Goal: Transaction & Acquisition: Obtain resource

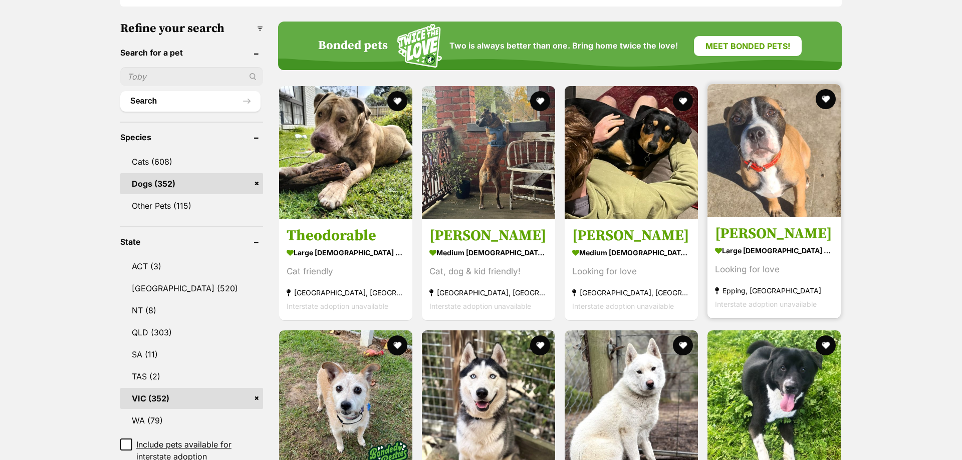
click at [786, 140] on img at bounding box center [773, 150] width 133 height 133
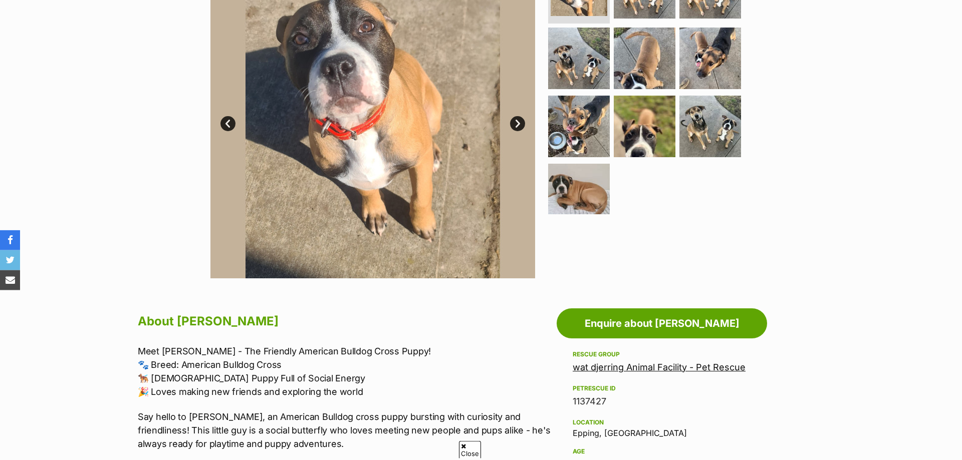
scroll to position [255, 0]
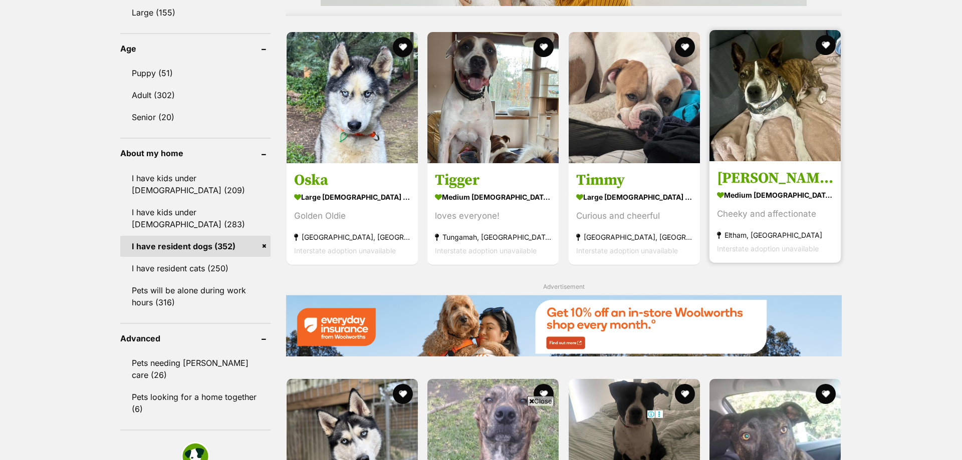
click at [763, 147] on img at bounding box center [774, 95] width 131 height 131
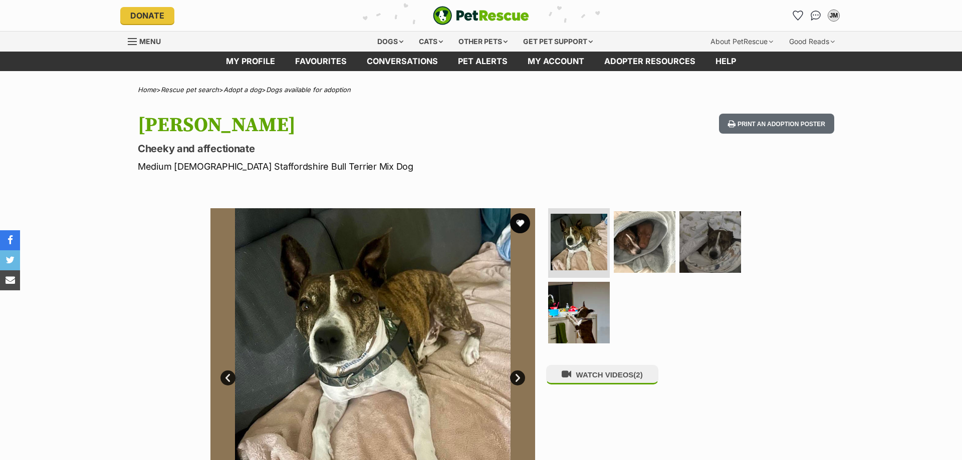
click at [519, 378] on link "Next" at bounding box center [517, 378] width 15 height 15
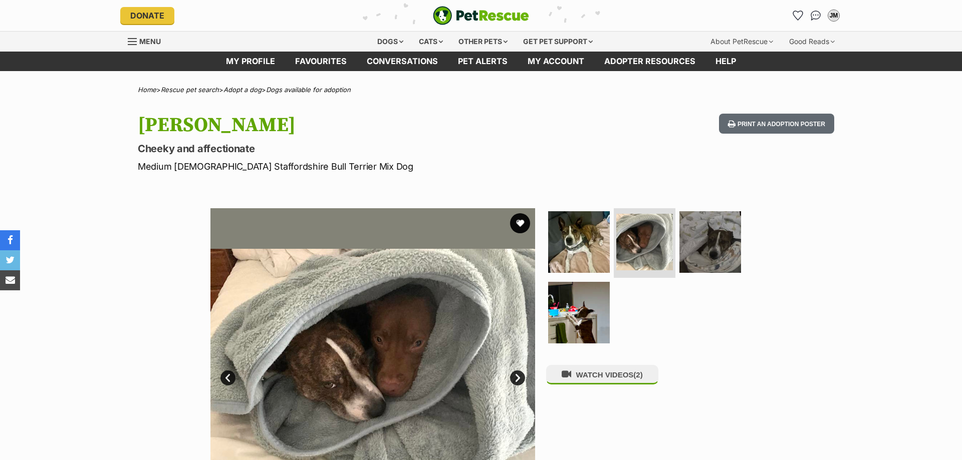
click at [519, 378] on link "Next" at bounding box center [517, 378] width 15 height 15
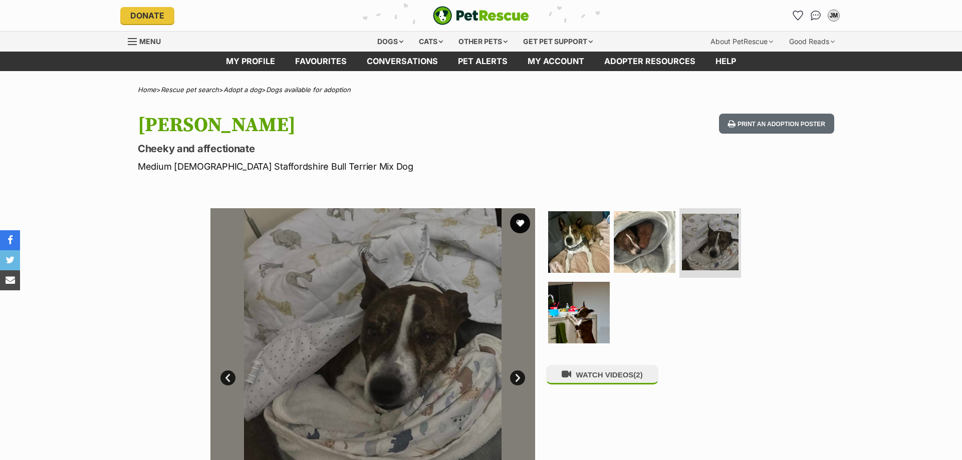
click at [519, 378] on link "Next" at bounding box center [517, 378] width 15 height 15
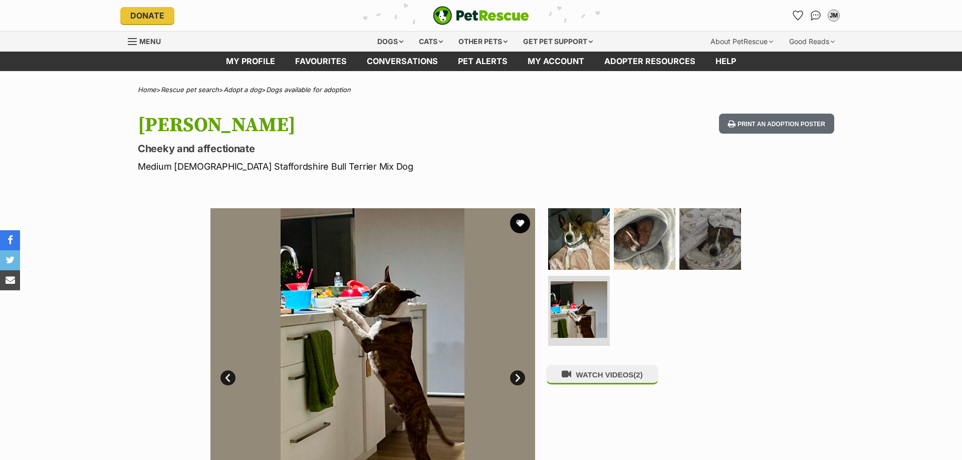
click at [519, 378] on link "Next" at bounding box center [517, 378] width 15 height 15
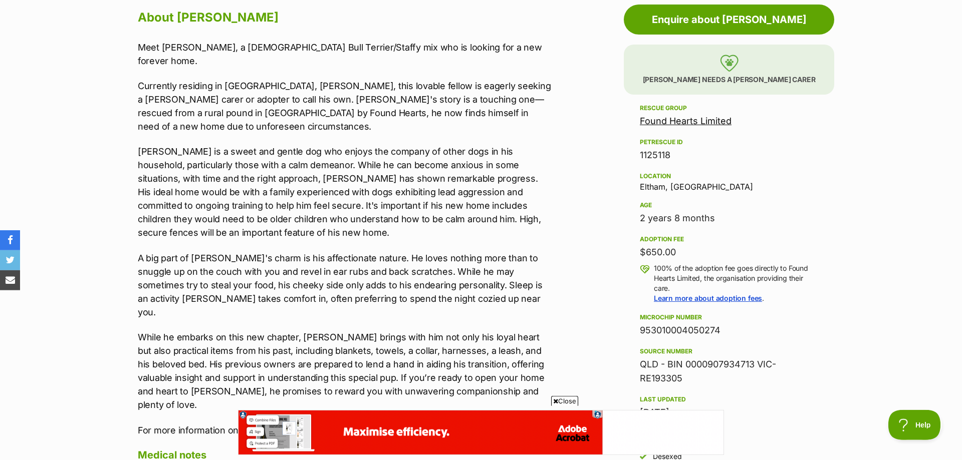
scroll to position [560, 0]
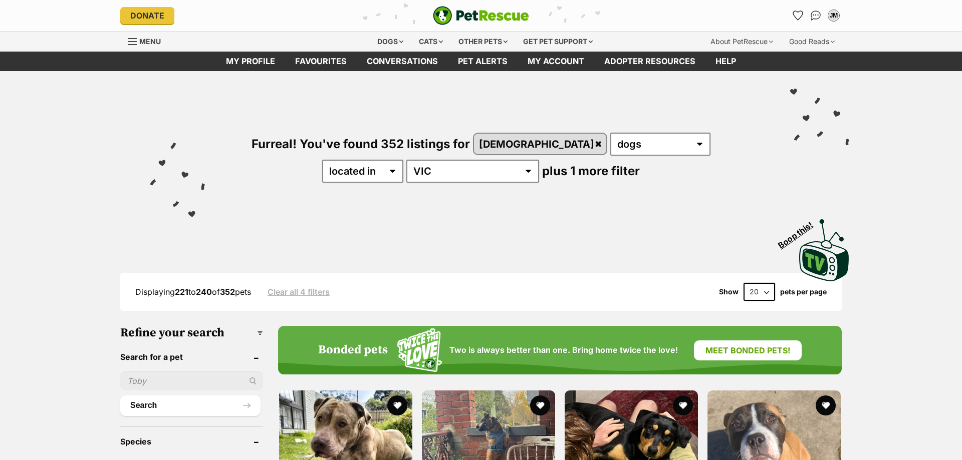
scroll to position [1020, 0]
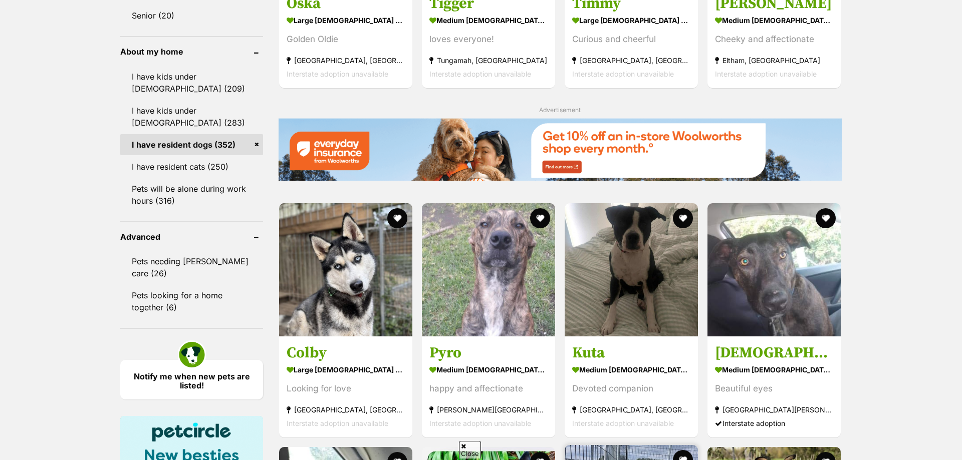
click at [636, 254] on div "Theodorable large [DEMOGRAPHIC_DATA] Dog Cat friendly [GEOGRAPHIC_DATA], [GEOGR…" at bounding box center [560, 23] width 564 height 1510
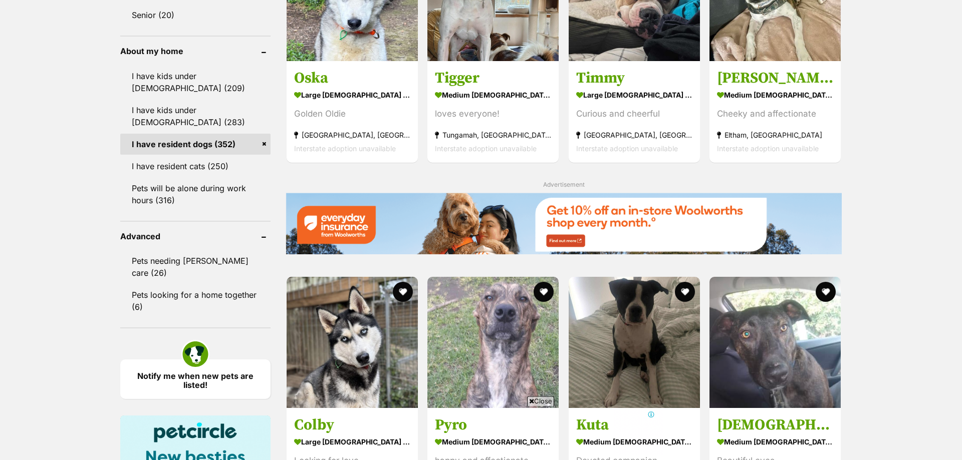
scroll to position [0, 0]
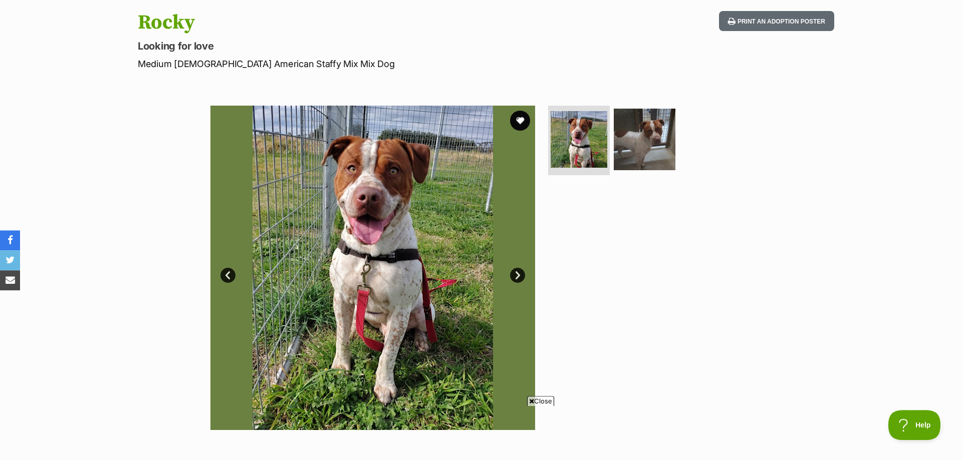
scroll to position [102, 0]
click at [511, 276] on link "Next" at bounding box center [517, 276] width 15 height 15
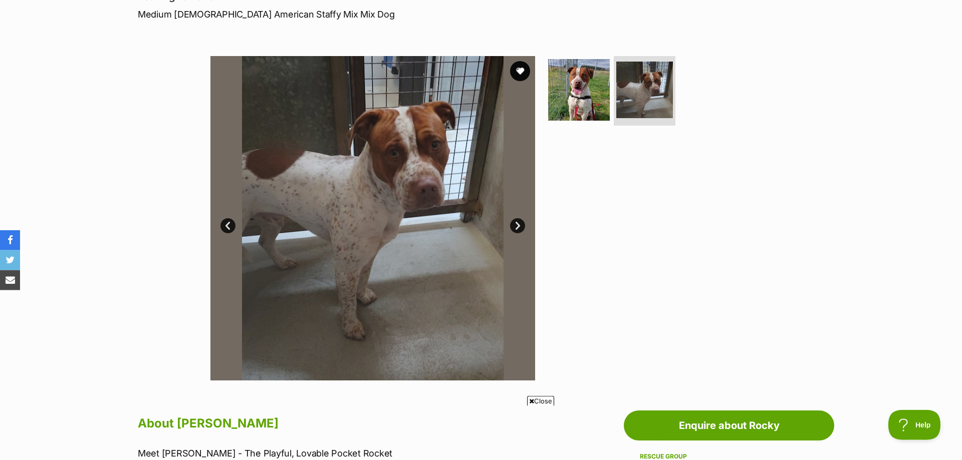
scroll to position [0, 0]
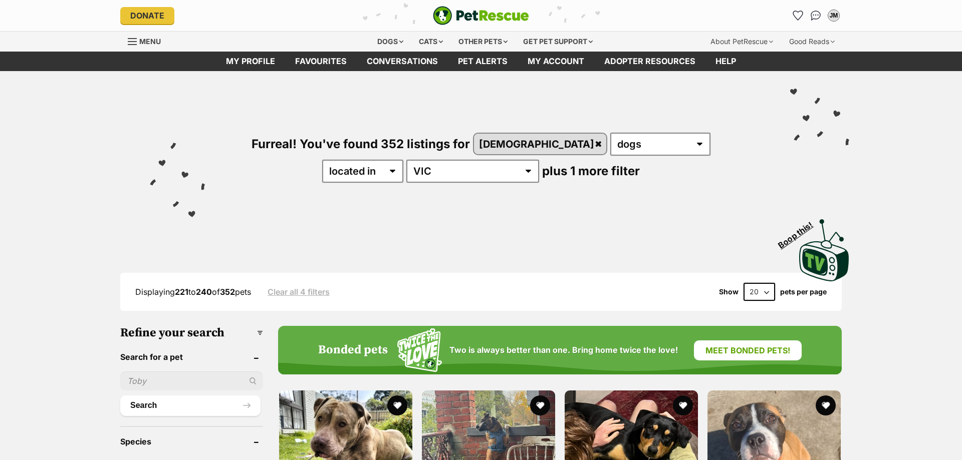
scroll to position [1122, 0]
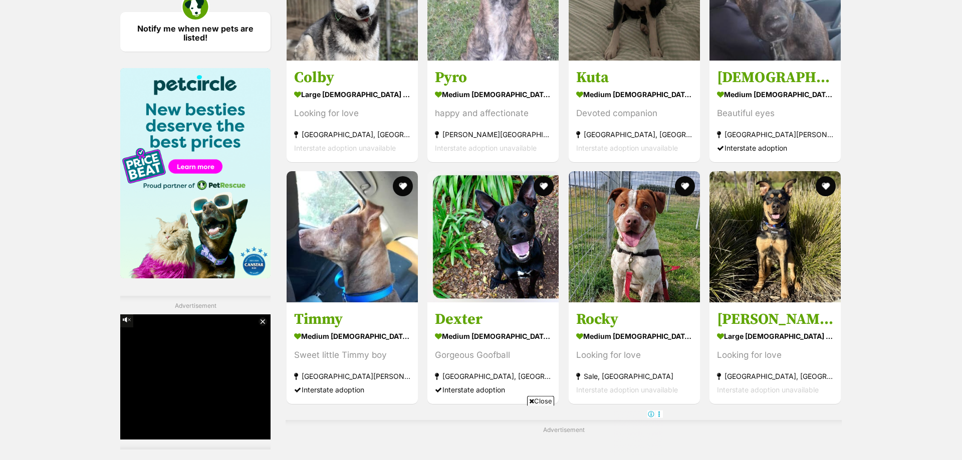
scroll to position [1476, 0]
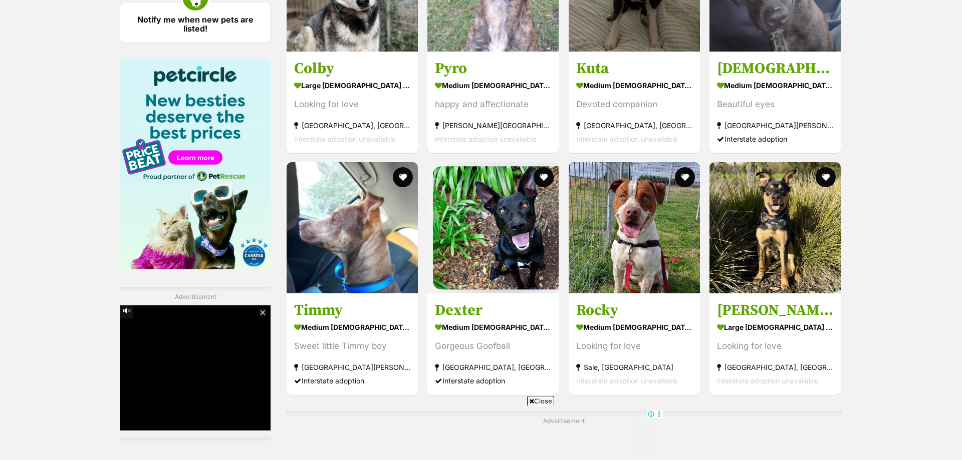
scroll to position [0, 0]
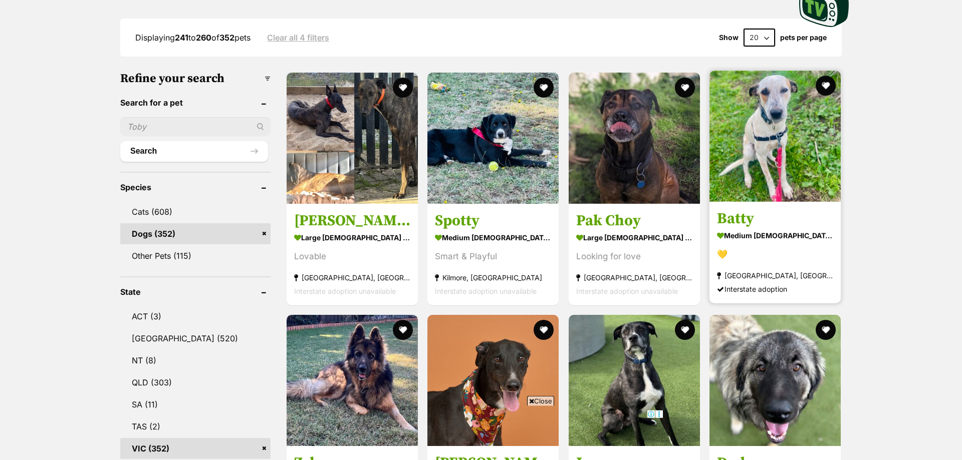
click at [821, 147] on img at bounding box center [774, 136] width 131 height 131
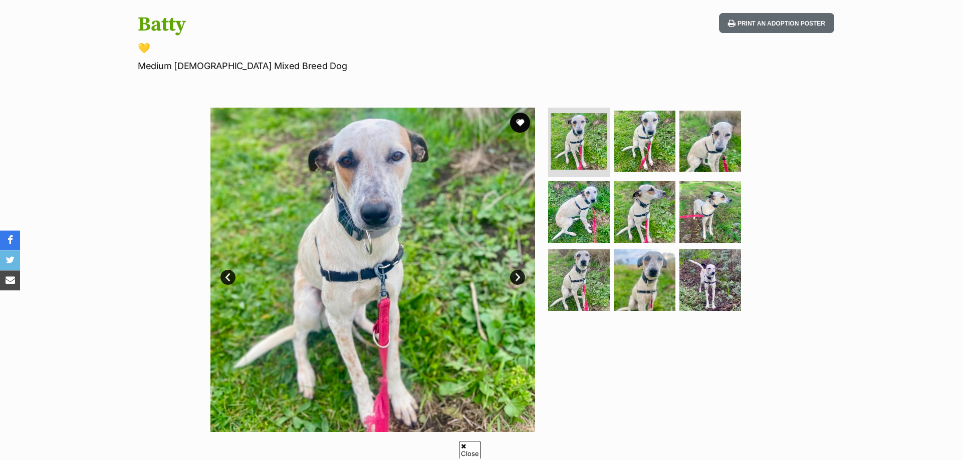
click at [517, 278] on link "Next" at bounding box center [517, 277] width 15 height 15
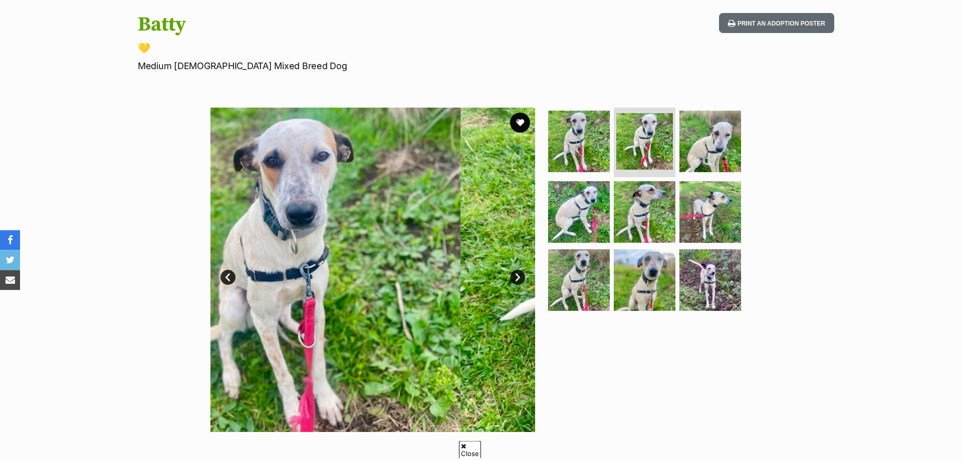
scroll to position [101, 0]
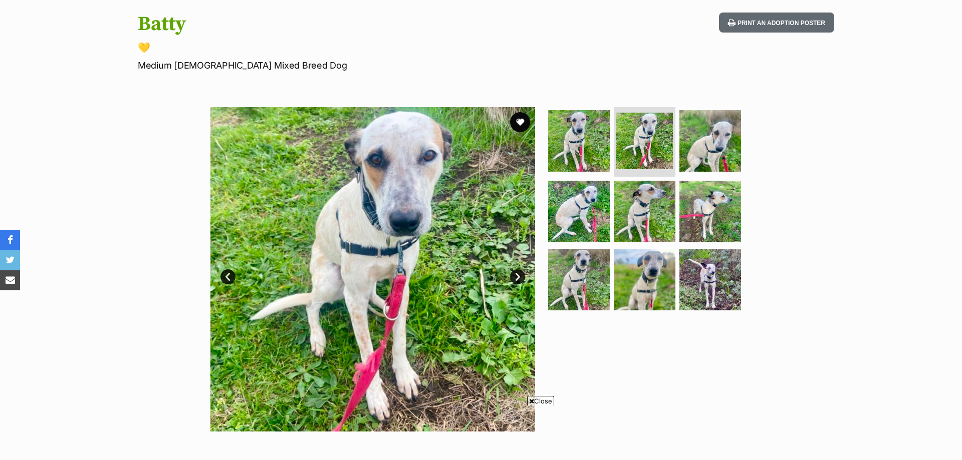
click at [517, 278] on link "Next" at bounding box center [517, 277] width 15 height 15
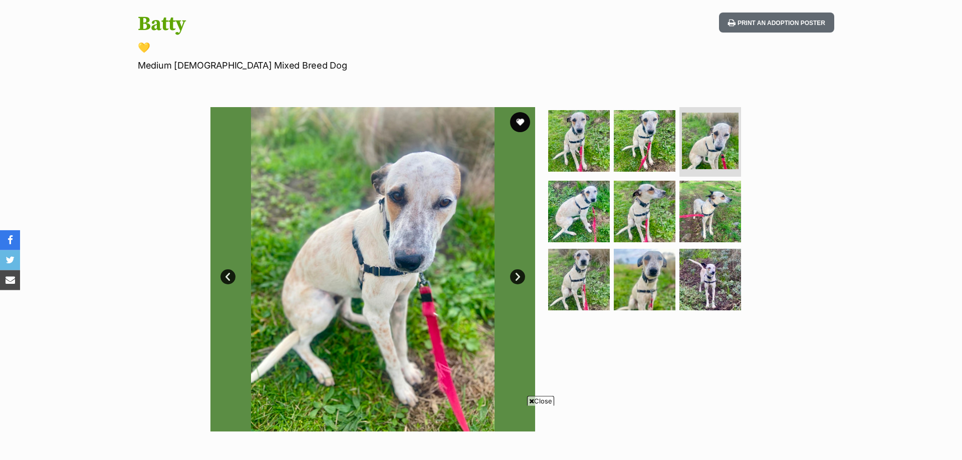
click at [517, 278] on link "Next" at bounding box center [517, 277] width 15 height 15
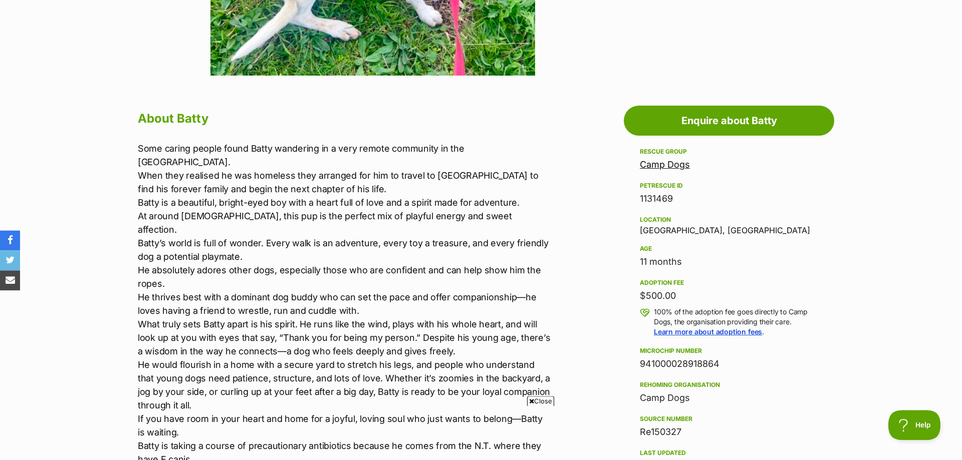
scroll to position [458, 0]
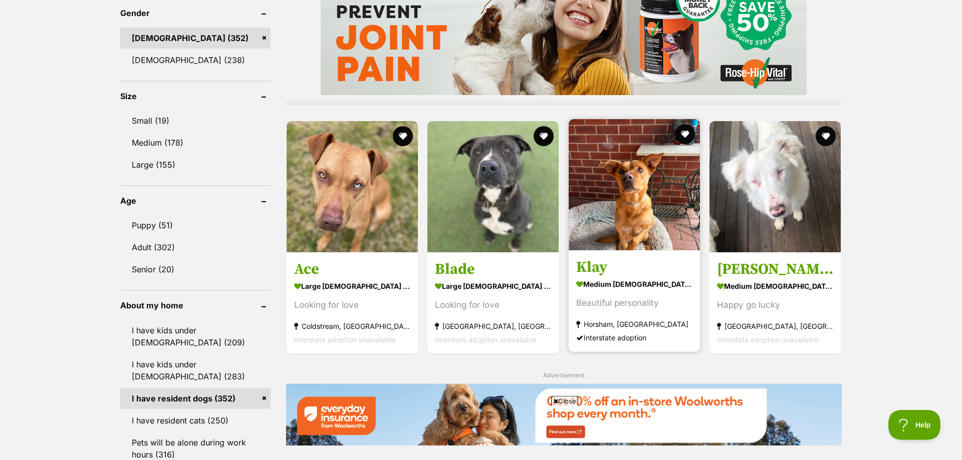
click at [619, 186] on img at bounding box center [634, 184] width 131 height 131
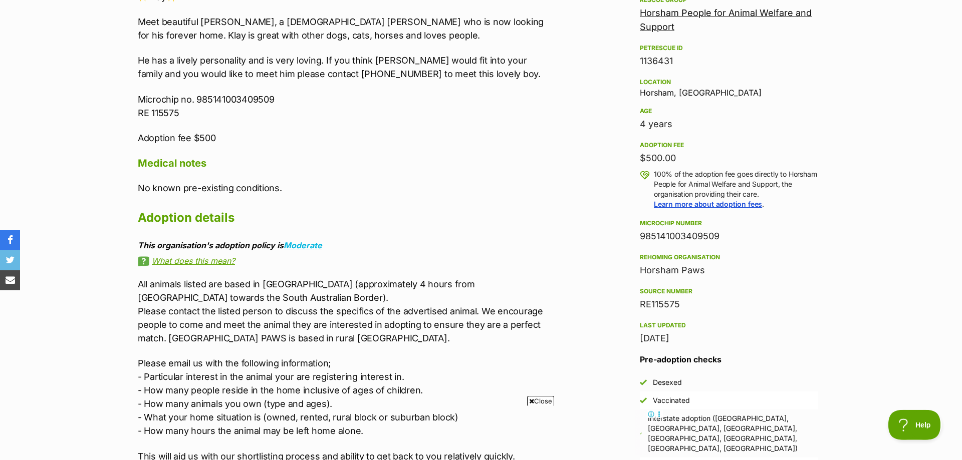
scroll to position [610, 0]
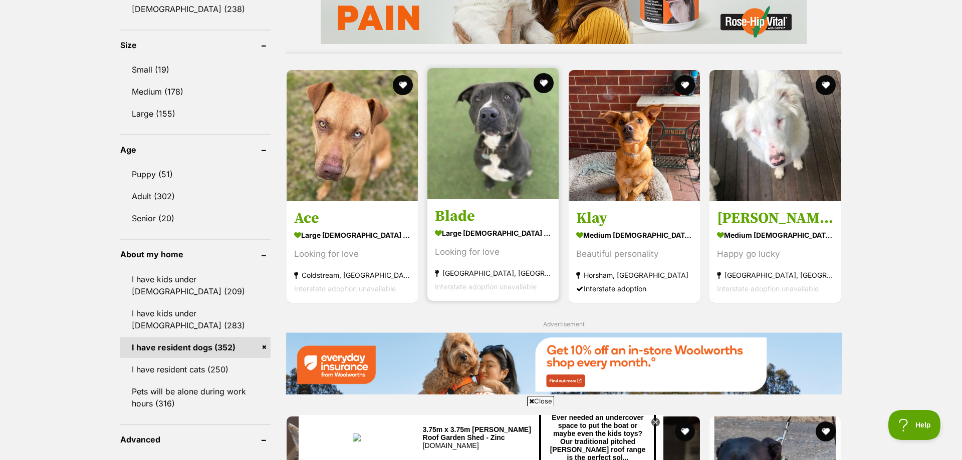
click at [488, 114] on img at bounding box center [492, 133] width 131 height 131
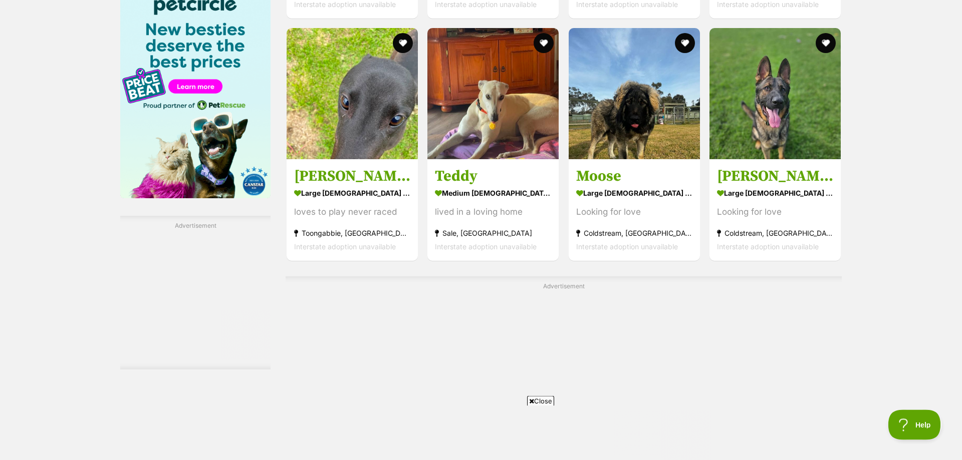
scroll to position [1550, 0]
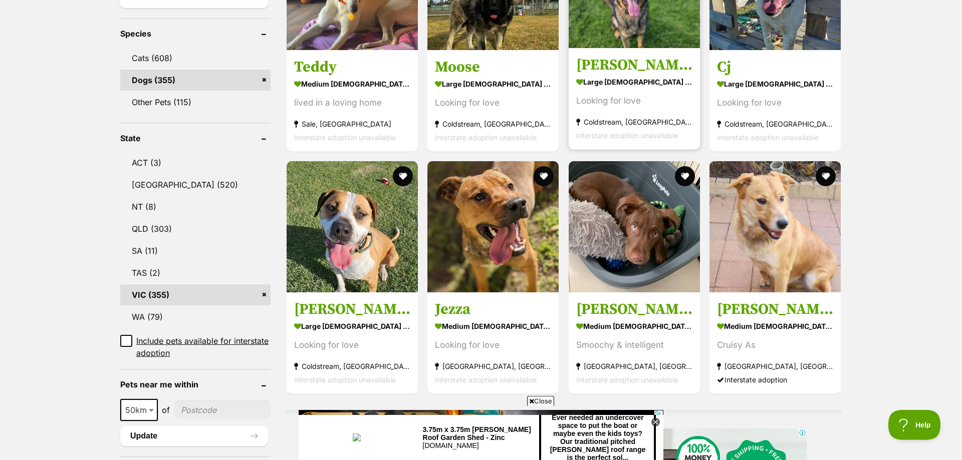
scroll to position [409, 0]
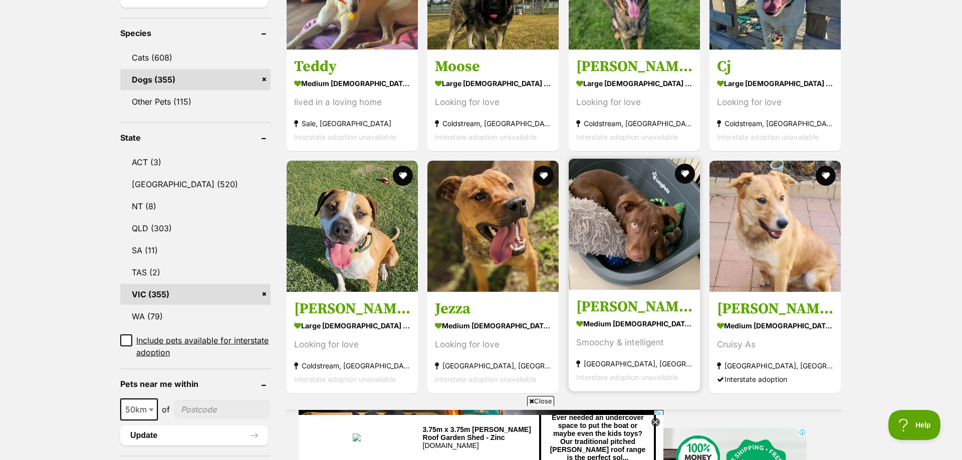
click at [649, 206] on img at bounding box center [634, 224] width 131 height 131
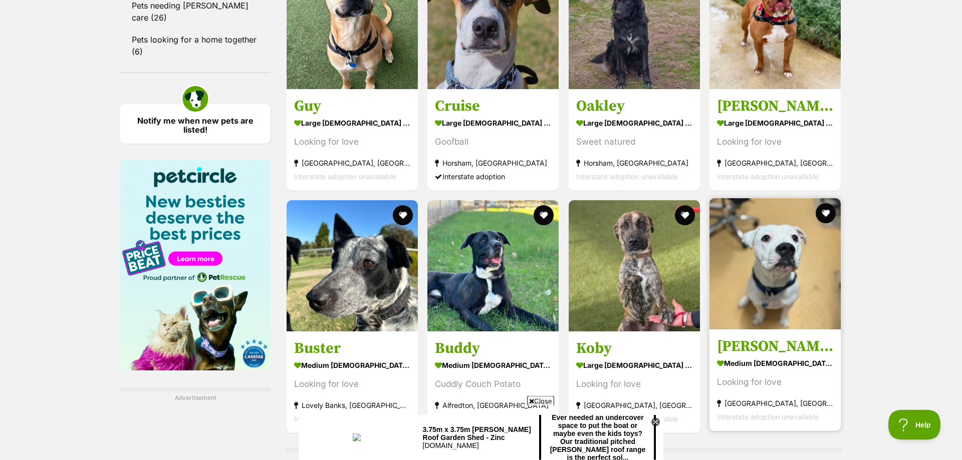
scroll to position [1378, 0]
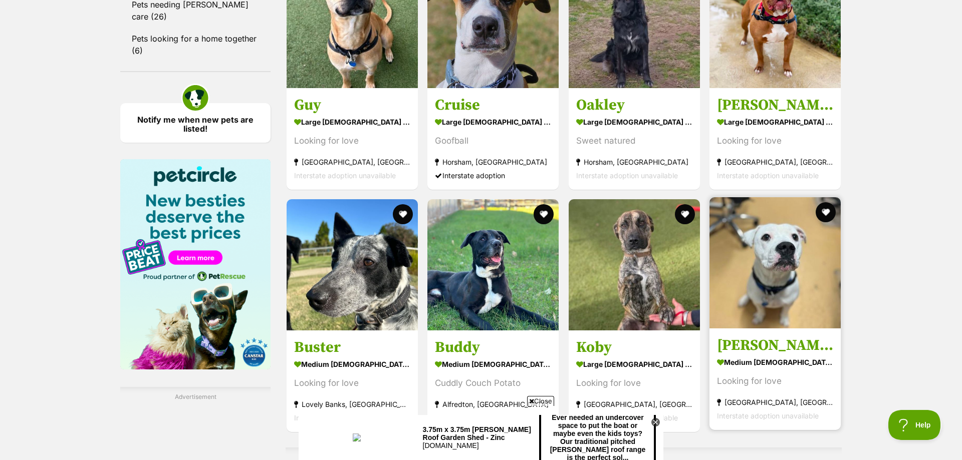
click at [795, 265] on img at bounding box center [774, 262] width 131 height 131
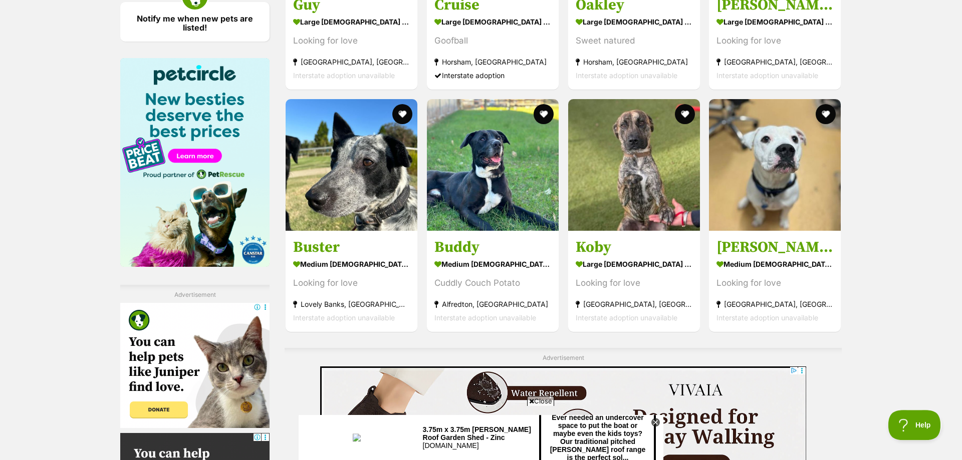
scroll to position [1480, 0]
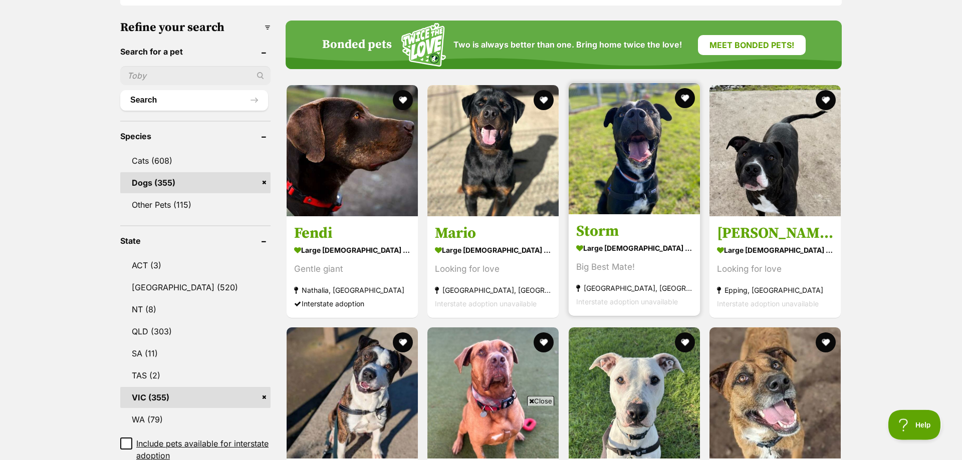
scroll to position [306, 0]
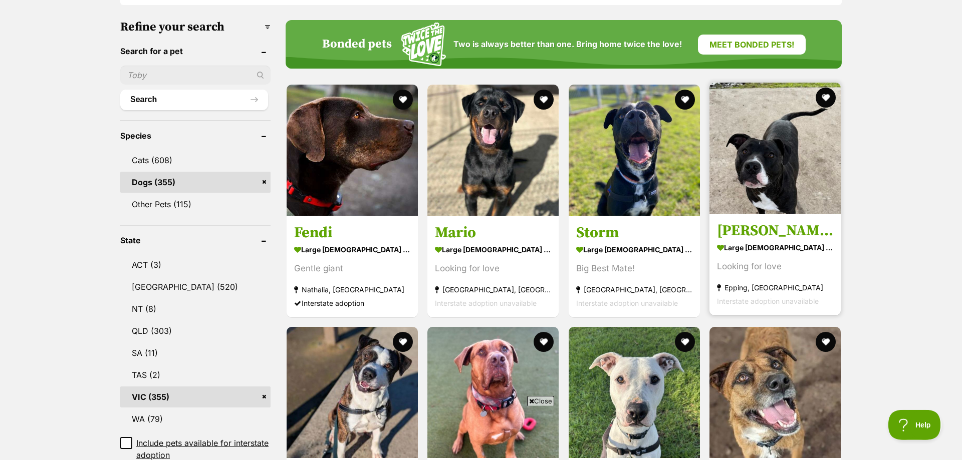
click at [775, 181] on img at bounding box center [774, 148] width 131 height 131
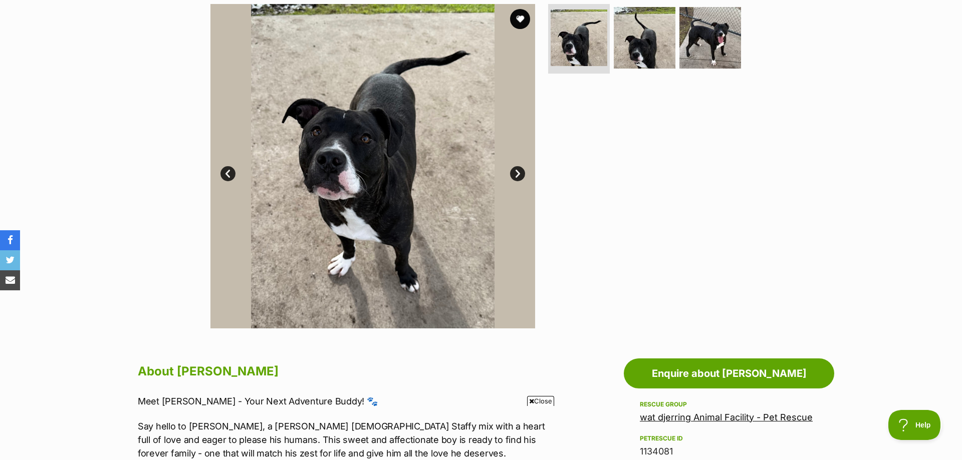
click at [514, 170] on link "Next" at bounding box center [517, 173] width 15 height 15
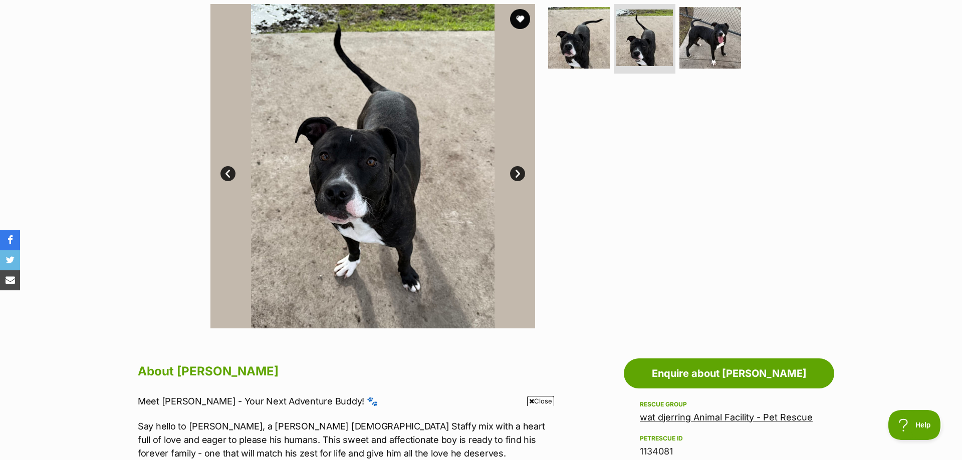
click at [514, 170] on link "Next" at bounding box center [517, 173] width 15 height 15
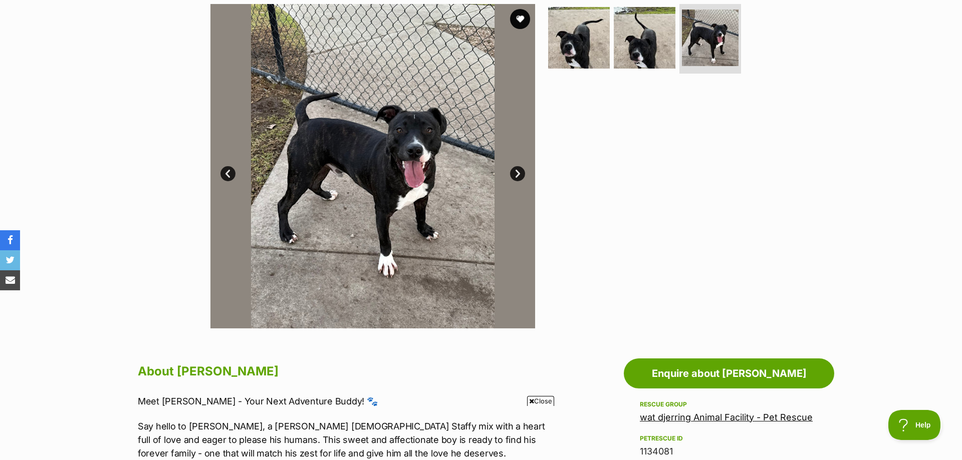
click at [514, 170] on link "Next" at bounding box center [517, 173] width 15 height 15
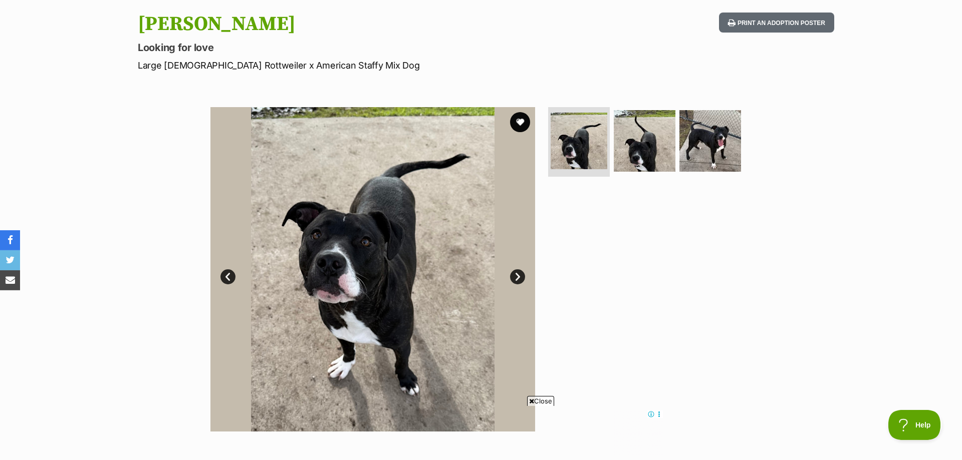
scroll to position [102, 0]
click at [517, 277] on link "Next" at bounding box center [517, 276] width 15 height 15
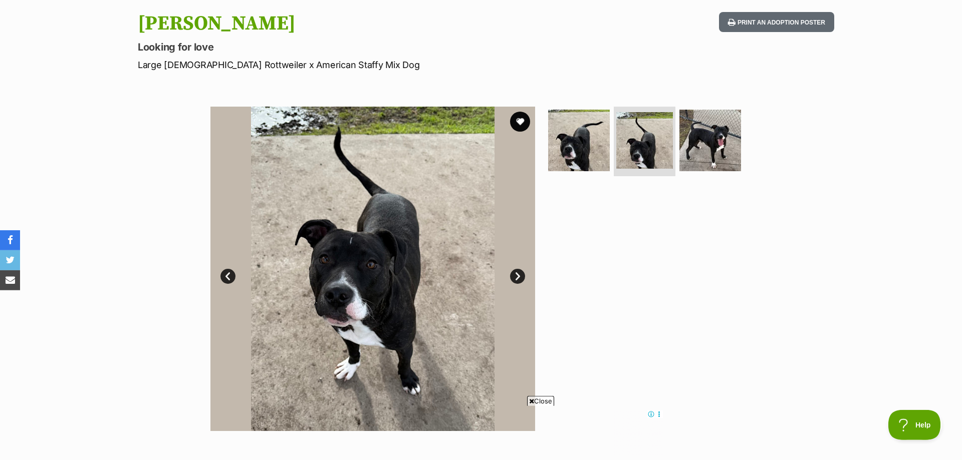
click at [517, 277] on link "Next" at bounding box center [517, 276] width 15 height 15
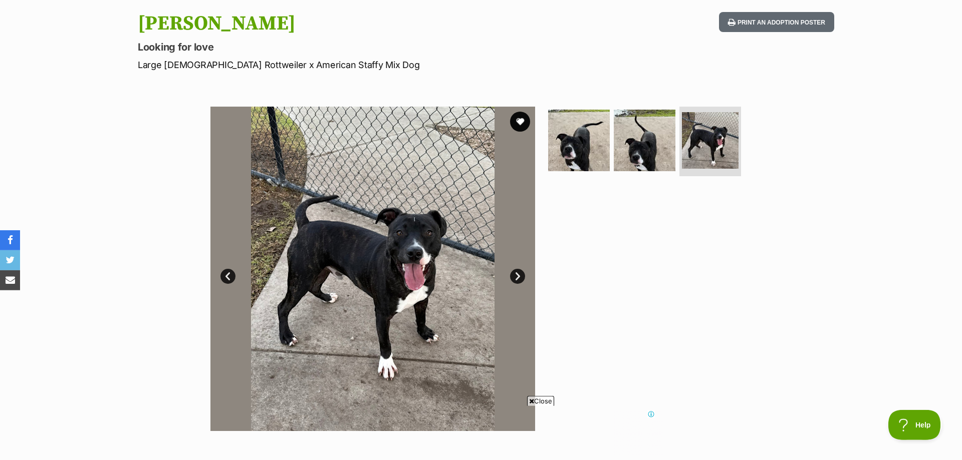
scroll to position [0, 0]
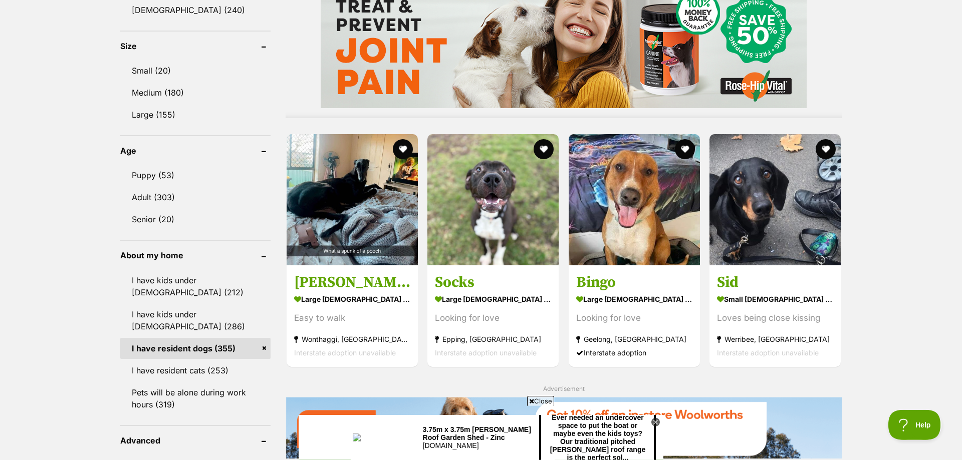
scroll to position [918, 0]
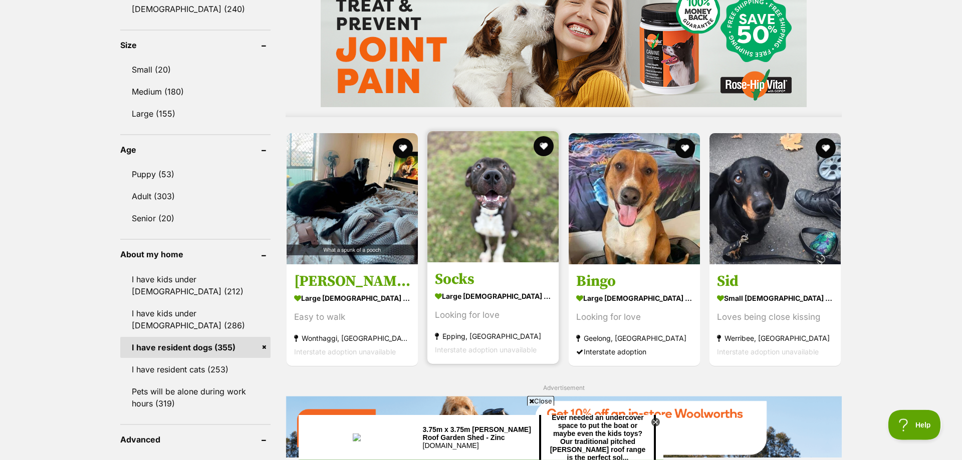
click at [484, 189] on img at bounding box center [492, 196] width 131 height 131
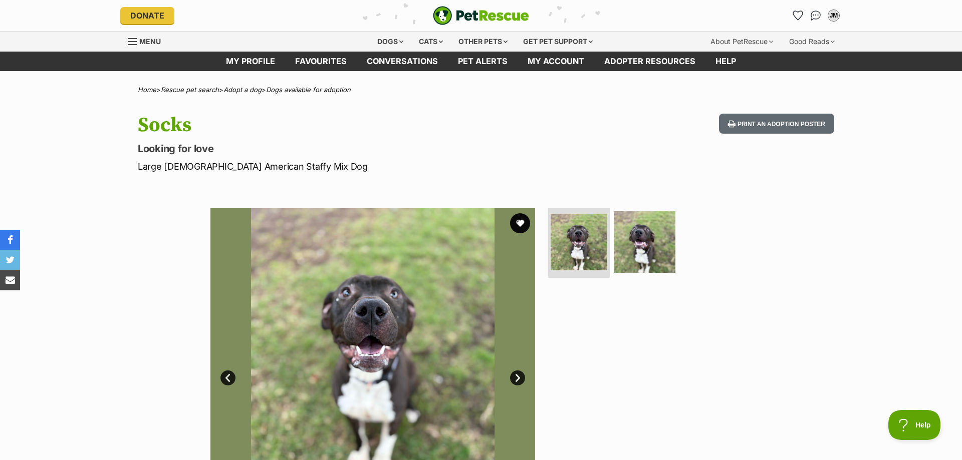
click at [519, 374] on link "Next" at bounding box center [517, 378] width 15 height 15
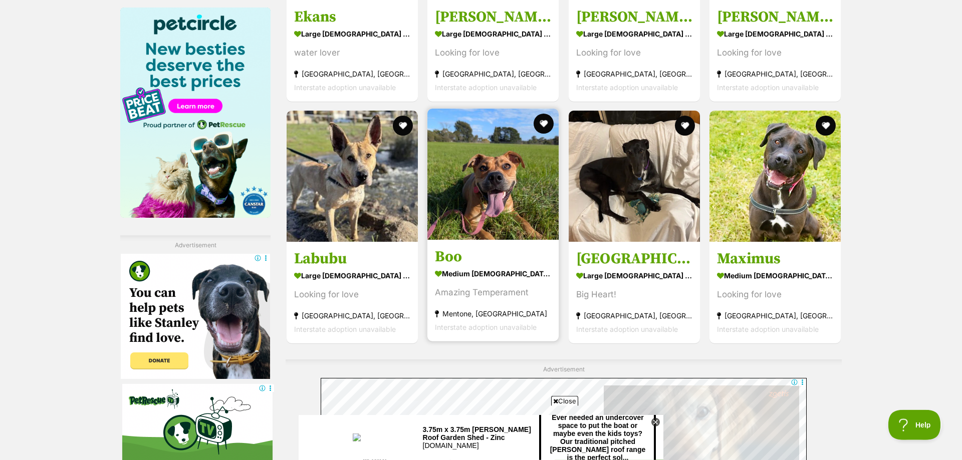
scroll to position [1531, 0]
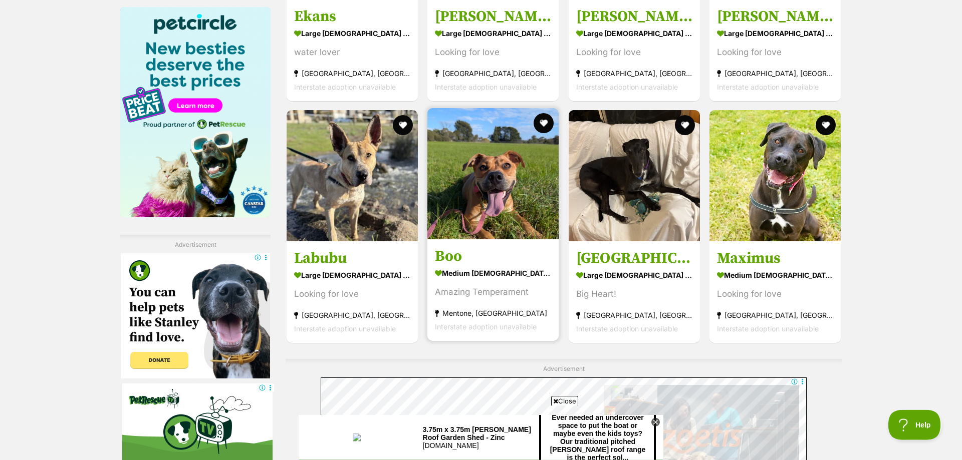
click at [470, 108] on img at bounding box center [492, 173] width 131 height 131
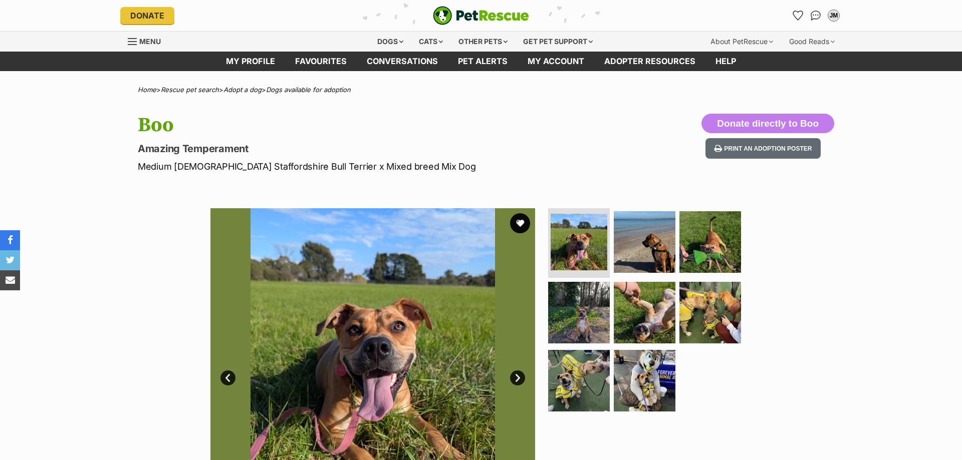
click at [513, 385] on img at bounding box center [372, 370] width 325 height 325
click at [523, 369] on img at bounding box center [372, 370] width 325 height 325
click at [515, 372] on link "Next" at bounding box center [517, 378] width 15 height 15
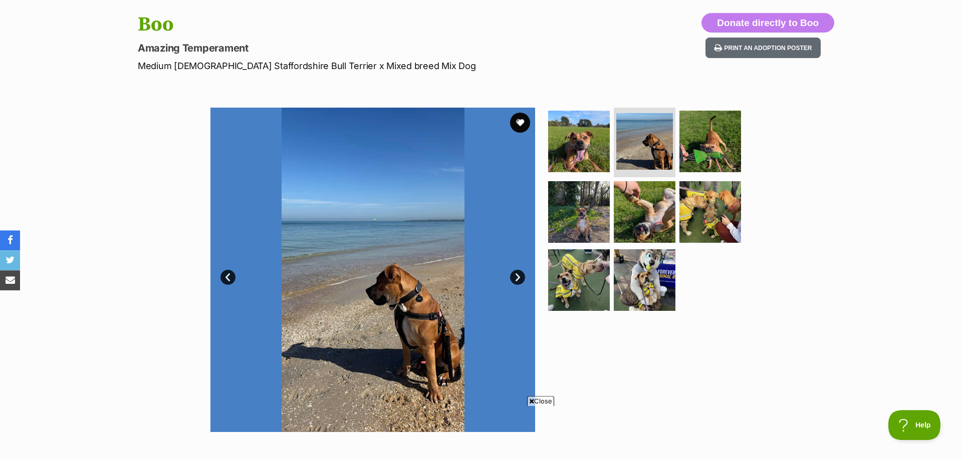
scroll to position [102, 0]
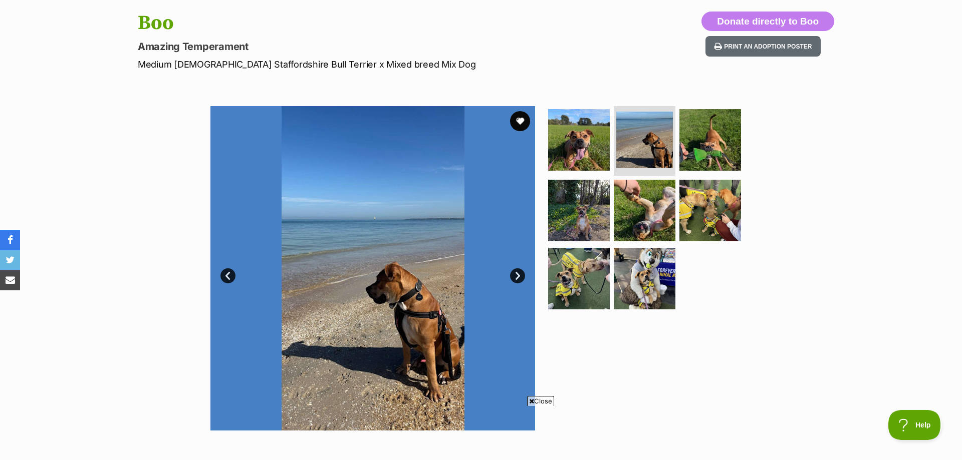
click at [518, 276] on link "Next" at bounding box center [517, 276] width 15 height 15
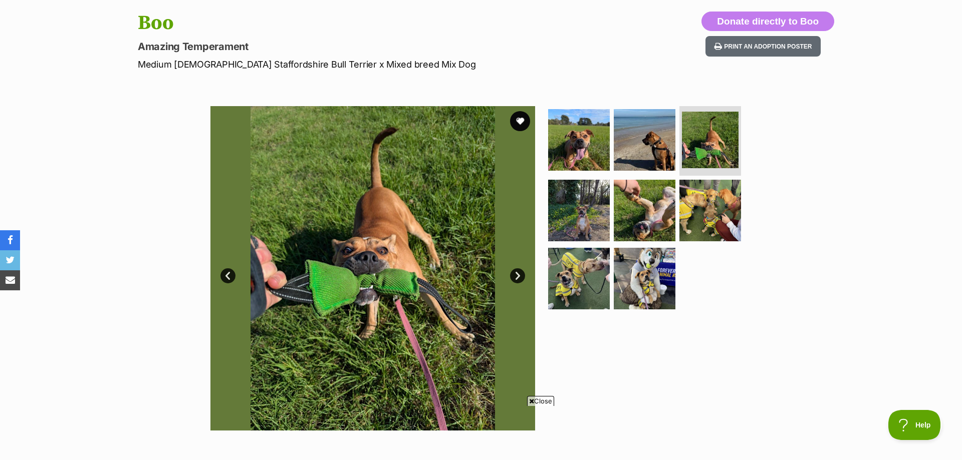
click at [518, 276] on link "Next" at bounding box center [517, 276] width 15 height 15
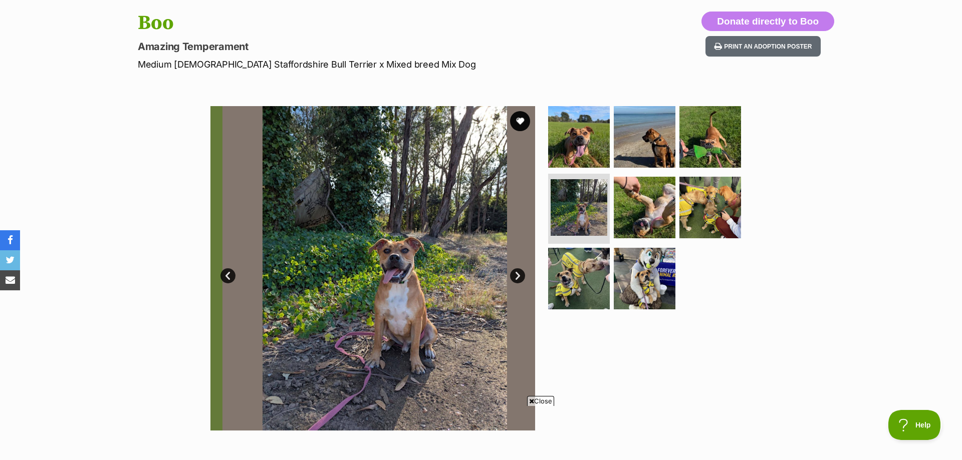
scroll to position [0, 0]
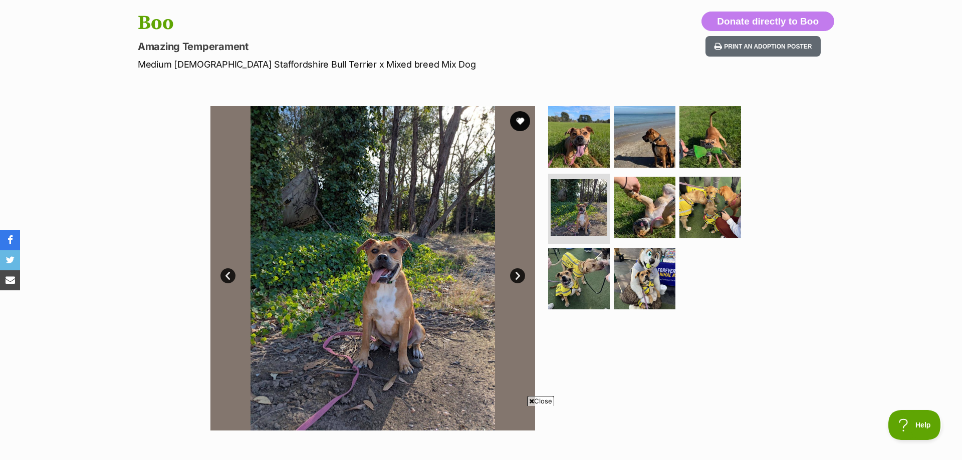
click at [518, 276] on link "Next" at bounding box center [517, 276] width 15 height 15
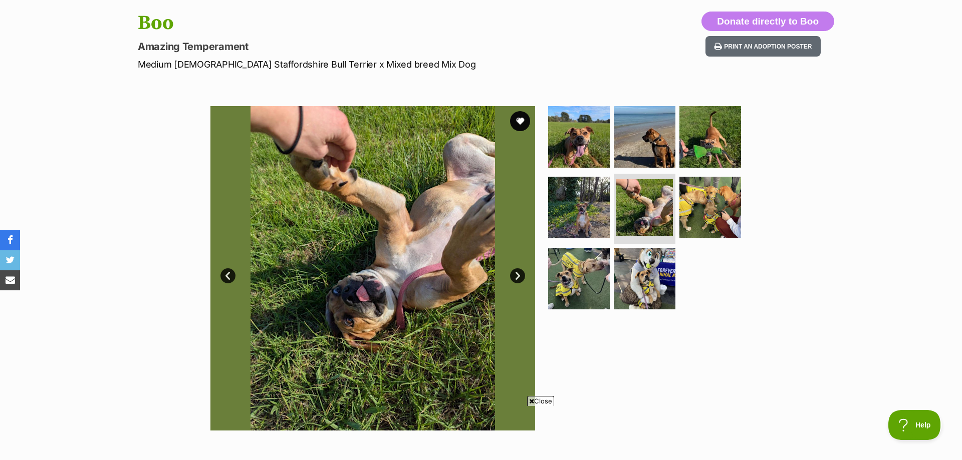
click at [518, 276] on link "Next" at bounding box center [517, 276] width 15 height 15
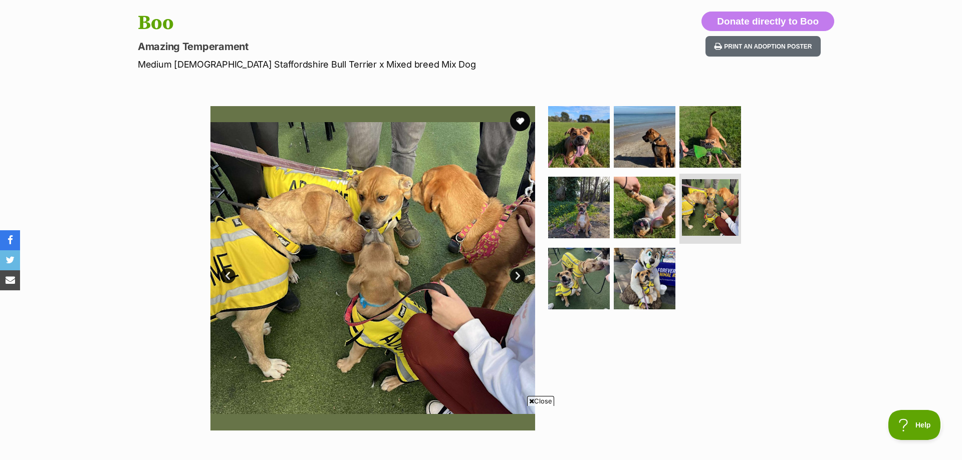
click at [518, 276] on link "Next" at bounding box center [517, 276] width 15 height 15
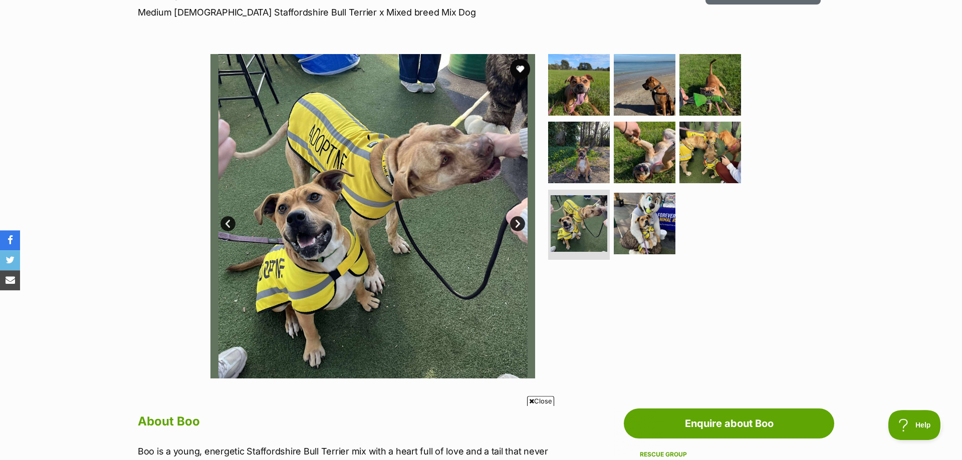
scroll to position [154, 0]
click at [515, 219] on link "Next" at bounding box center [517, 224] width 15 height 15
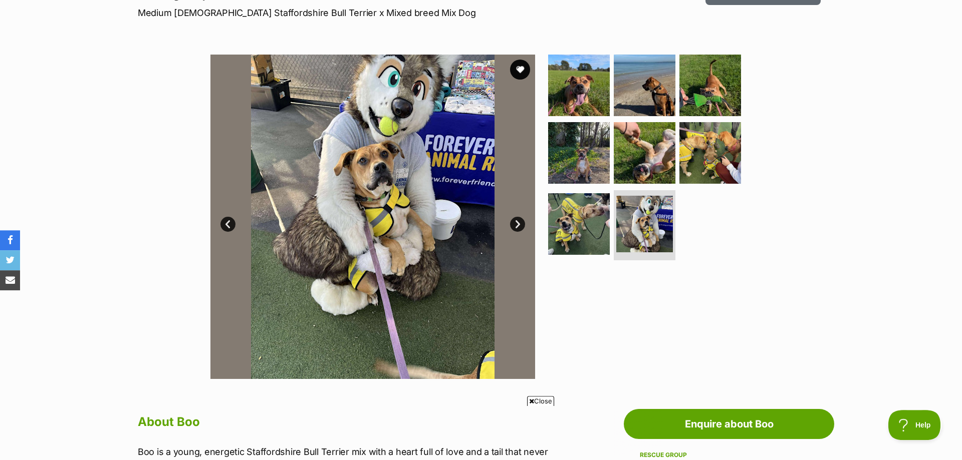
click at [515, 219] on link "Next" at bounding box center [517, 224] width 15 height 15
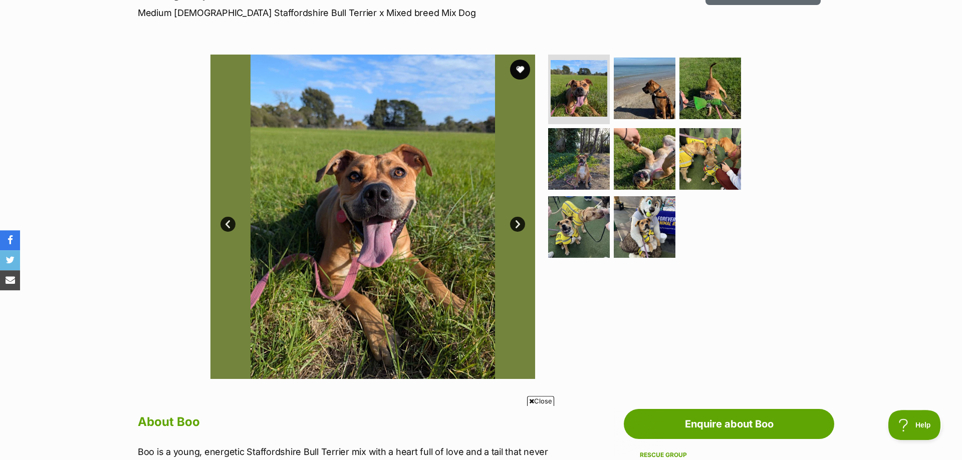
click at [515, 219] on link "Next" at bounding box center [517, 224] width 15 height 15
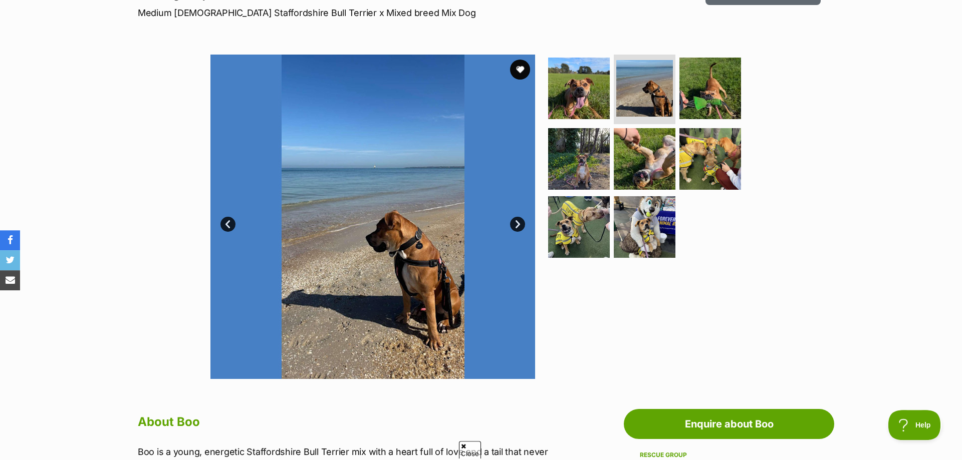
click at [515, 219] on link "Next" at bounding box center [517, 224] width 15 height 15
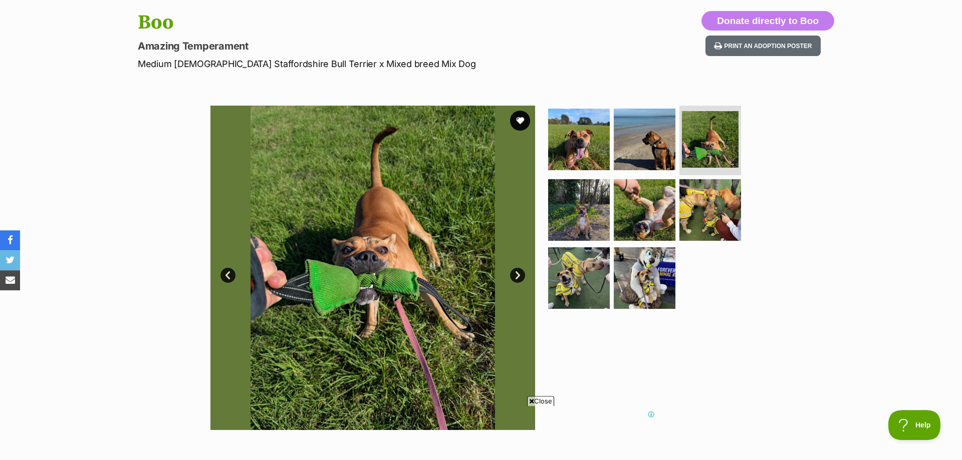
scroll to position [0, 0]
click at [513, 276] on link "Next" at bounding box center [517, 275] width 15 height 15
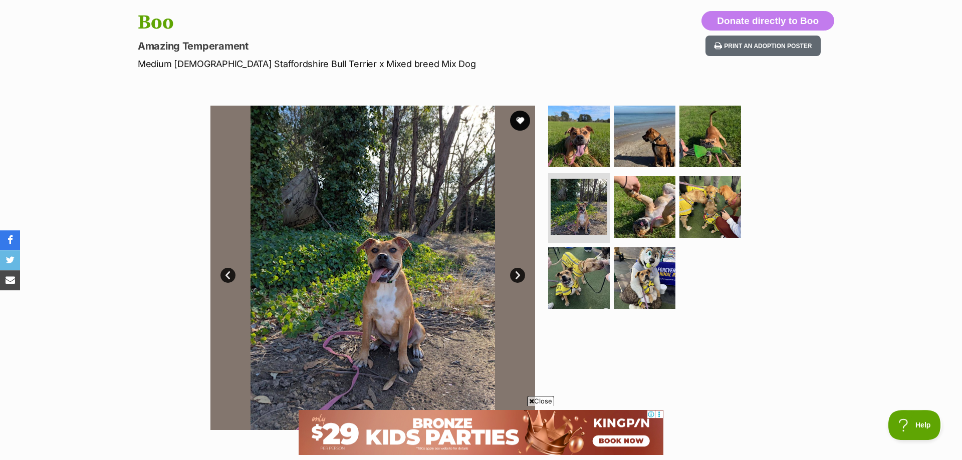
click at [513, 276] on link "Next" at bounding box center [517, 275] width 15 height 15
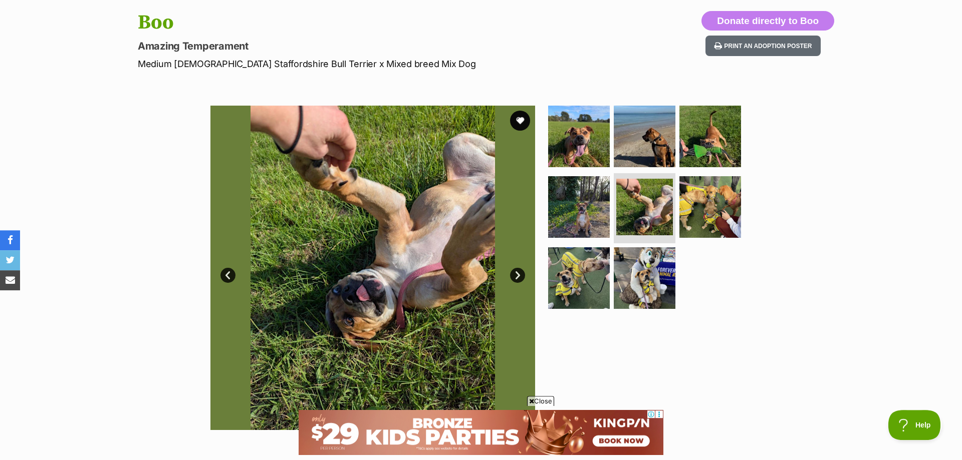
click at [513, 276] on link "Next" at bounding box center [517, 275] width 15 height 15
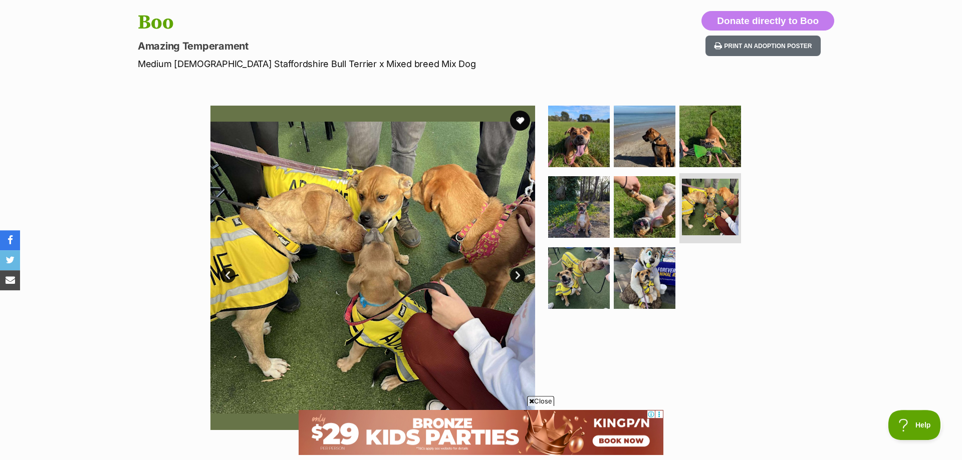
click at [513, 276] on link "Next" at bounding box center [517, 275] width 15 height 15
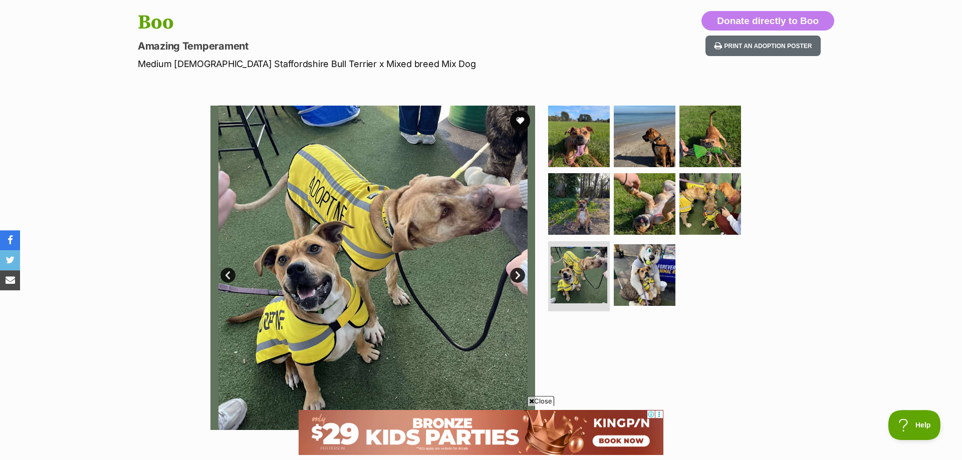
click at [513, 276] on link "Next" at bounding box center [517, 275] width 15 height 15
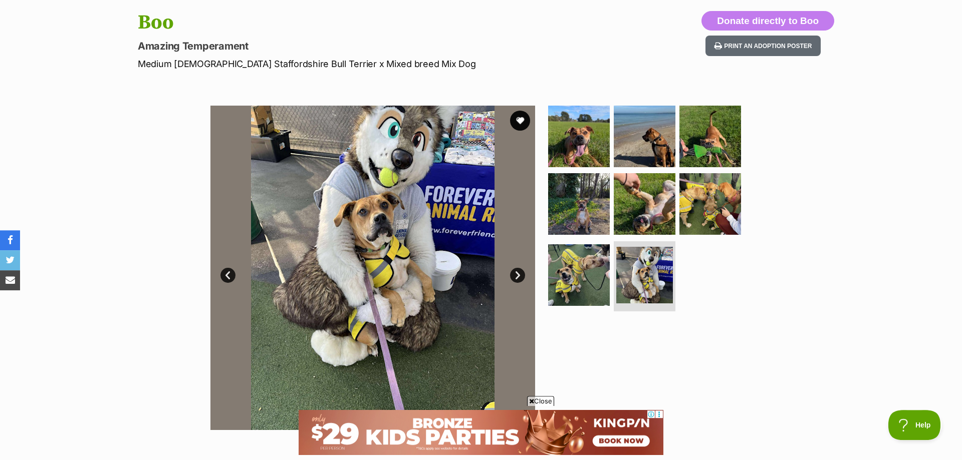
click at [513, 276] on link "Next" at bounding box center [517, 275] width 15 height 15
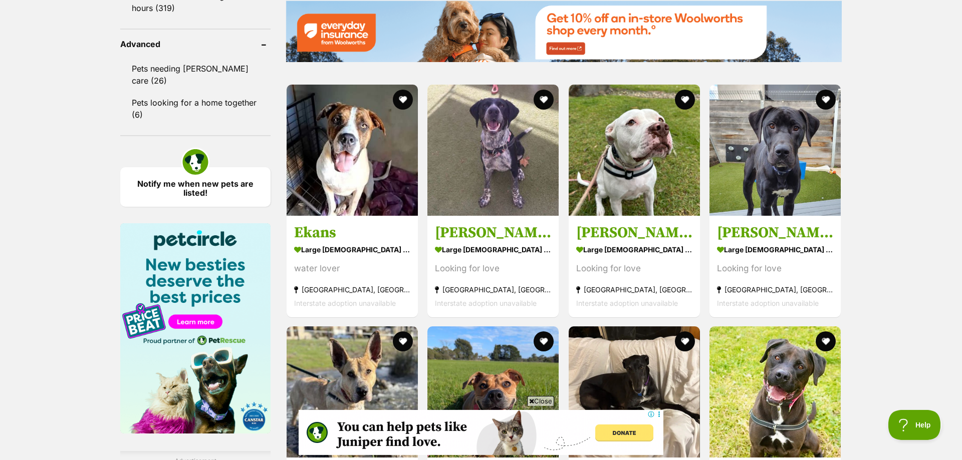
scroll to position [1315, 0]
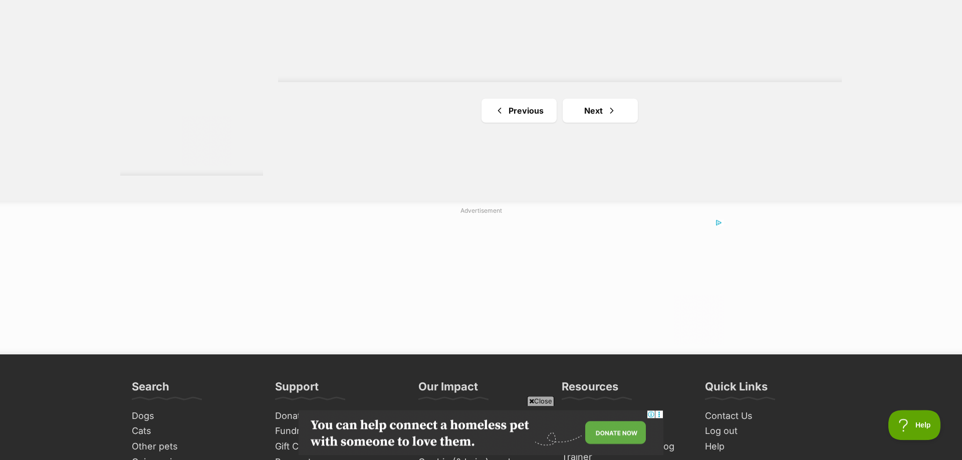
scroll to position [1909, 0]
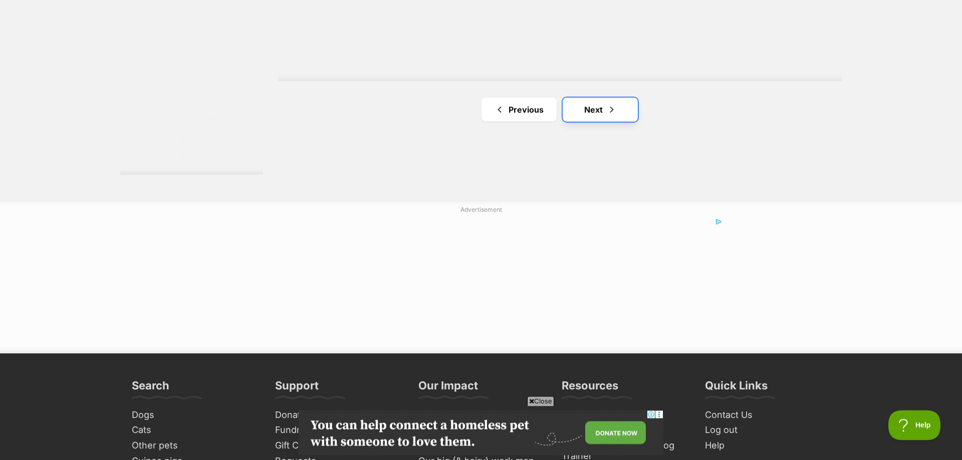
click at [579, 111] on link "Next" at bounding box center [600, 110] width 75 height 24
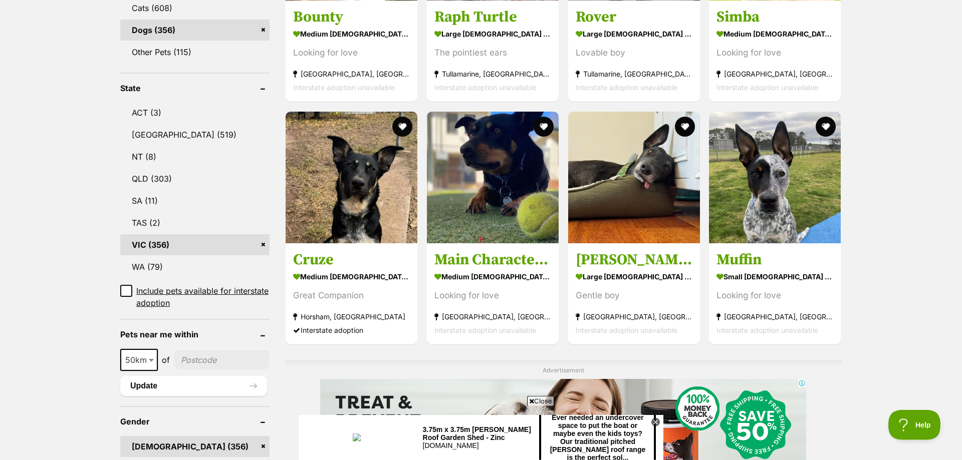
scroll to position [459, 0]
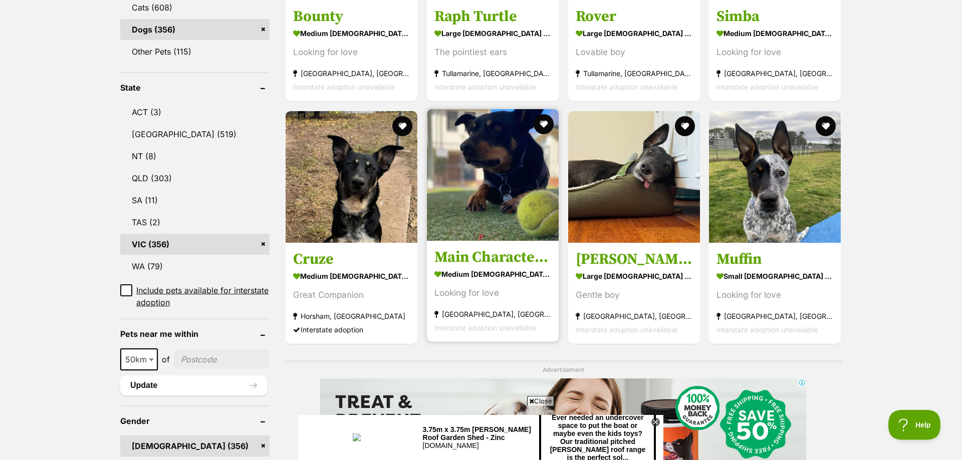
click at [505, 181] on img at bounding box center [493, 175] width 132 height 132
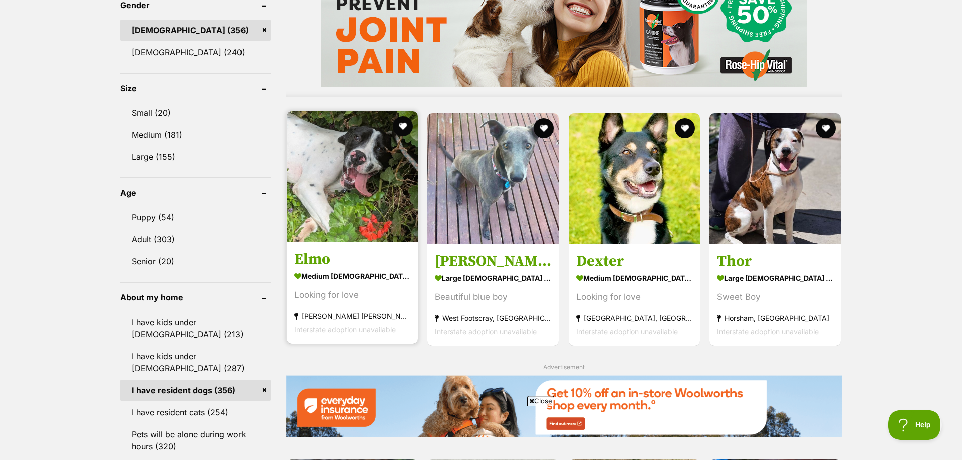
click at [337, 175] on img at bounding box center [352, 176] width 131 height 131
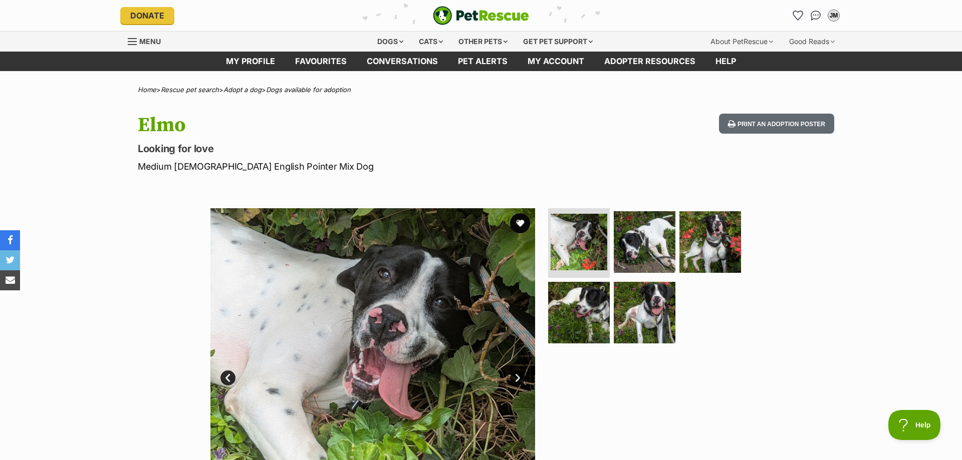
click at [518, 377] on link "Next" at bounding box center [517, 378] width 15 height 15
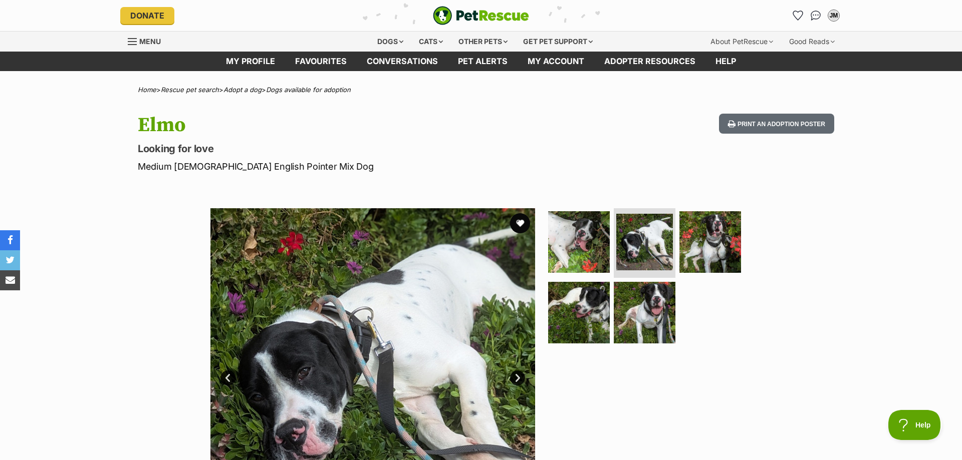
click at [517, 377] on link "Next" at bounding box center [517, 378] width 15 height 15
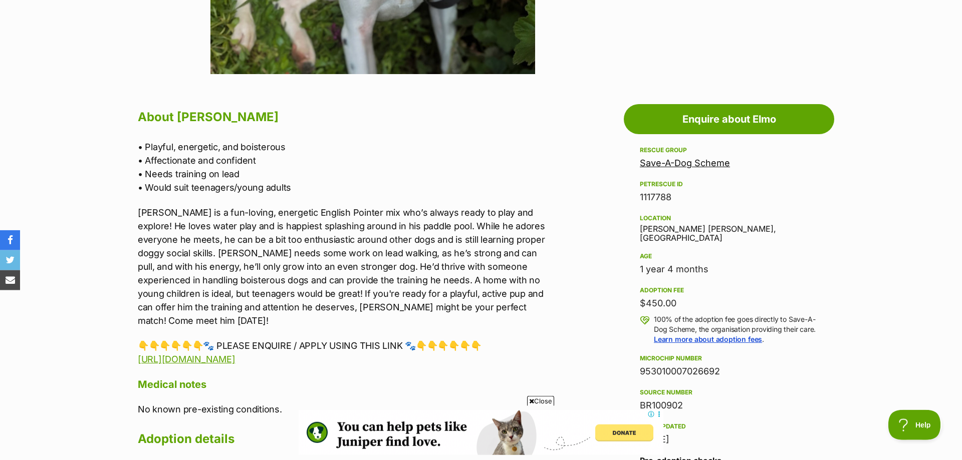
scroll to position [460, 0]
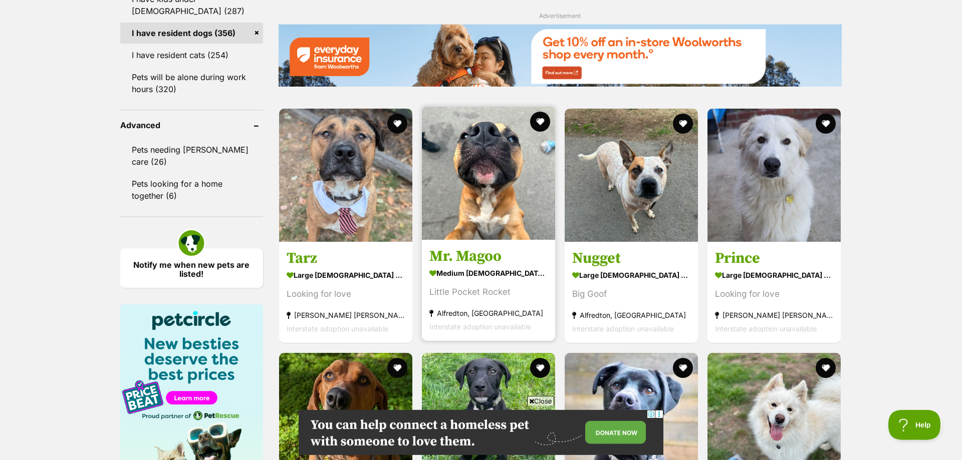
click at [476, 196] on img at bounding box center [488, 173] width 133 height 133
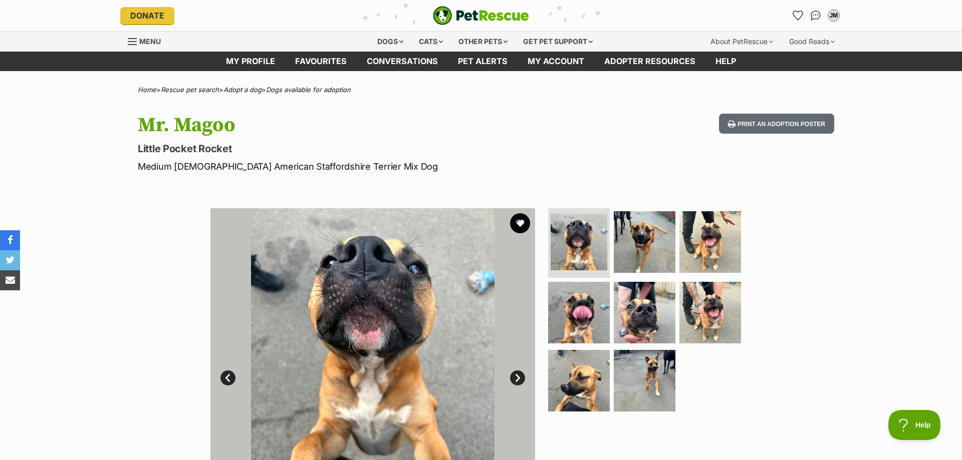
click at [524, 375] on link "Next" at bounding box center [517, 378] width 15 height 15
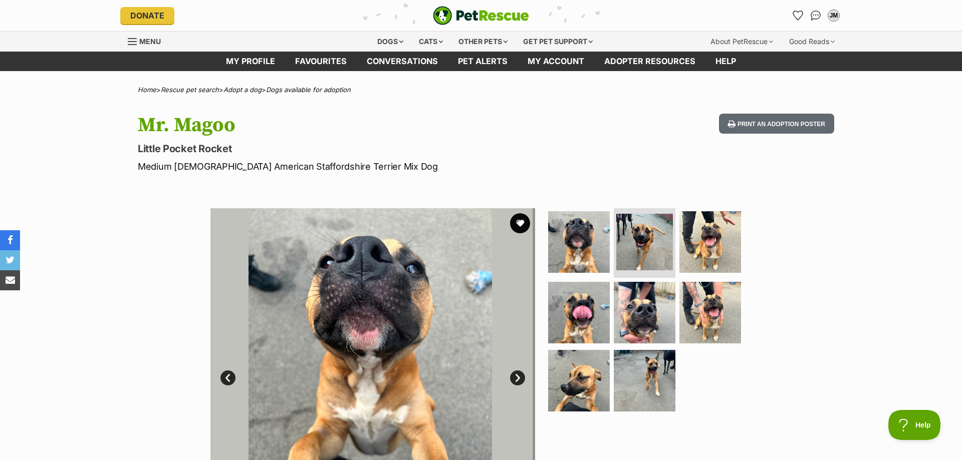
click at [521, 377] on link "Next" at bounding box center [517, 378] width 15 height 15
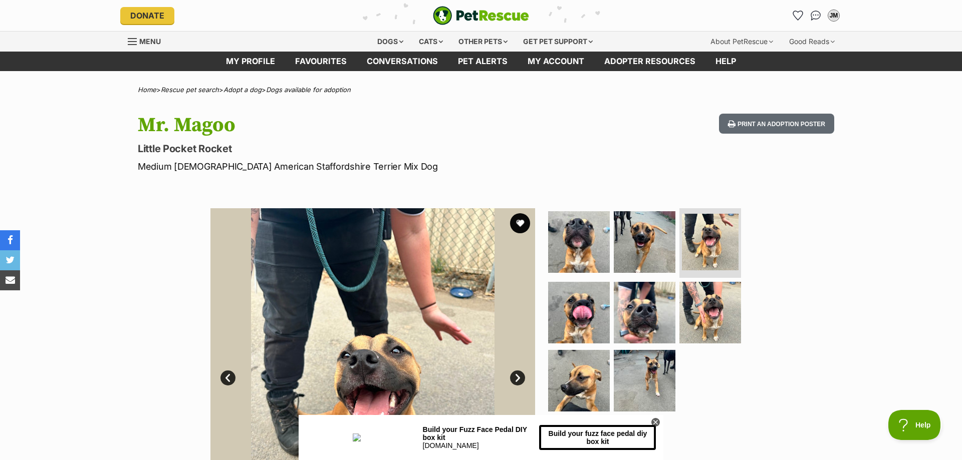
click at [223, 380] on link "Prev" at bounding box center [227, 378] width 15 height 15
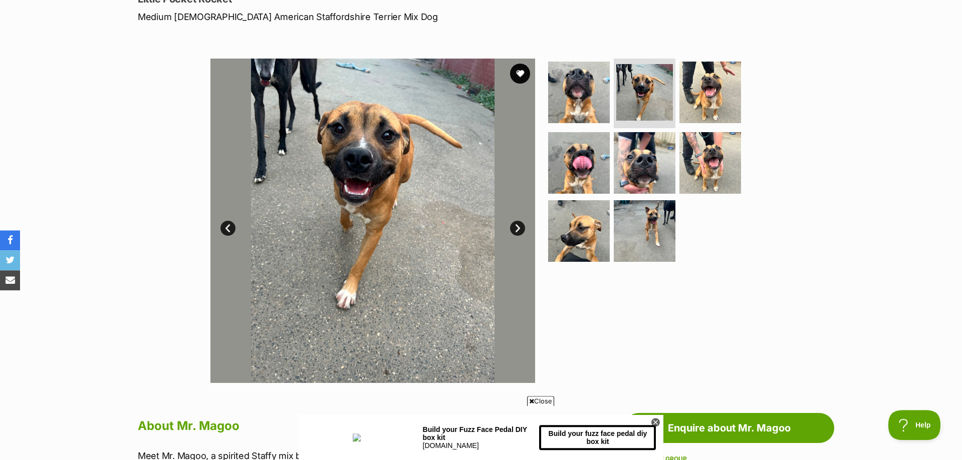
scroll to position [153, 0]
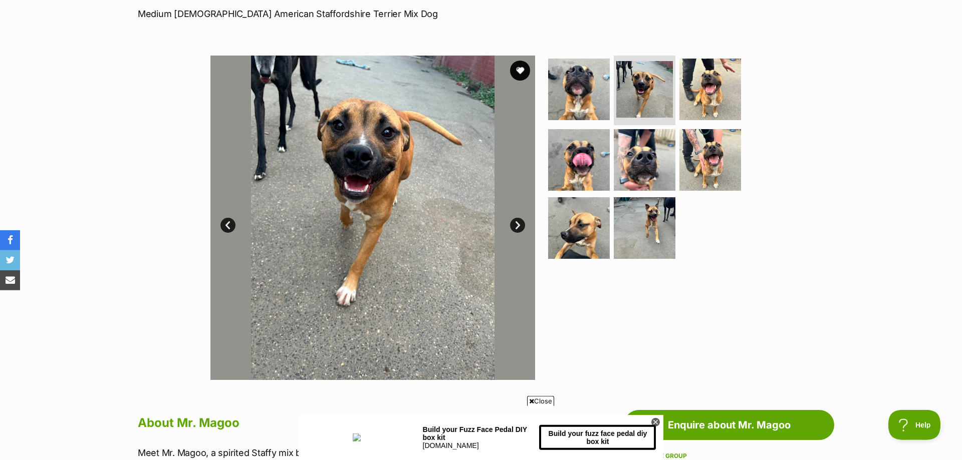
click at [516, 227] on link "Next" at bounding box center [517, 225] width 15 height 15
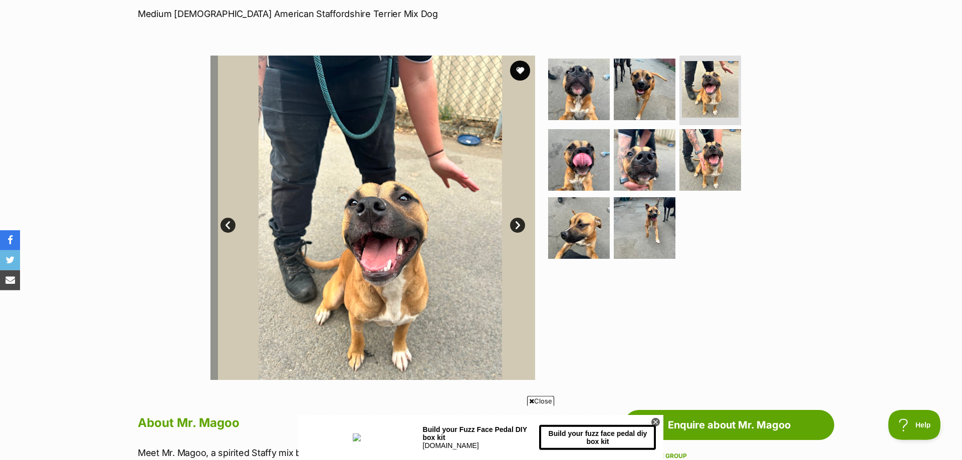
click at [516, 227] on link "Next" at bounding box center [517, 225] width 15 height 15
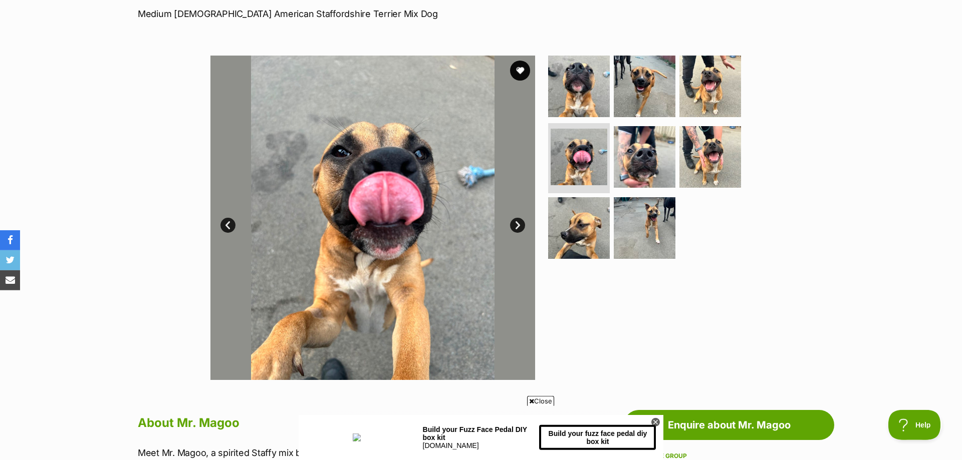
click at [516, 227] on link "Next" at bounding box center [517, 225] width 15 height 15
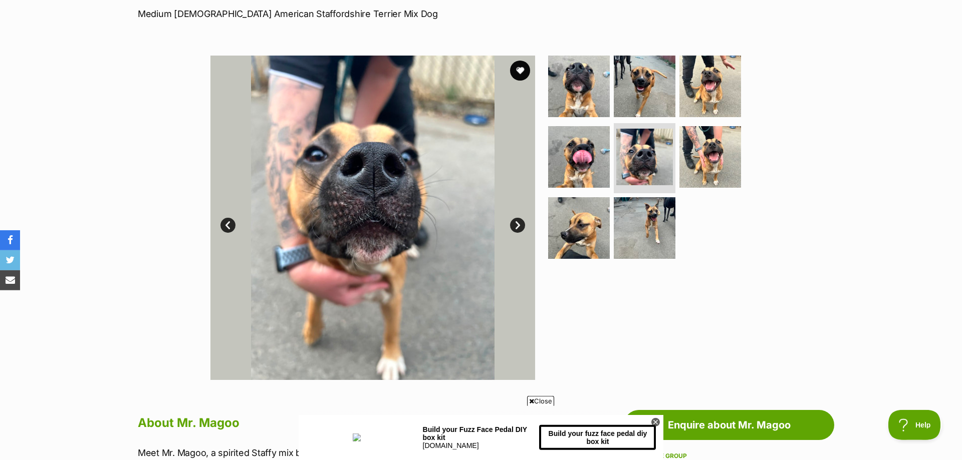
scroll to position [0, 0]
click at [516, 227] on link "Next" at bounding box center [517, 225] width 15 height 15
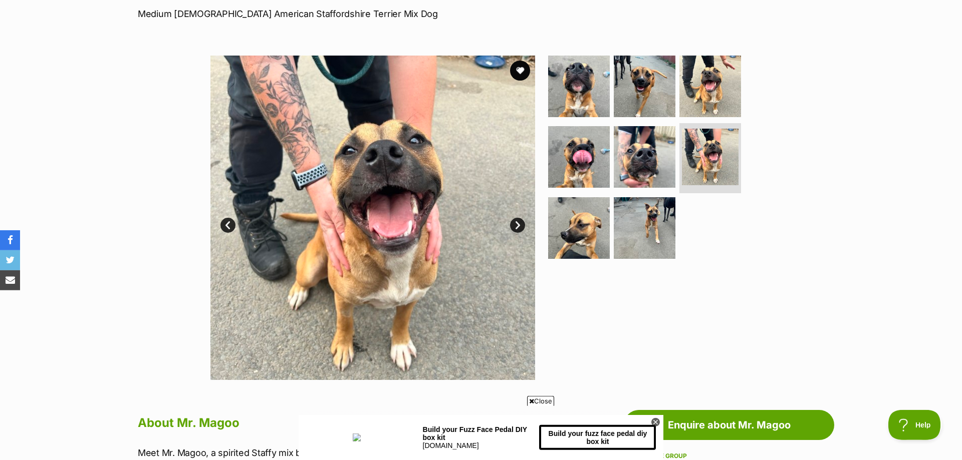
click at [516, 227] on link "Next" at bounding box center [517, 225] width 15 height 15
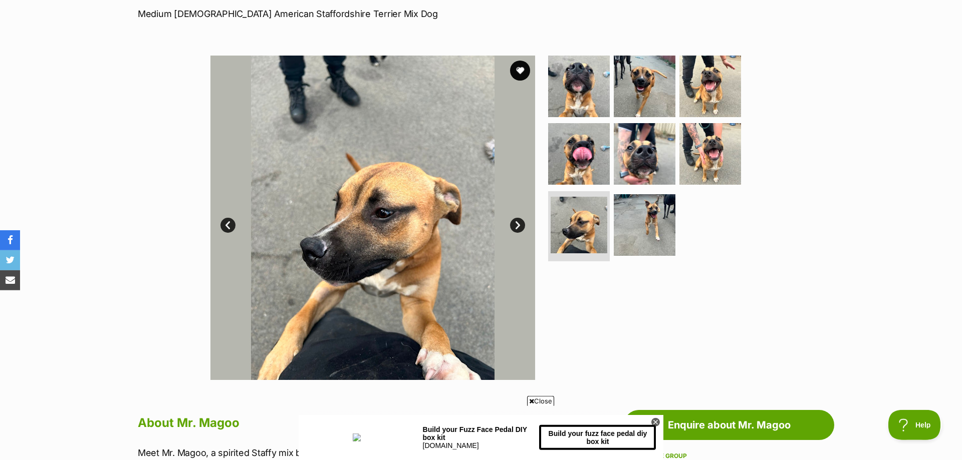
click at [516, 227] on link "Next" at bounding box center [517, 225] width 15 height 15
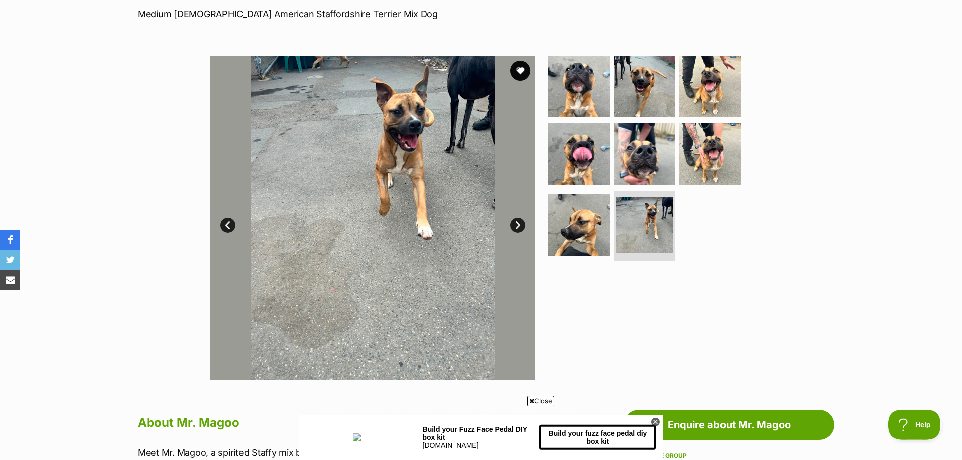
click at [516, 227] on link "Next" at bounding box center [517, 225] width 15 height 15
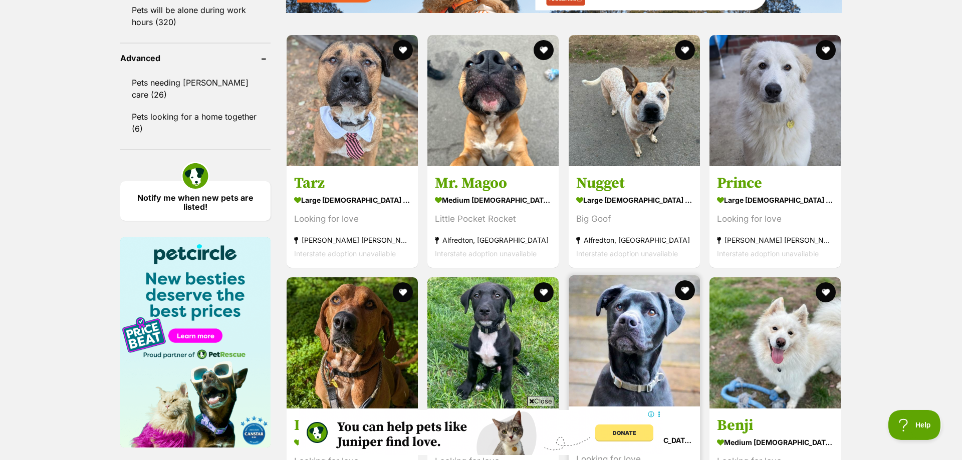
click at [615, 276] on img at bounding box center [634, 341] width 131 height 131
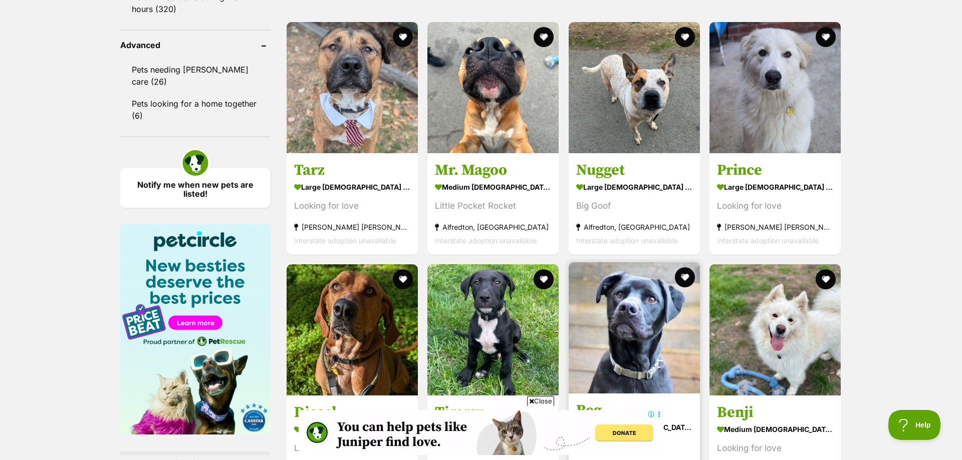
scroll to position [1316, 0]
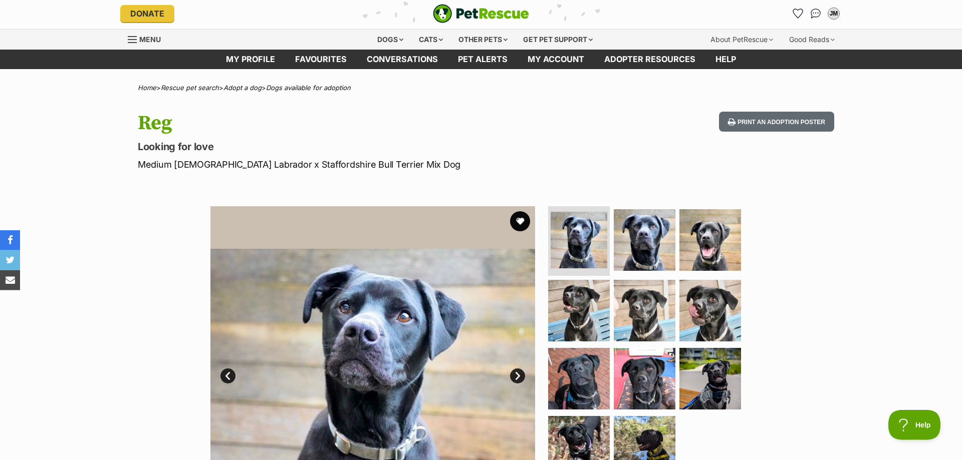
click at [522, 374] on link "Next" at bounding box center [517, 376] width 15 height 15
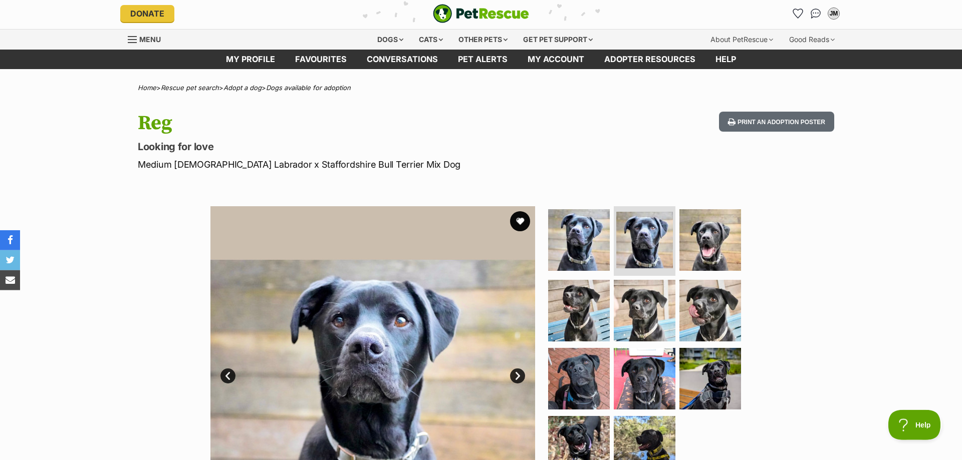
click at [522, 374] on link "Next" at bounding box center [517, 376] width 15 height 15
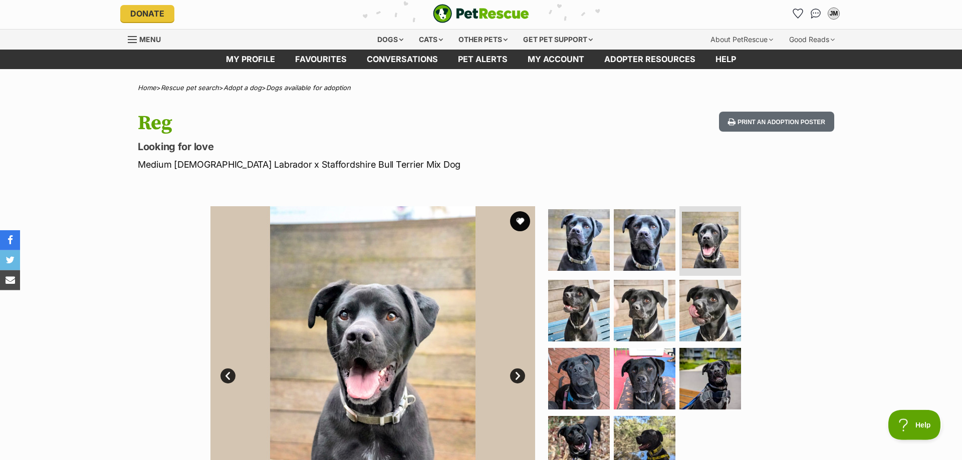
click at [522, 374] on link "Next" at bounding box center [517, 376] width 15 height 15
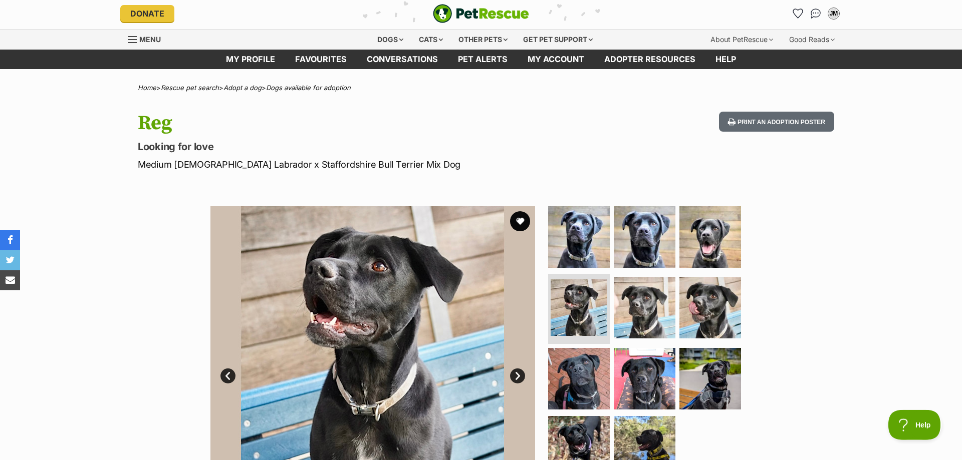
click at [522, 374] on link "Next" at bounding box center [517, 376] width 15 height 15
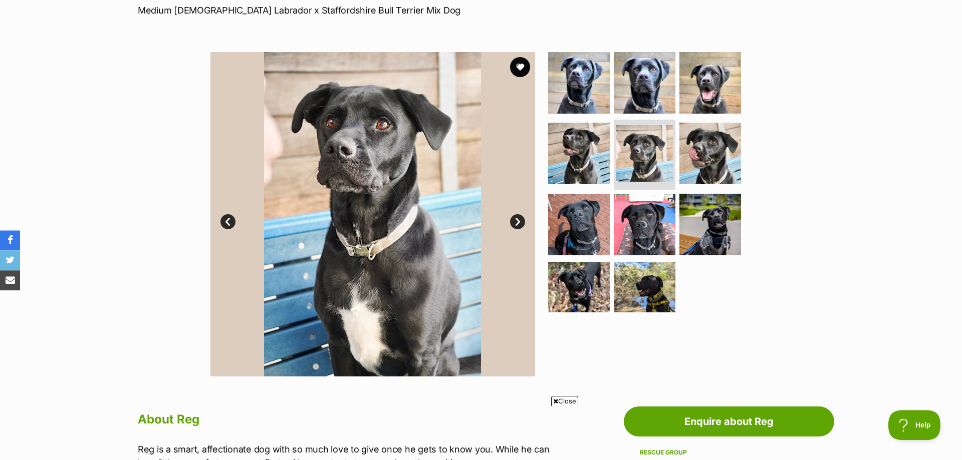
scroll to position [156, 0]
click at [517, 222] on link "Next" at bounding box center [517, 222] width 15 height 15
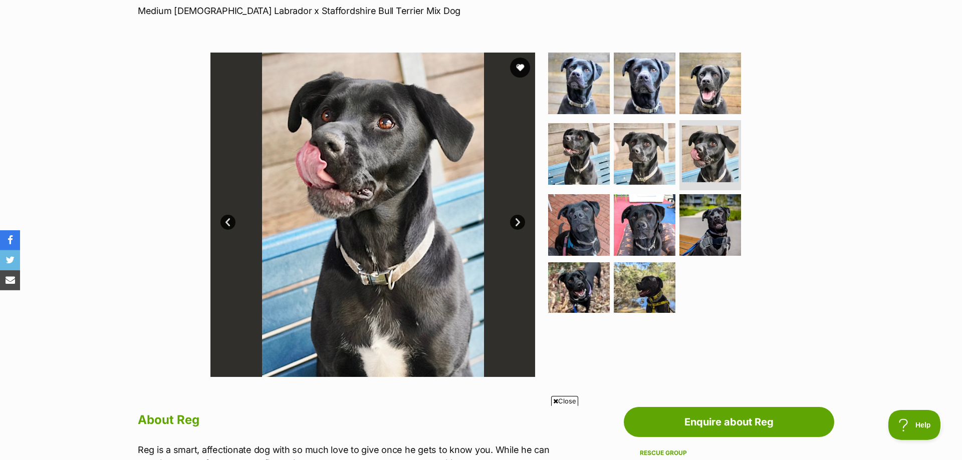
click at [517, 222] on link "Next" at bounding box center [517, 222] width 15 height 15
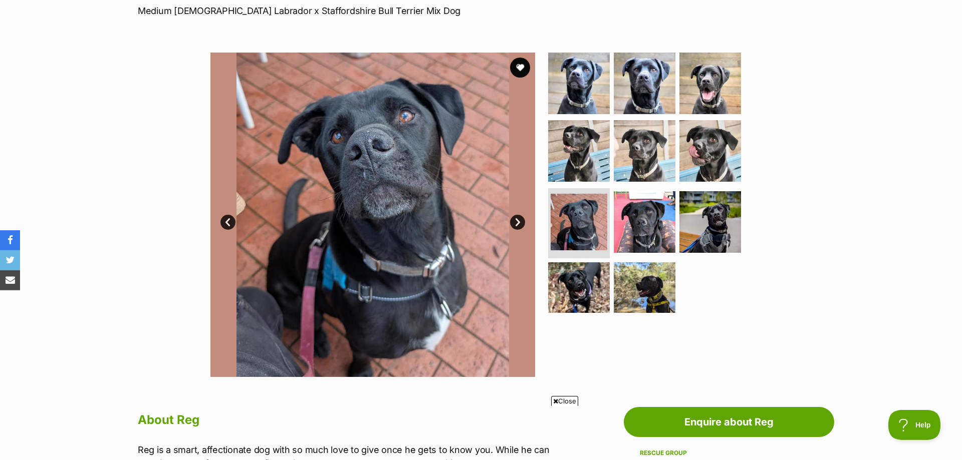
click at [517, 222] on link "Next" at bounding box center [517, 222] width 15 height 15
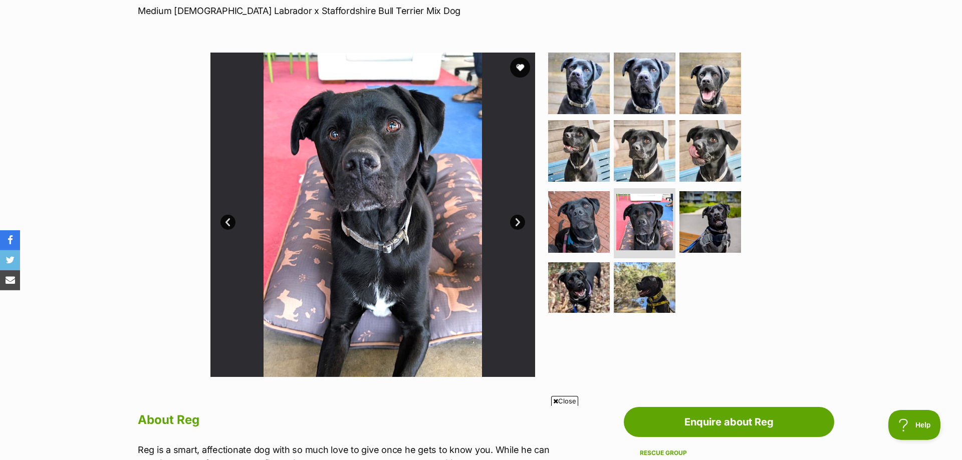
click at [517, 222] on link "Next" at bounding box center [517, 222] width 15 height 15
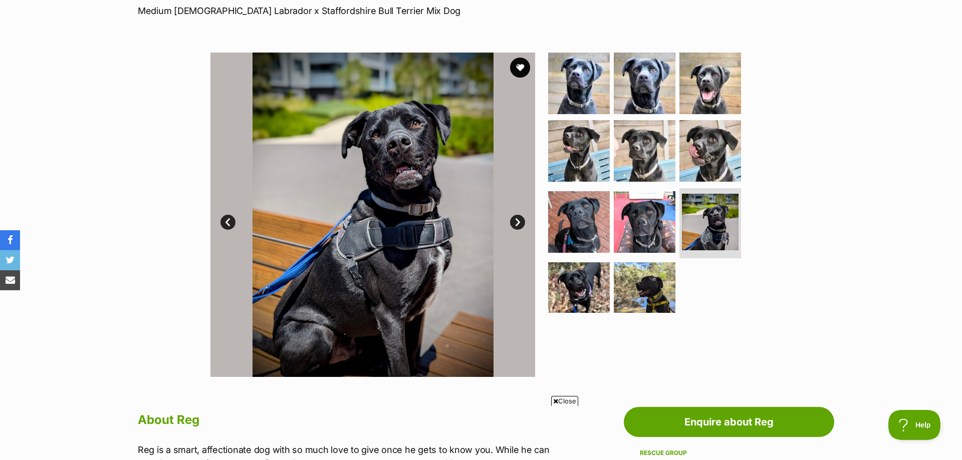
click at [517, 222] on link "Next" at bounding box center [517, 222] width 15 height 15
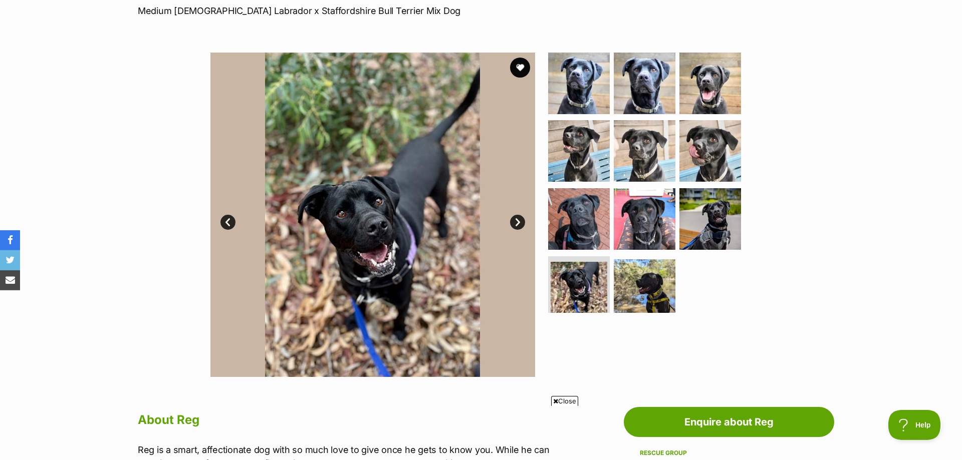
click at [517, 222] on link "Next" at bounding box center [517, 222] width 15 height 15
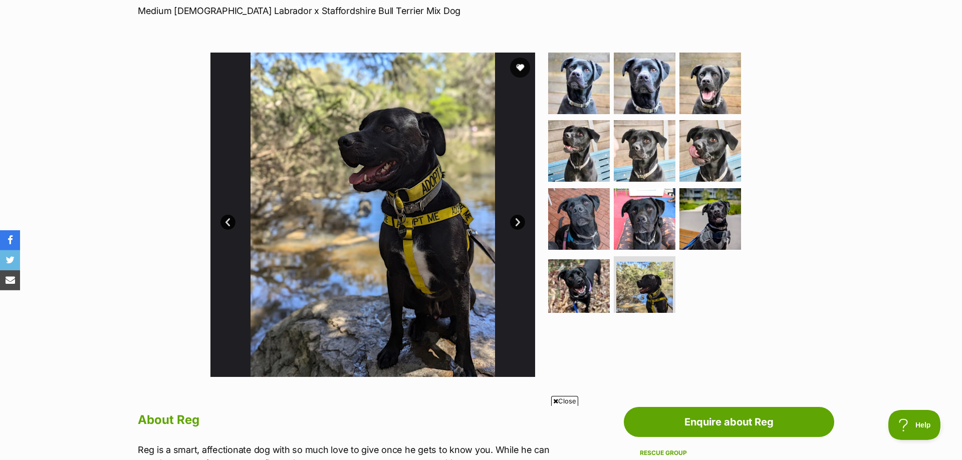
click at [517, 222] on link "Next" at bounding box center [517, 222] width 15 height 15
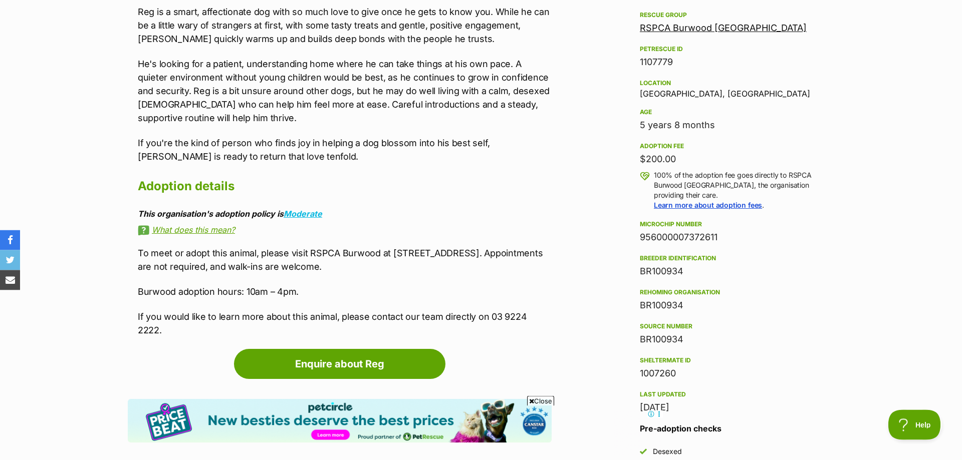
scroll to position [595, 0]
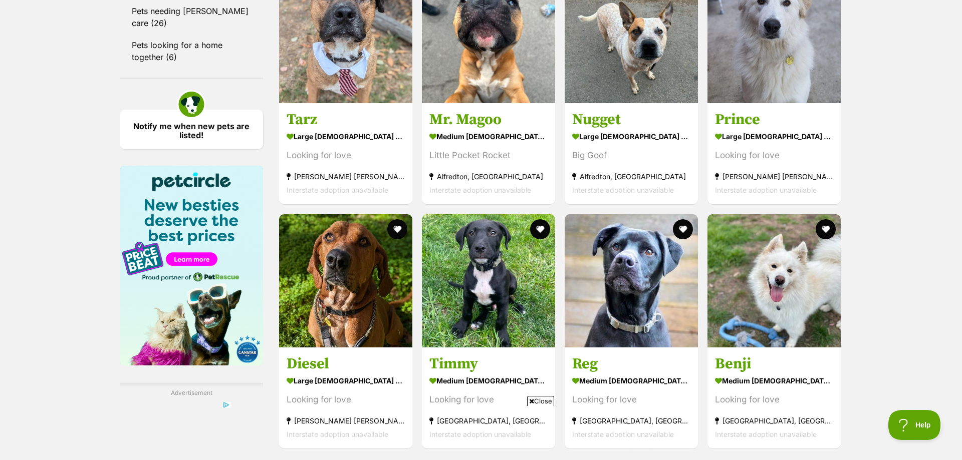
scroll to position [1372, 0]
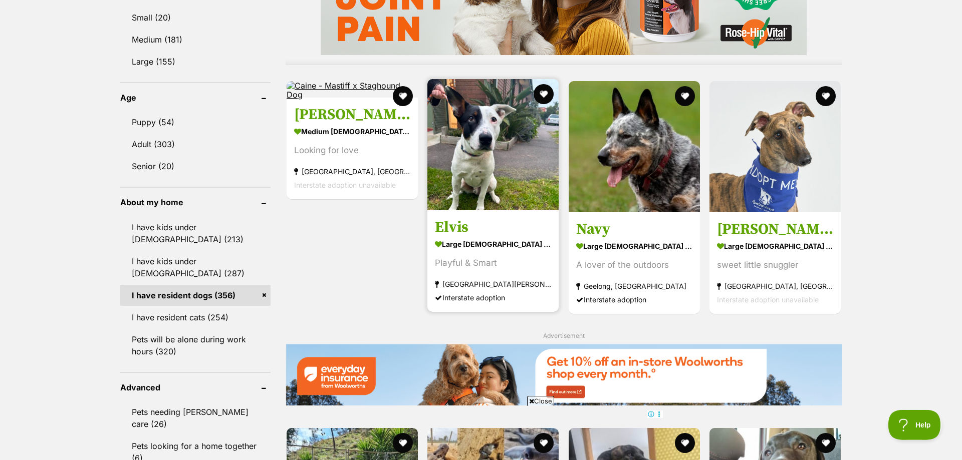
click at [489, 174] on img at bounding box center [492, 144] width 131 height 131
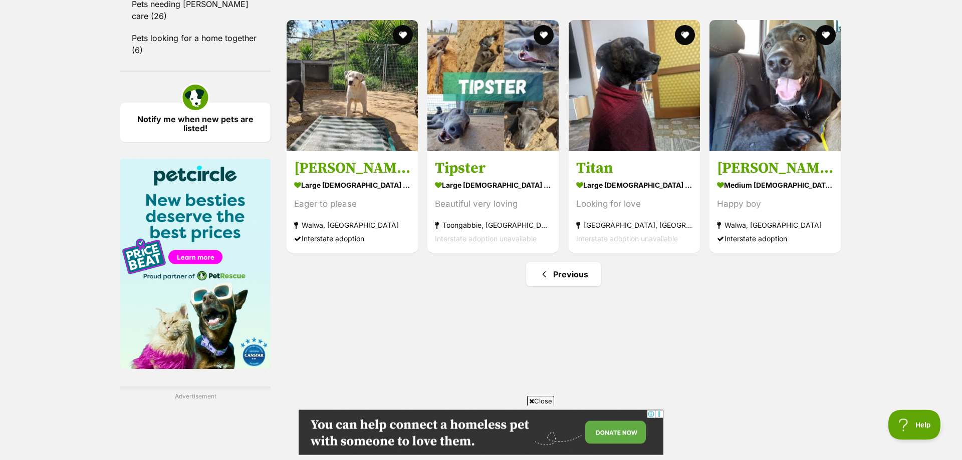
scroll to position [1379, 0]
click at [570, 266] on link "Previous" at bounding box center [563, 274] width 75 height 24
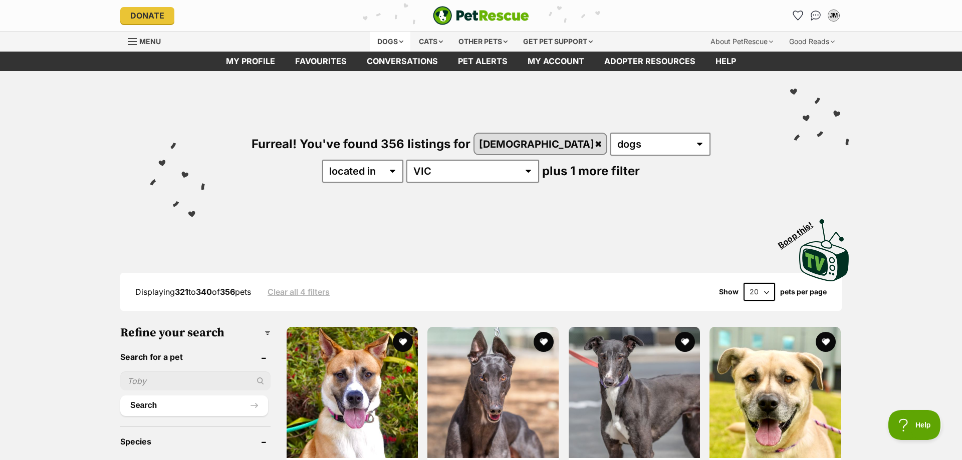
click at [384, 39] on div "Dogs" at bounding box center [390, 42] width 40 height 20
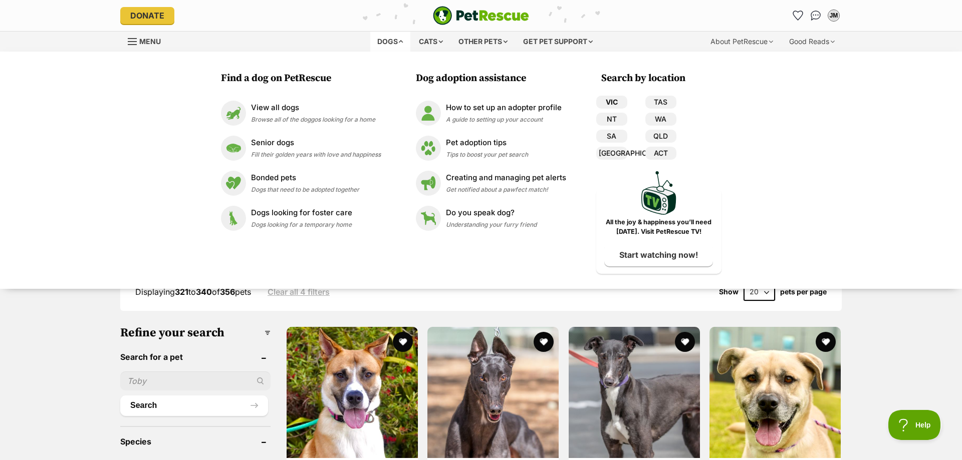
click at [611, 104] on link "VIC" at bounding box center [611, 102] width 31 height 13
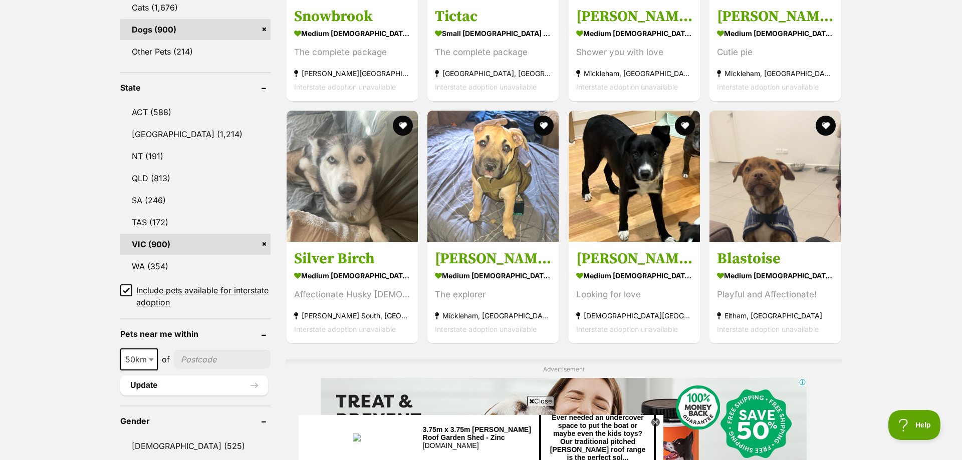
scroll to position [459, 0]
click at [123, 288] on icon at bounding box center [126, 290] width 7 height 7
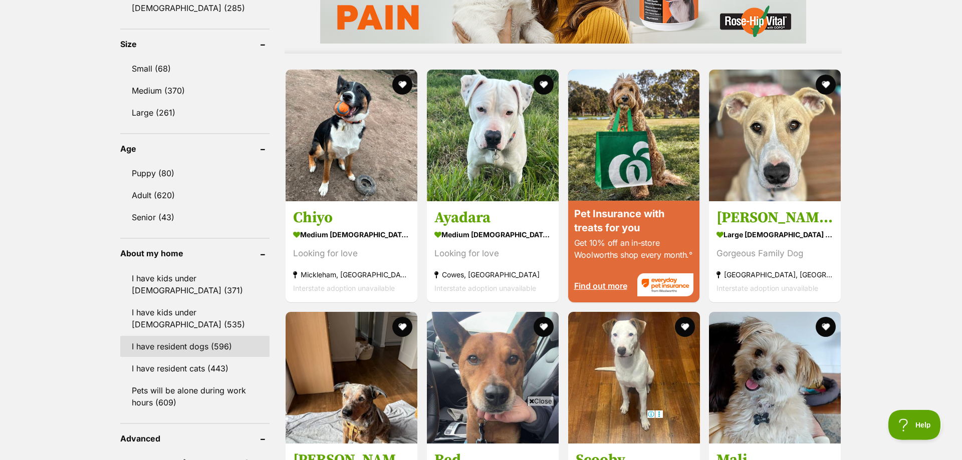
click at [175, 336] on link "I have resident dogs (596)" at bounding box center [194, 346] width 149 height 21
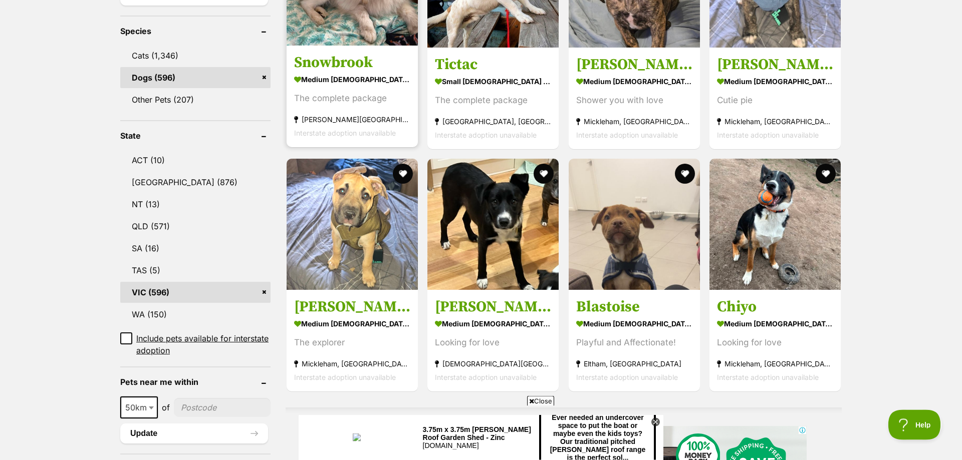
scroll to position [408, 0]
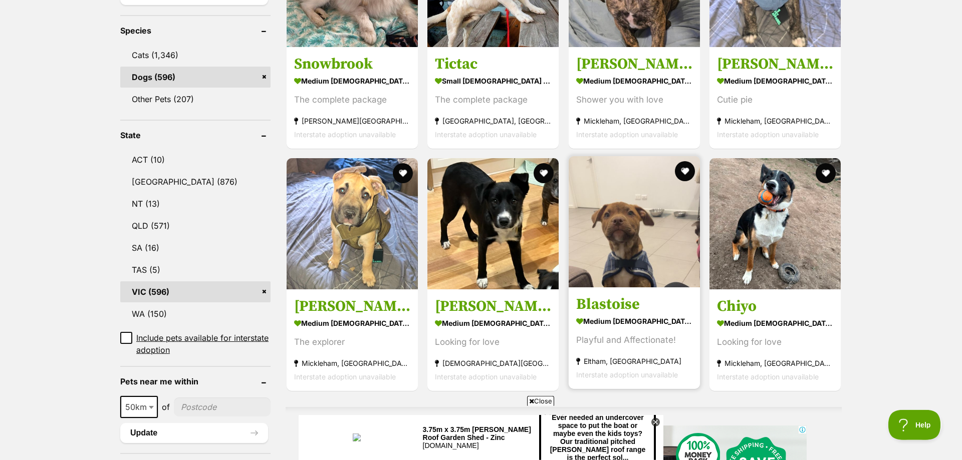
click at [592, 268] on img at bounding box center [634, 221] width 131 height 131
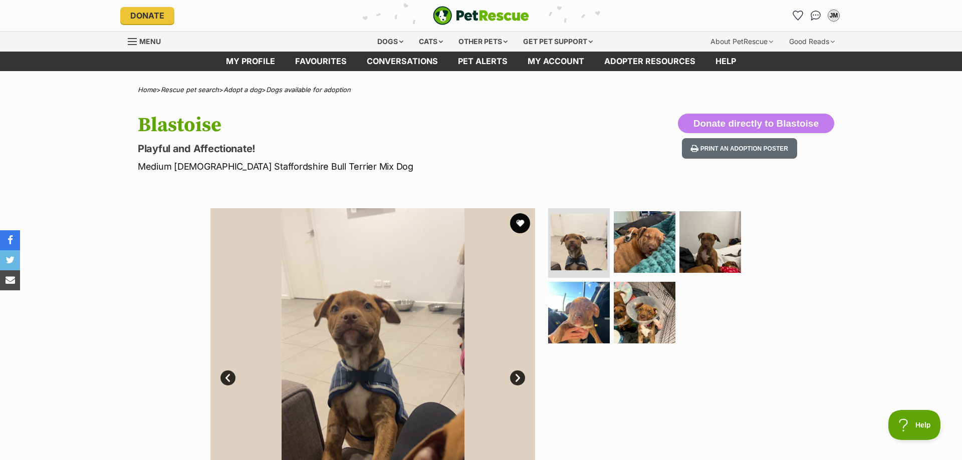
click at [517, 378] on link "Next" at bounding box center [517, 378] width 15 height 15
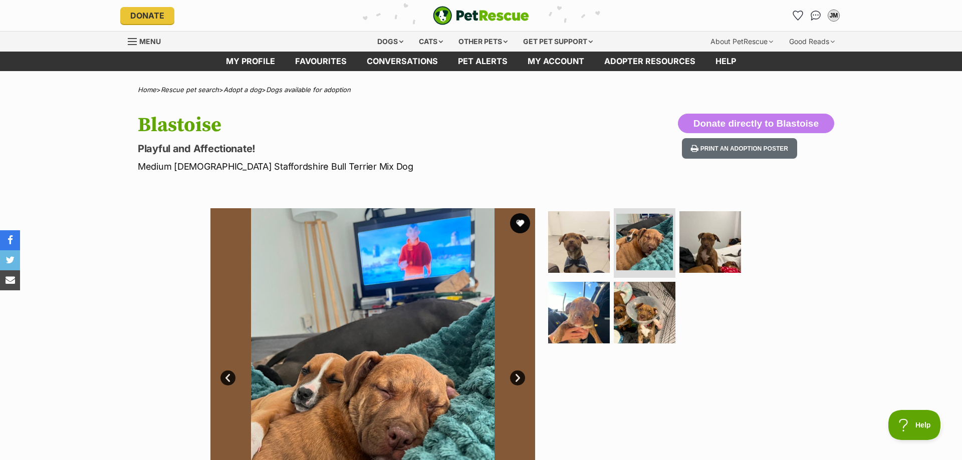
click at [517, 378] on link "Next" at bounding box center [517, 378] width 15 height 15
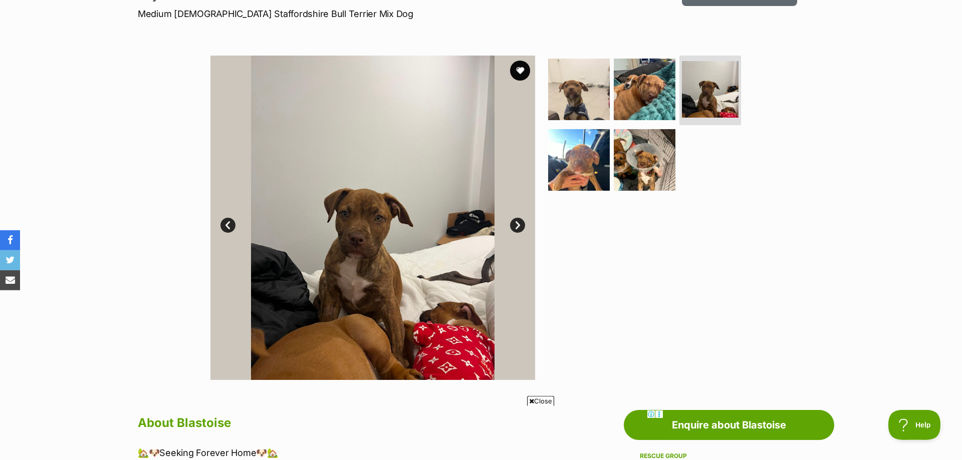
scroll to position [153, 0]
click at [514, 220] on link "Next" at bounding box center [517, 224] width 15 height 15
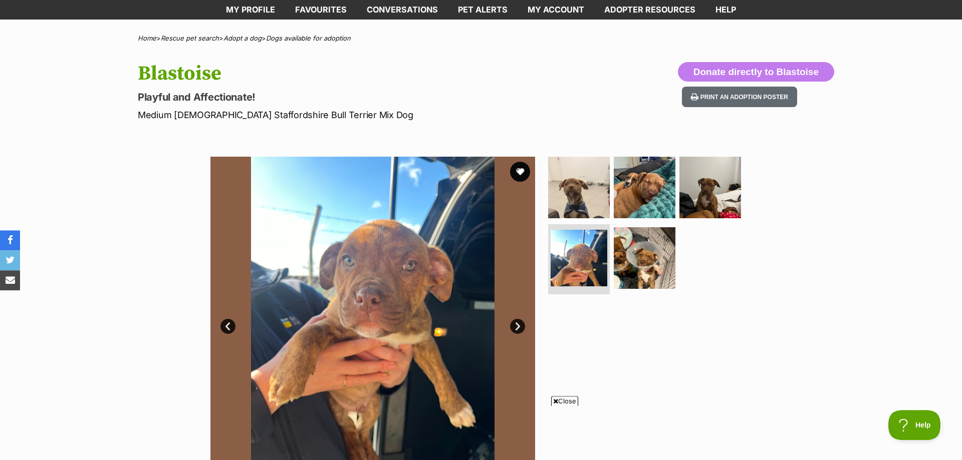
scroll to position [51, 0]
click at [520, 323] on link "Next" at bounding box center [517, 327] width 15 height 15
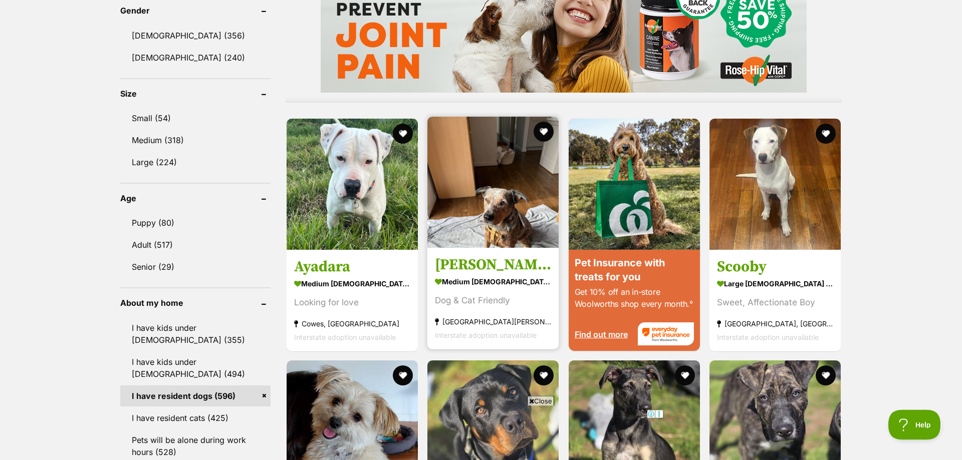
click at [498, 214] on img at bounding box center [492, 182] width 131 height 131
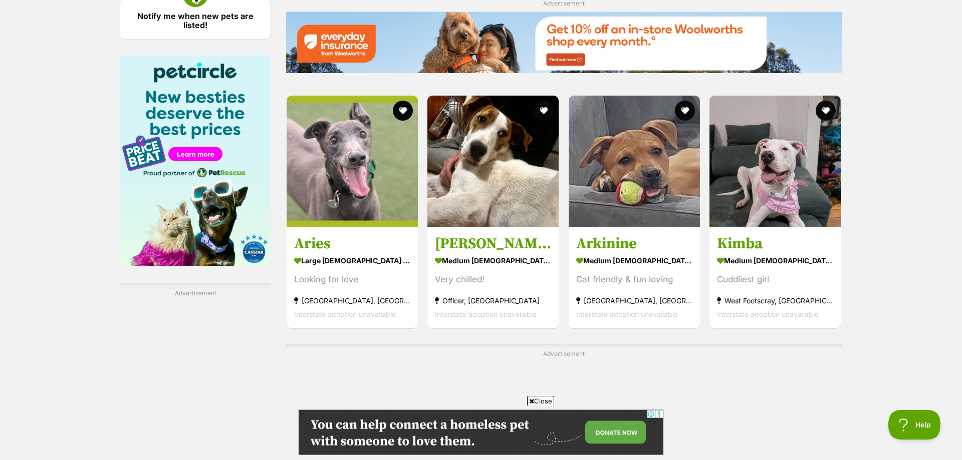
scroll to position [1480, 0]
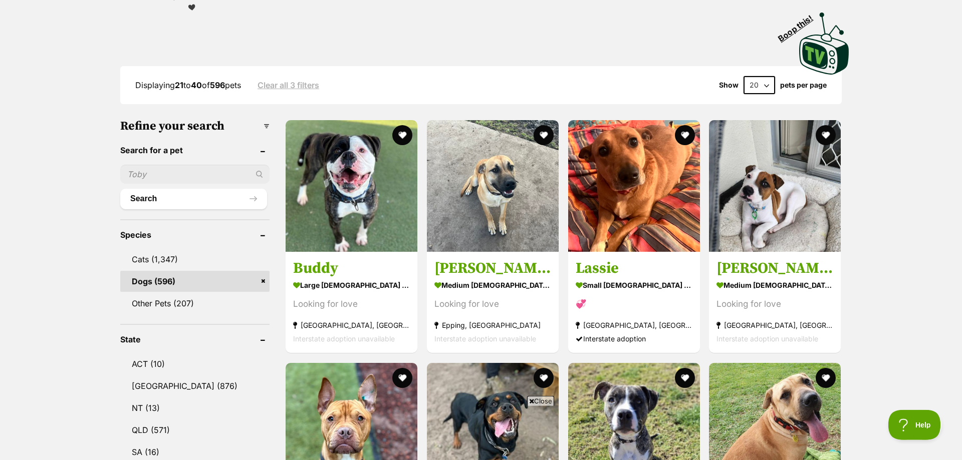
scroll to position [204, 0]
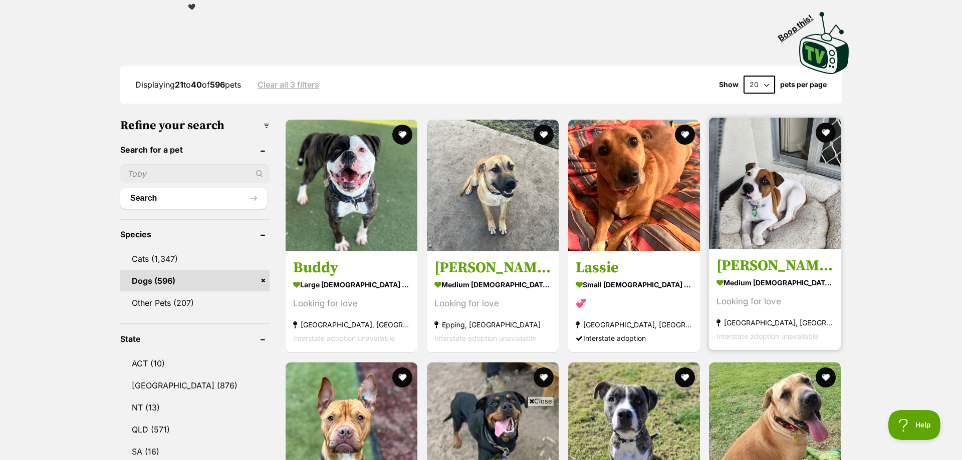
click at [760, 191] on img at bounding box center [775, 184] width 132 height 132
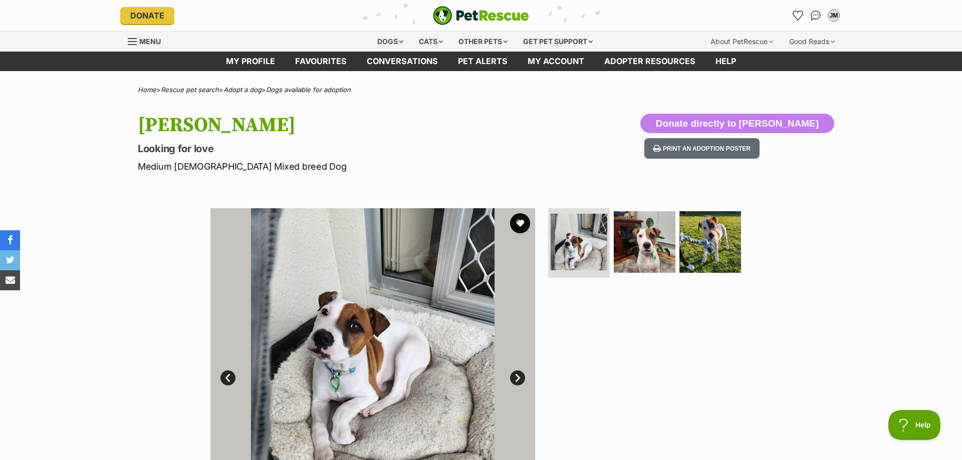
click at [520, 377] on link "Next" at bounding box center [517, 378] width 15 height 15
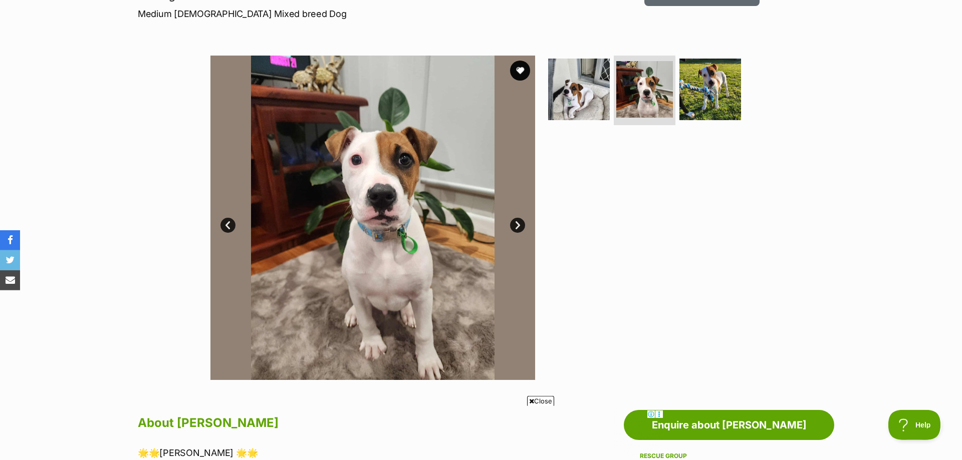
scroll to position [153, 0]
click at [520, 219] on link "Next" at bounding box center [517, 224] width 15 height 15
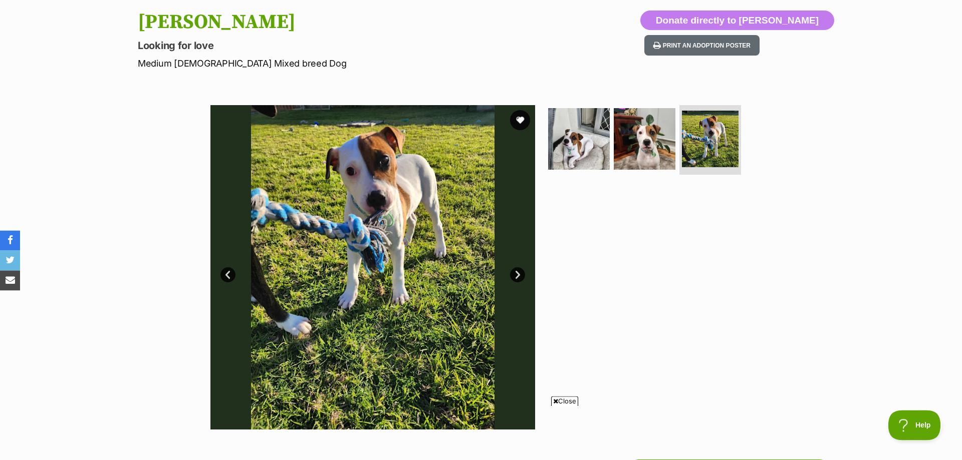
scroll to position [103, 0]
click at [517, 280] on link "Next" at bounding box center [517, 275] width 15 height 15
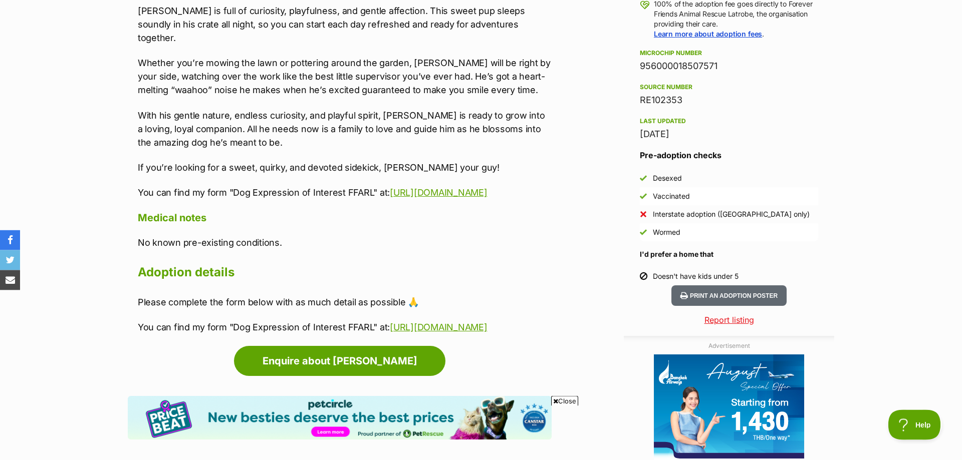
scroll to position [766, 0]
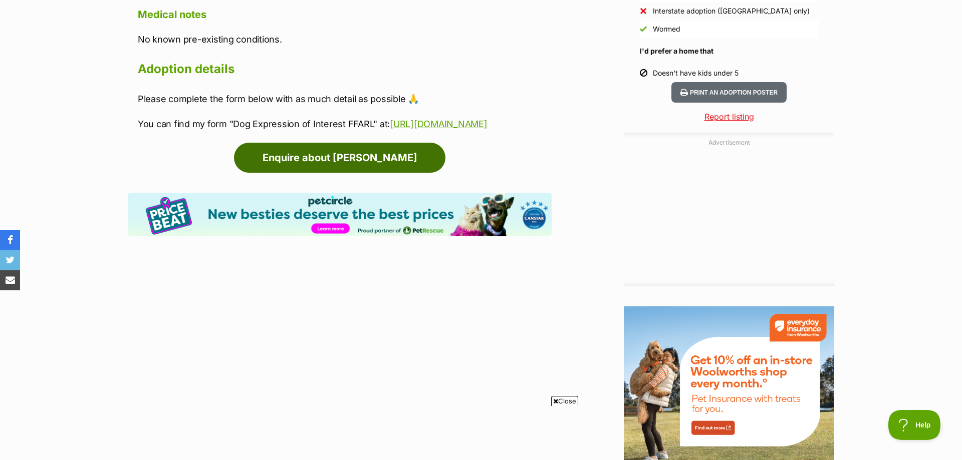
click at [372, 173] on link "Enquire about [PERSON_NAME]" at bounding box center [339, 158] width 211 height 30
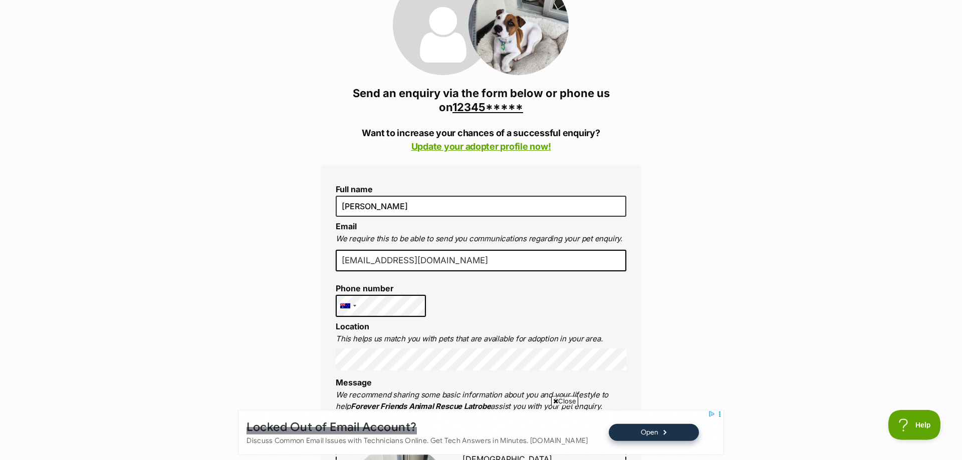
scroll to position [153, 0]
click at [464, 147] on link "Update your adopter profile now!" at bounding box center [481, 146] width 140 height 11
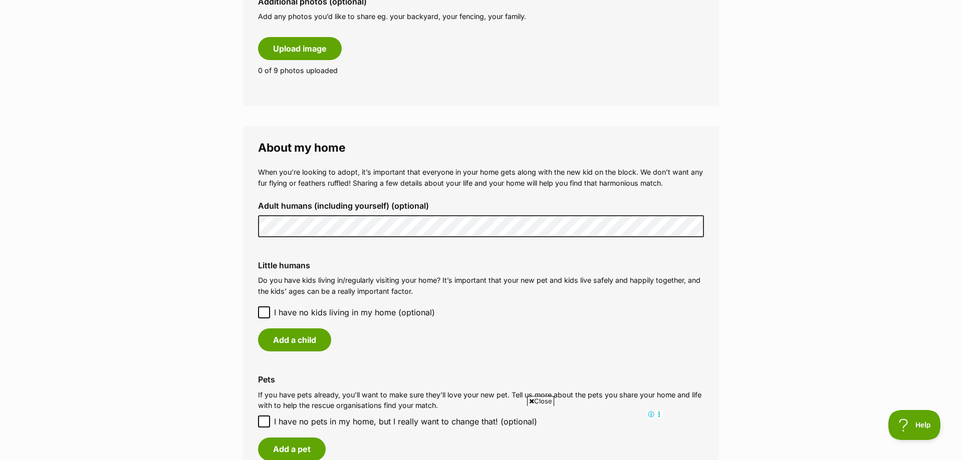
scroll to position [613, 0]
click at [285, 340] on button "Add a child" at bounding box center [294, 339] width 73 height 23
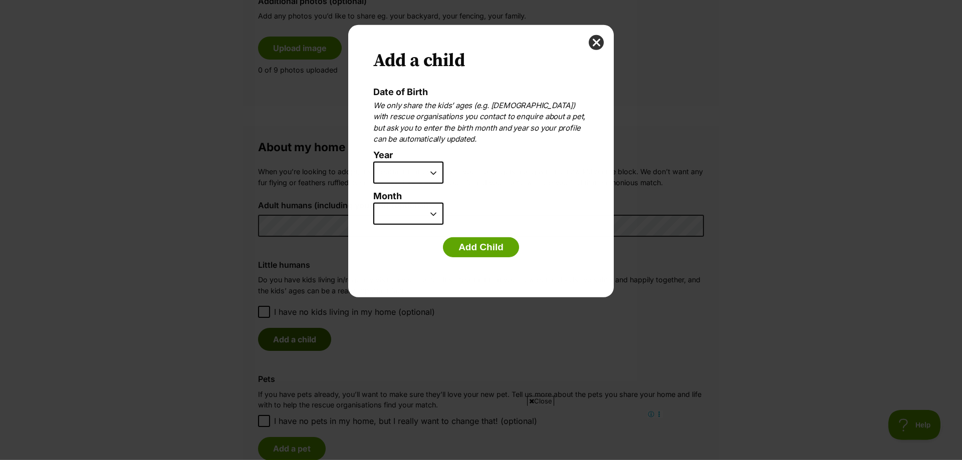
scroll to position [0, 0]
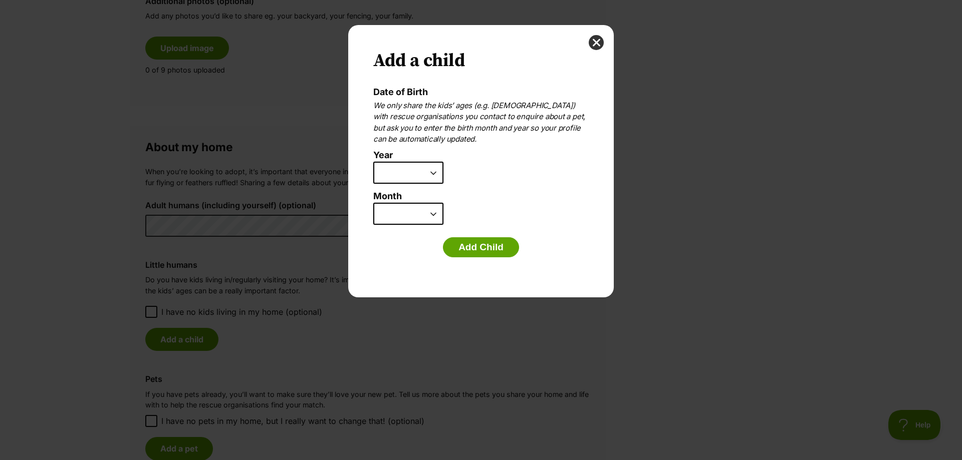
click at [373, 162] on select "2025 2024 2023 2022 2021 2020 2019 2018 2017 2016 2015 2014 2013 2012 2011 2010…" at bounding box center [408, 173] width 70 height 22
select select "2014"
click option "2014" at bounding box center [0, 0] width 0 height 0
click at [373, 203] on select "January February March April May June July August September October November De…" at bounding box center [408, 214] width 70 height 22
select select "1"
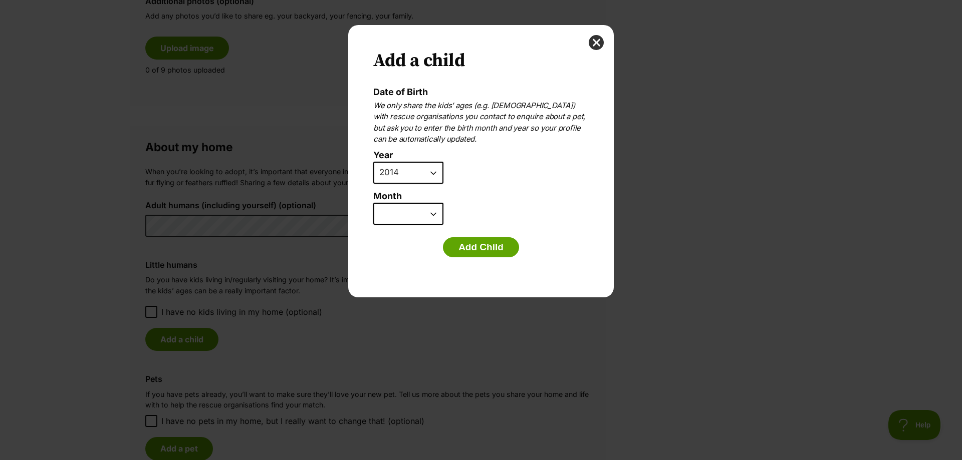
click option "January" at bounding box center [0, 0] width 0 height 0
click at [464, 252] on button "Add Child" at bounding box center [481, 247] width 76 height 20
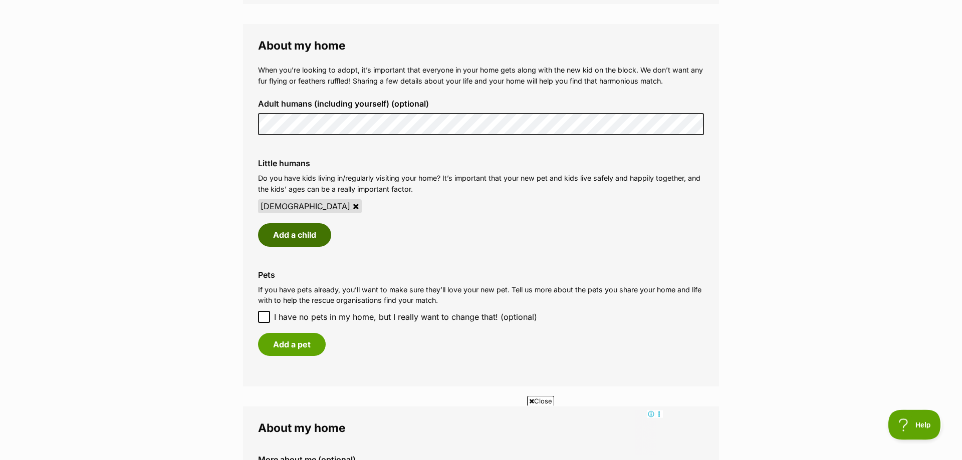
scroll to position [715, 0]
click at [306, 236] on button "Add a child" at bounding box center [294, 234] width 73 height 23
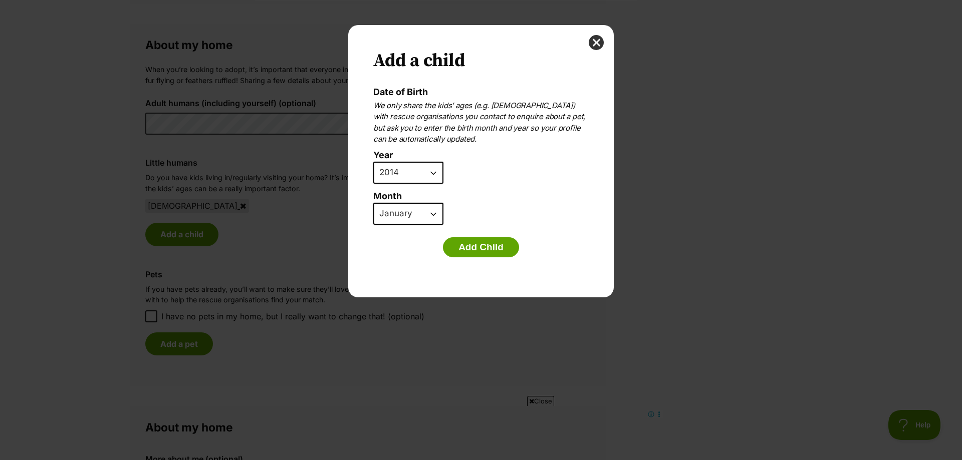
scroll to position [0, 0]
click at [373, 162] on select "2025 2024 2023 2022 2021 2020 2019 2018 2017 2016 2015 2014 2013 2012 2011 2010…" at bounding box center [408, 173] width 70 height 22
select select "2011"
click option "2011" at bounding box center [0, 0] width 0 height 0
click at [373, 203] on select "January February March April May June July August September October November De…" at bounding box center [408, 214] width 70 height 22
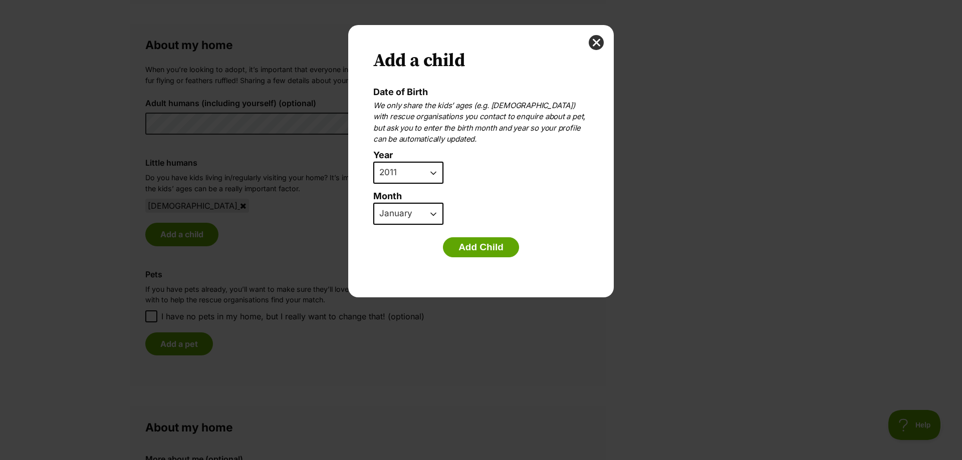
select select "8"
click option "August" at bounding box center [0, 0] width 0 height 0
click at [464, 250] on button "Add Child" at bounding box center [481, 247] width 76 height 20
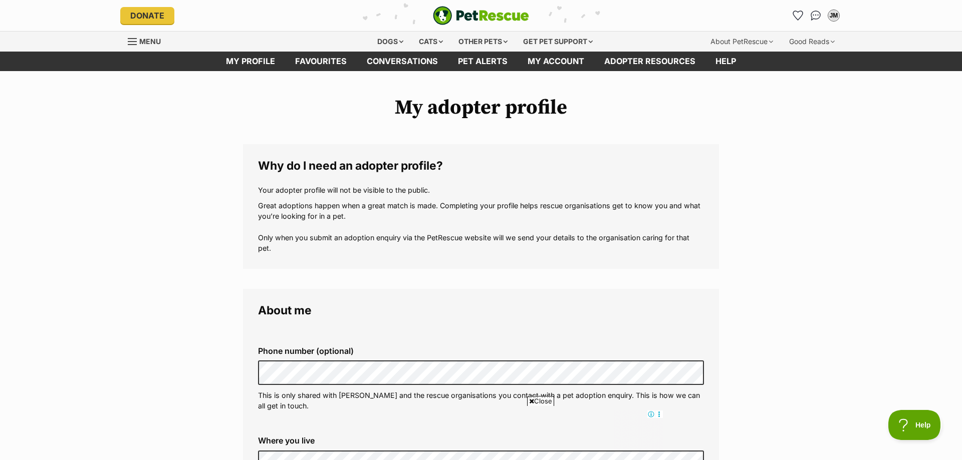
scroll to position [715, 0]
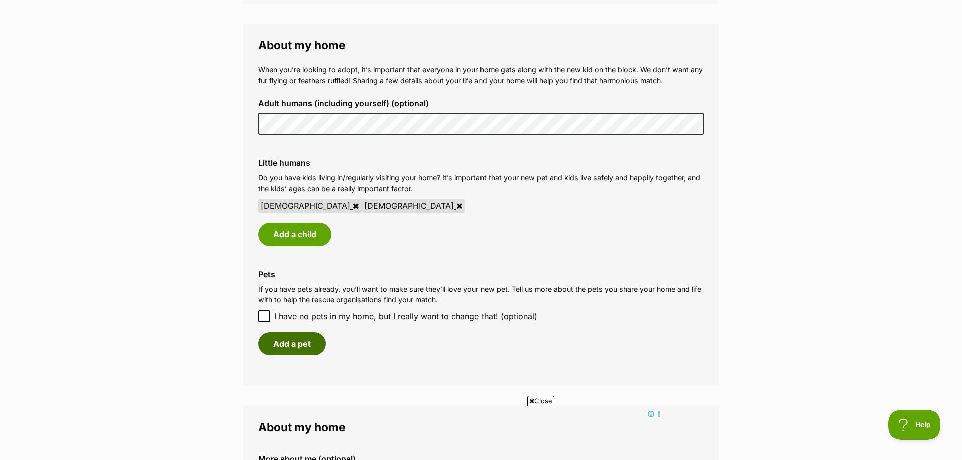
click at [294, 348] on button "Add a pet" at bounding box center [292, 344] width 68 height 23
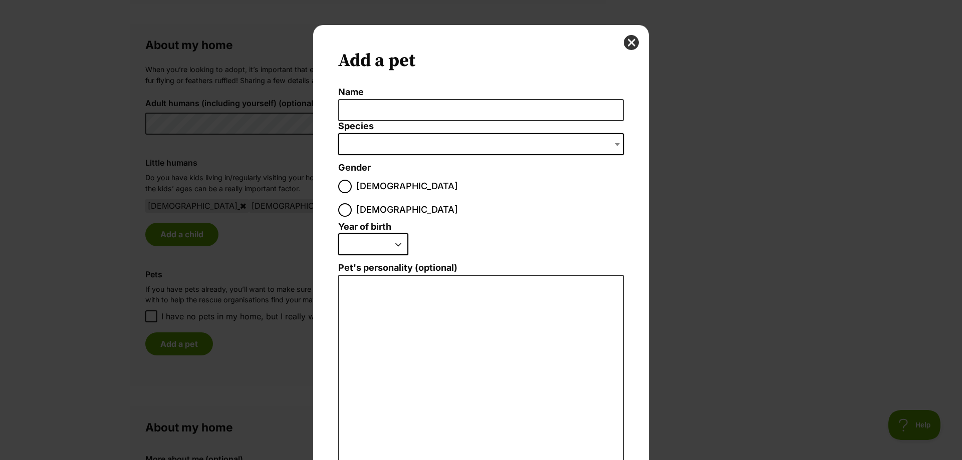
scroll to position [0, 0]
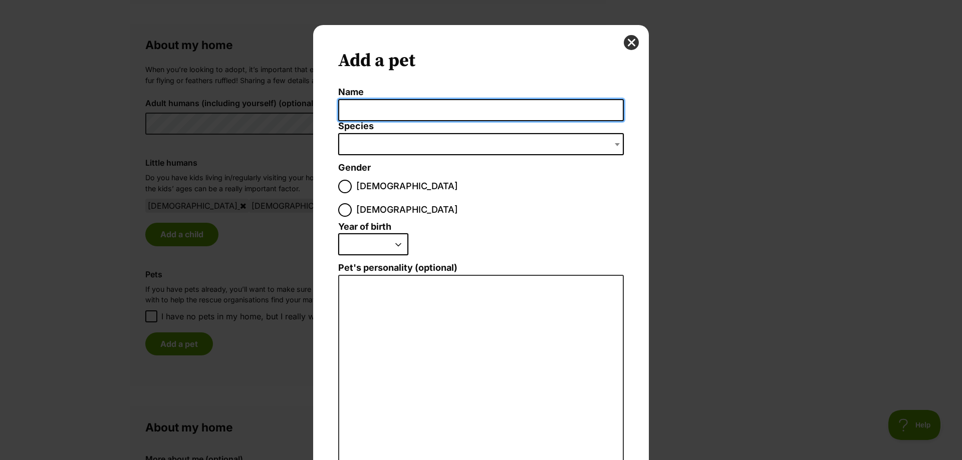
click at [387, 110] on input "Name" at bounding box center [481, 110] width 286 height 23
type input "Scout"
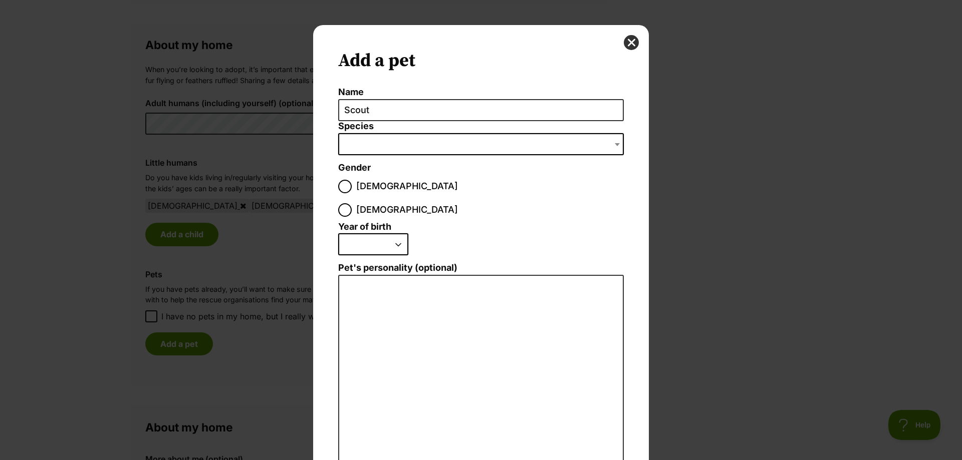
click at [428, 143] on span "Dialog Window - Close (Press escape to close)" at bounding box center [481, 144] width 286 height 22
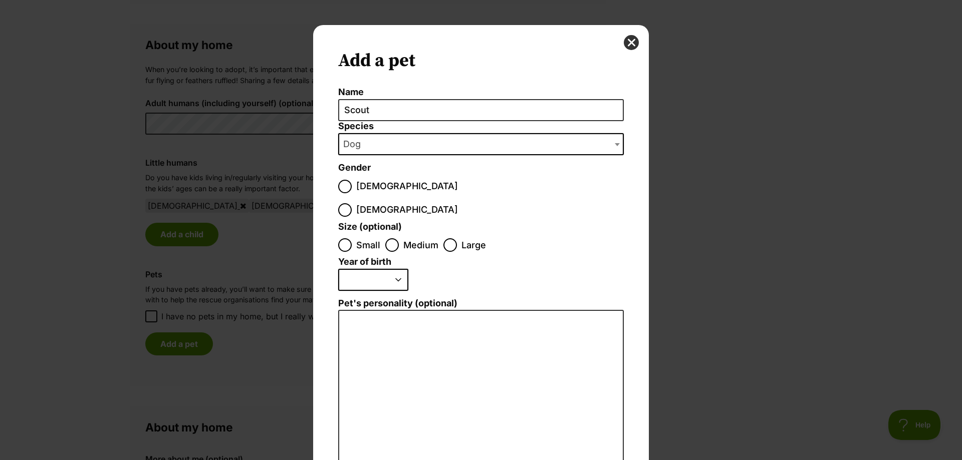
select select "1"
click at [352, 203] on input "Female" at bounding box center [345, 210] width 14 height 14
radio input "true"
click at [396, 238] on input "Medium" at bounding box center [392, 245] width 14 height 14
radio input "true"
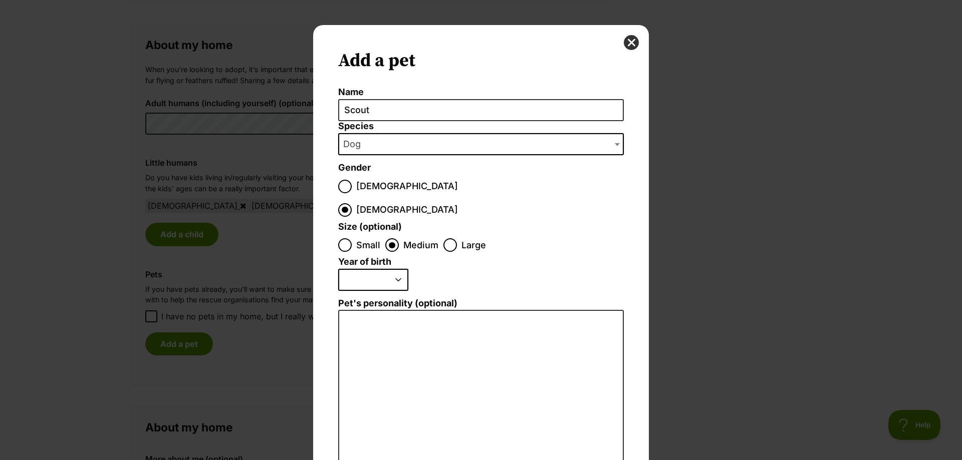
click at [338, 269] on select "2025 2024 2023 2022 2021 2020 2019 2018 2017 2016 2015 2014 2013 2012 2011 2010…" at bounding box center [373, 280] width 70 height 22
select select "2020"
click option "2020" at bounding box center [0, 0] width 0 height 0
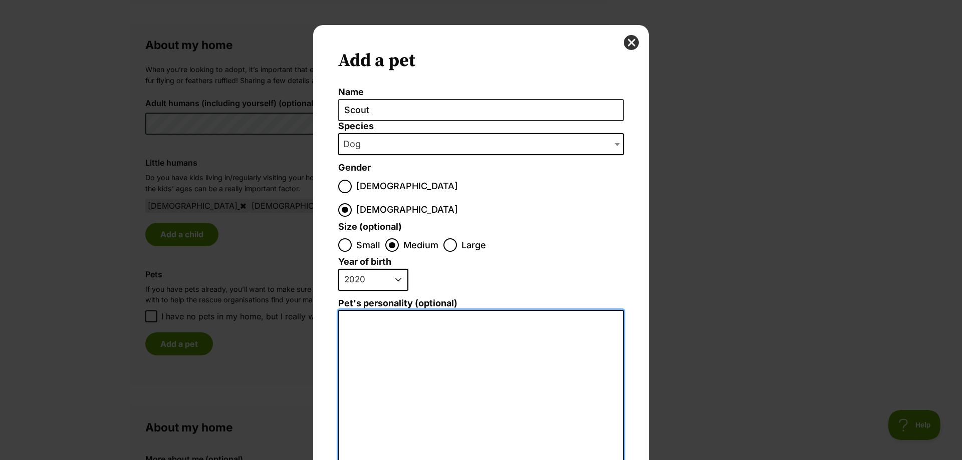
click at [411, 325] on textarea "Pet's personality (optional)" at bounding box center [481, 419] width 286 height 219
click at [522, 310] on textarea "Scout is a chilled, moderate energy dog. She is not one for boisterous play wit…" at bounding box center [481, 419] width 286 height 219
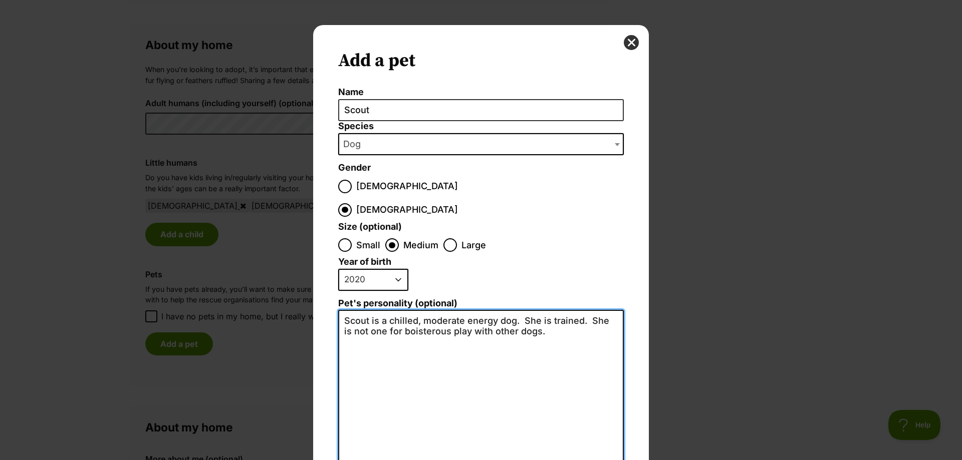
click at [530, 310] on textarea "Scout is a chilled, moderate energy dog. She is trained. She is not one for boi…" at bounding box center [481, 419] width 286 height 219
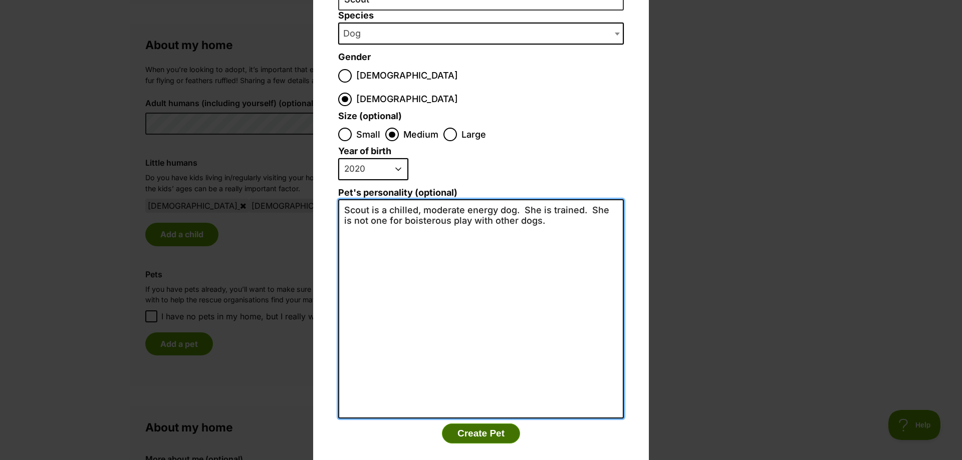
type textarea "Scout is a chilled, moderate energy dog. She is trained. She is not one for boi…"
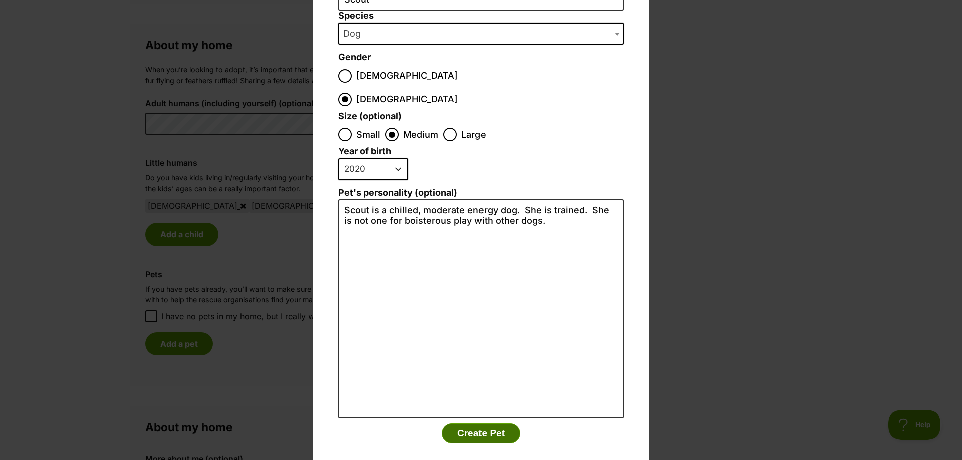
click at [491, 424] on button "Create Pet" at bounding box center [481, 434] width 78 height 20
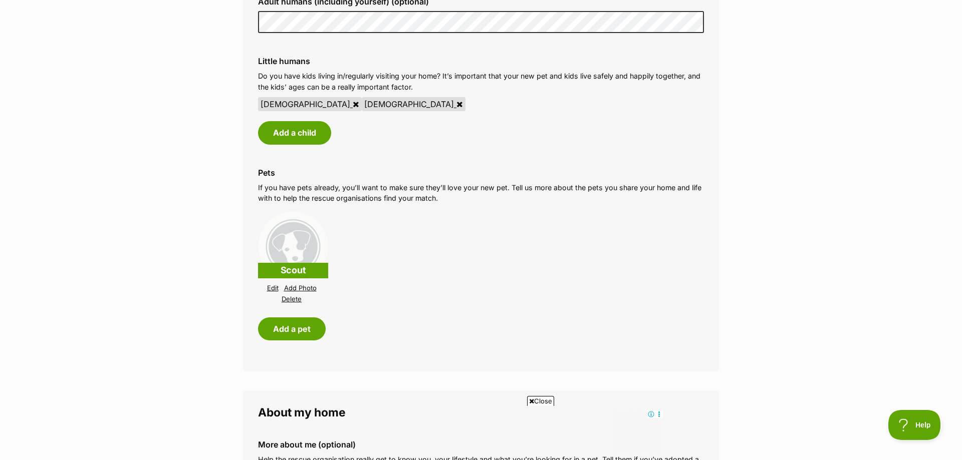
scroll to position [817, 0]
click at [303, 287] on link "Add Photo" at bounding box center [300, 288] width 33 height 8
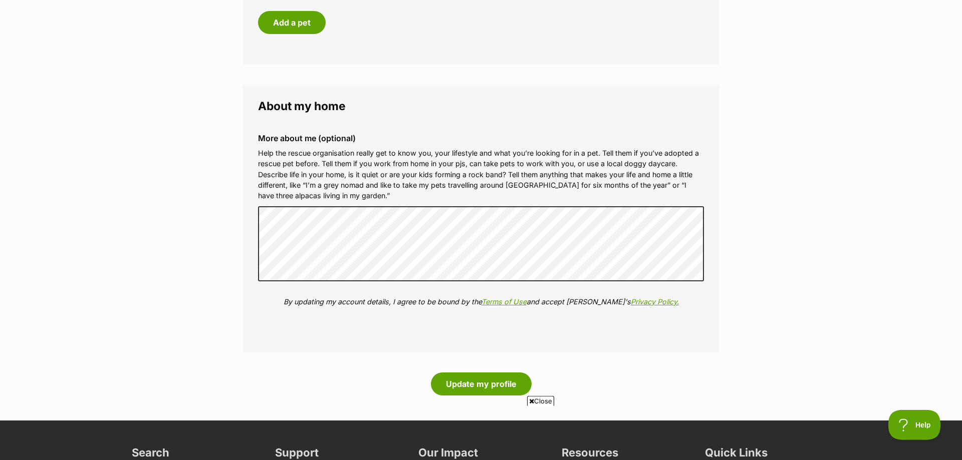
scroll to position [1124, 0]
click at [277, 299] on p "By updating my account details, I agree to be bound by the Terms of Use and acc…" at bounding box center [481, 301] width 446 height 11
click at [462, 382] on button "Update my profile" at bounding box center [481, 383] width 101 height 23
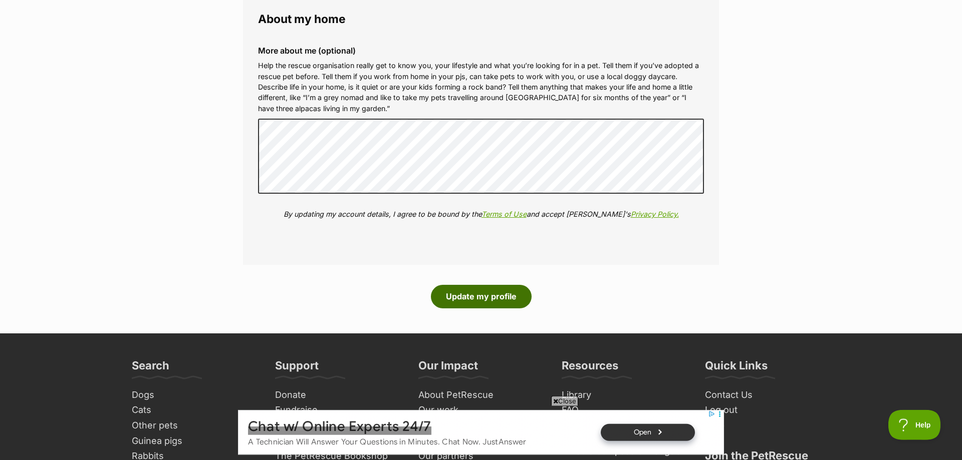
scroll to position [1260, 0]
click at [469, 297] on button "Update my profile" at bounding box center [481, 296] width 101 height 23
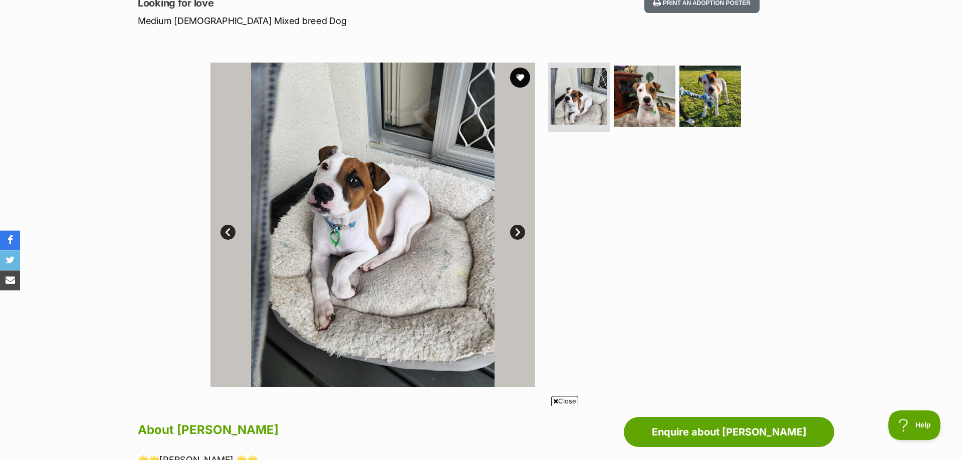
scroll to position [145, 0]
click at [517, 233] on link "Next" at bounding box center [517, 232] width 15 height 15
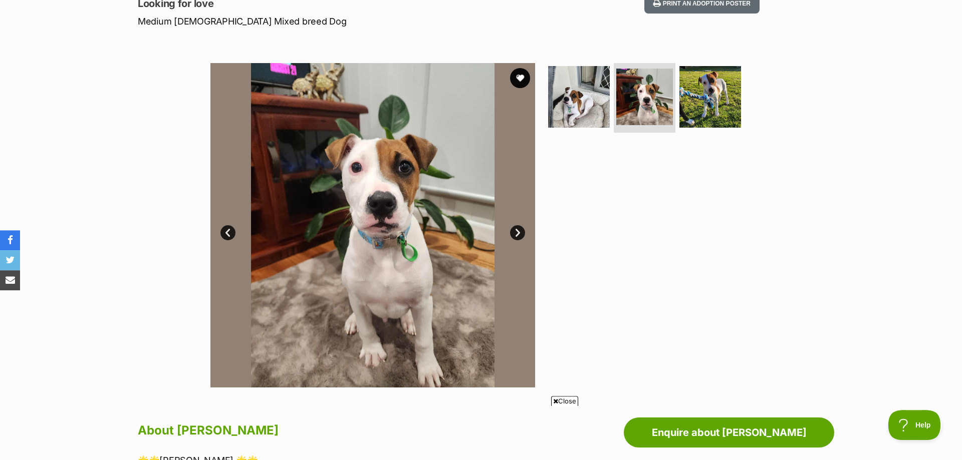
click at [520, 235] on link "Next" at bounding box center [517, 232] width 15 height 15
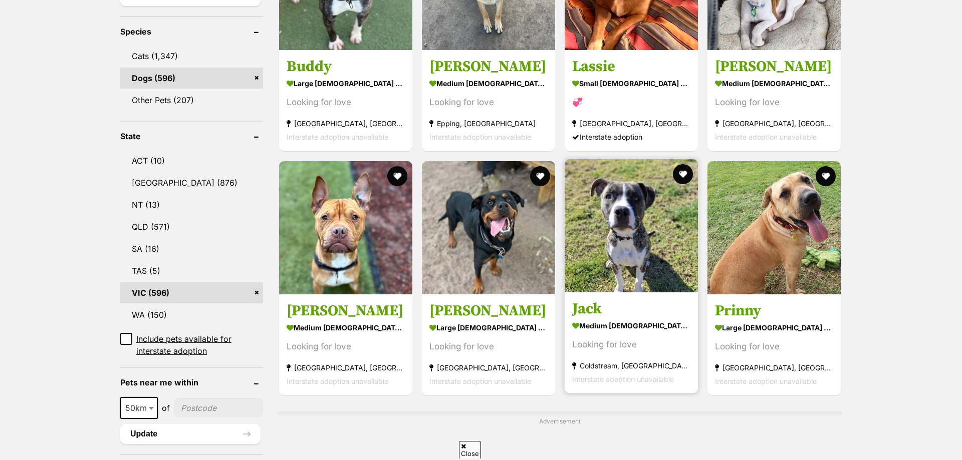
click at [633, 231] on img at bounding box center [631, 225] width 133 height 133
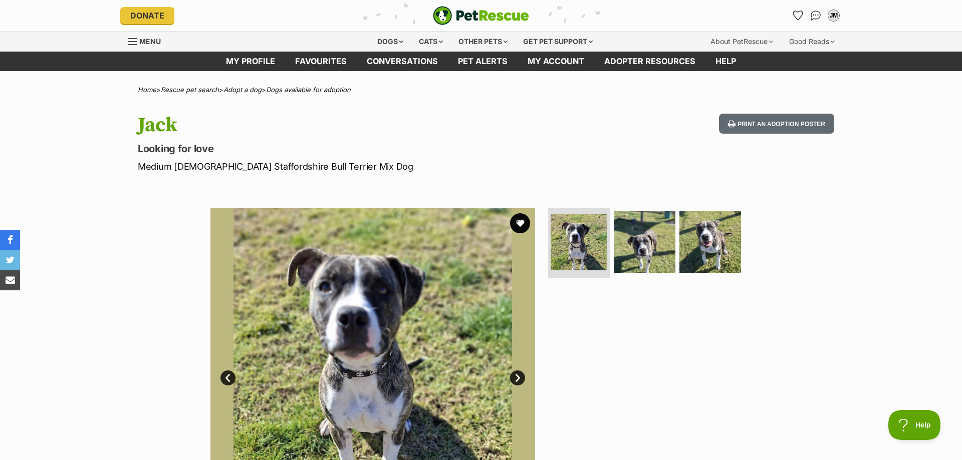
click at [515, 379] on link "Next" at bounding box center [517, 378] width 15 height 15
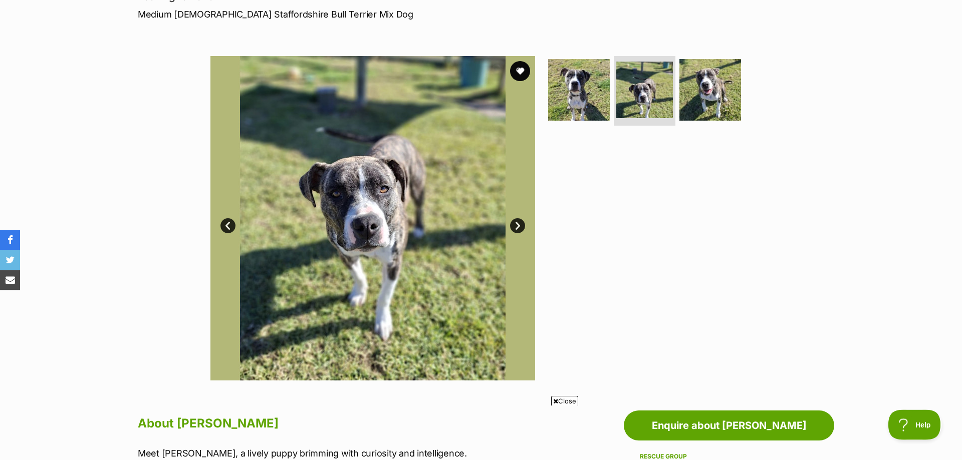
scroll to position [153, 0]
click at [521, 226] on link "Next" at bounding box center [517, 225] width 15 height 15
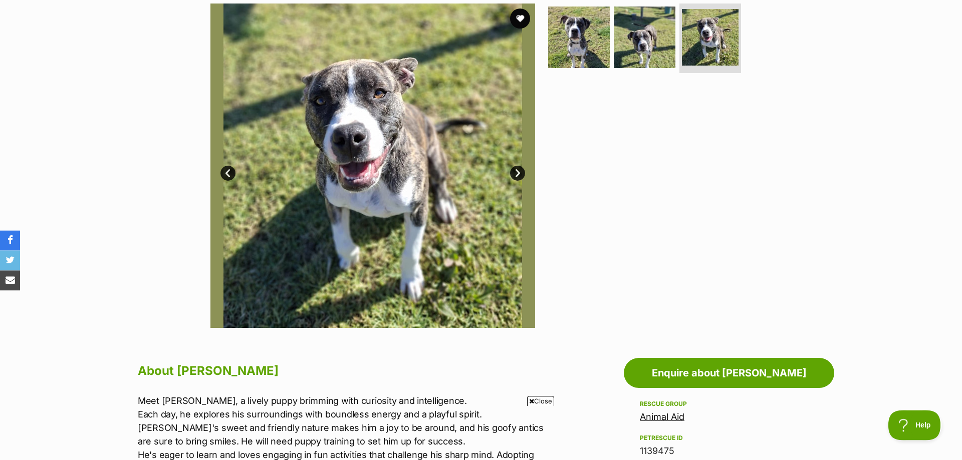
scroll to position [204, 0]
click at [514, 167] on link "Next" at bounding box center [517, 173] width 15 height 15
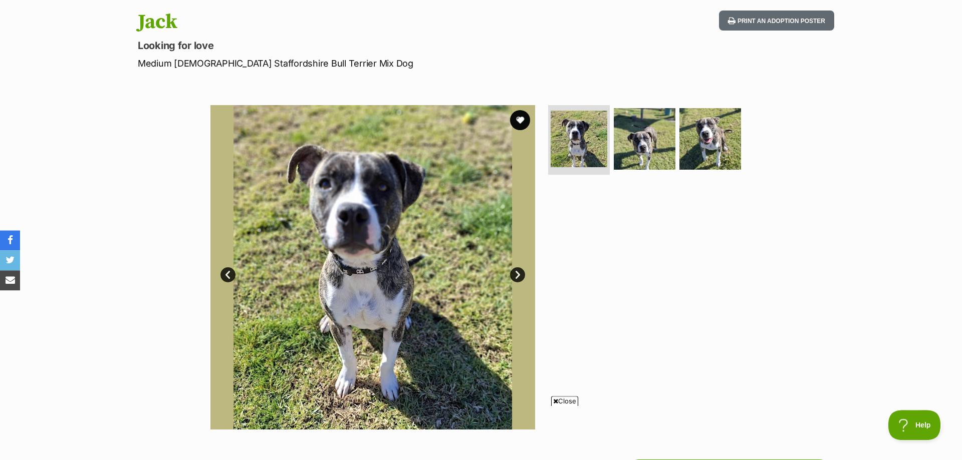
scroll to position [103, 0]
click at [516, 276] on link "Next" at bounding box center [517, 275] width 15 height 15
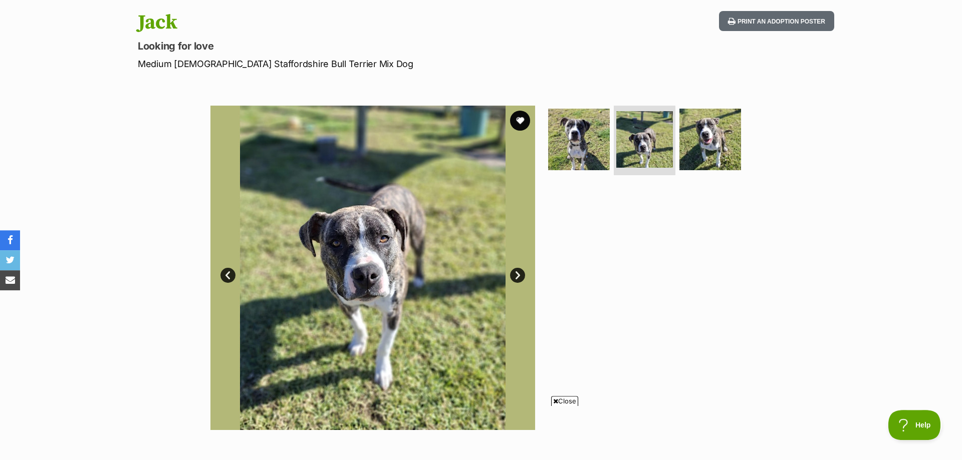
click at [516, 276] on link "Next" at bounding box center [517, 275] width 15 height 15
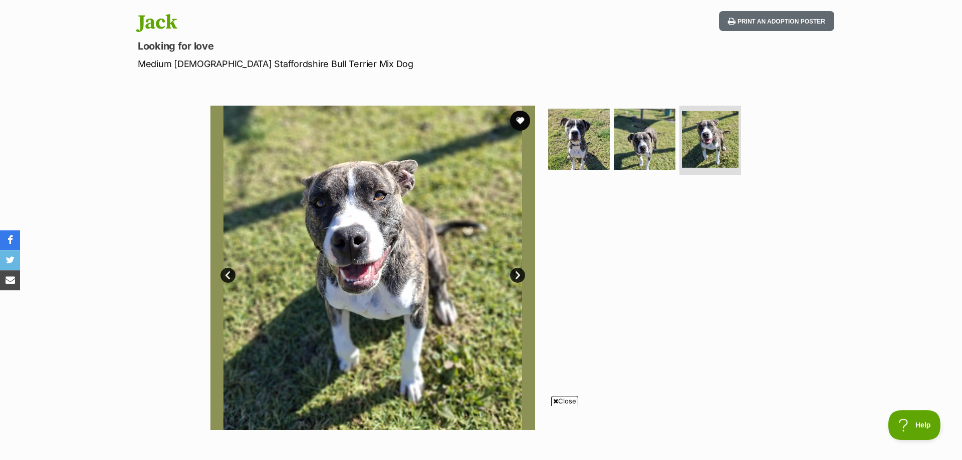
click at [516, 276] on link "Next" at bounding box center [517, 275] width 15 height 15
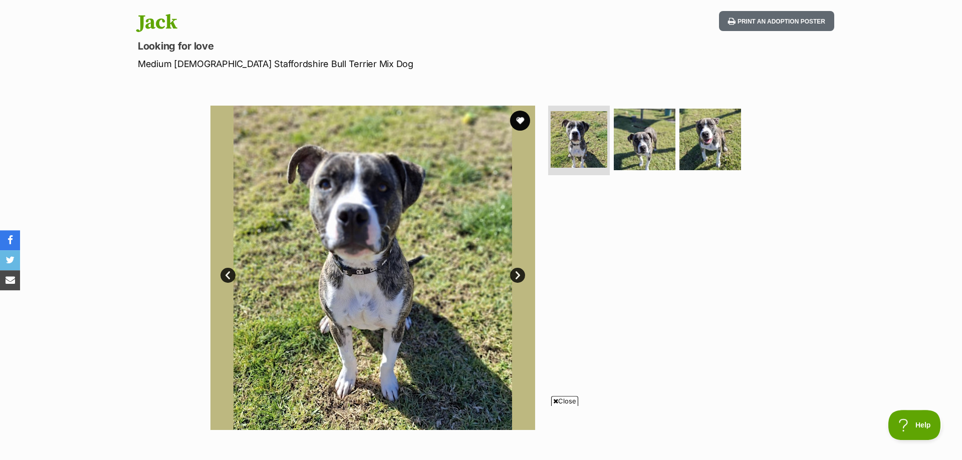
click at [518, 256] on img at bounding box center [372, 268] width 325 height 325
click at [518, 275] on link "Next" at bounding box center [517, 275] width 15 height 15
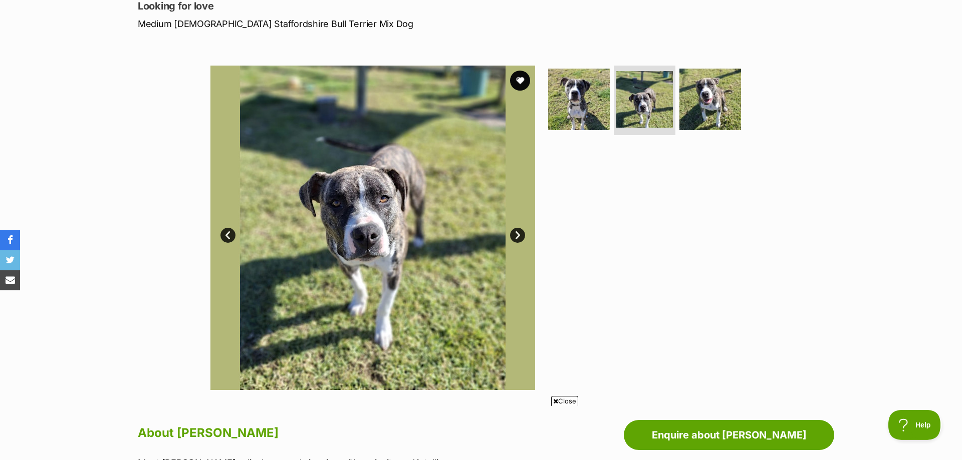
scroll to position [143, 0]
click at [516, 234] on link "Next" at bounding box center [517, 234] width 15 height 15
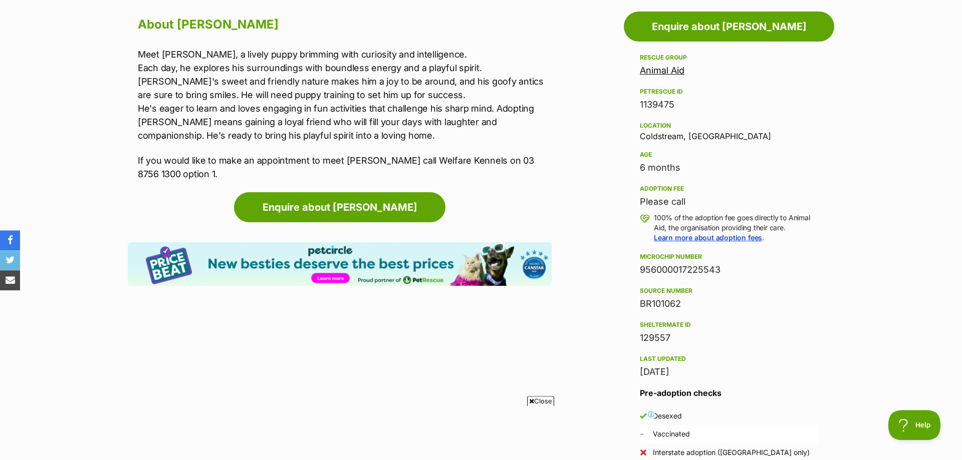
scroll to position [0, 0]
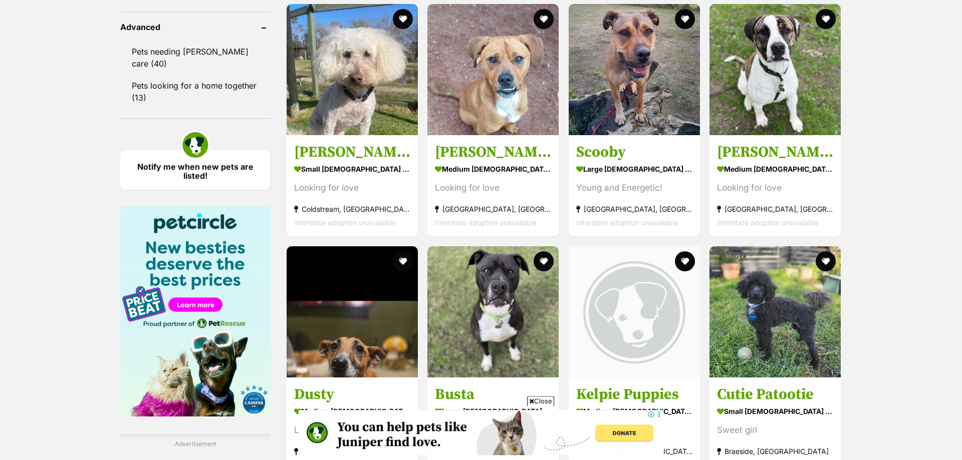
scroll to position [1328, 0]
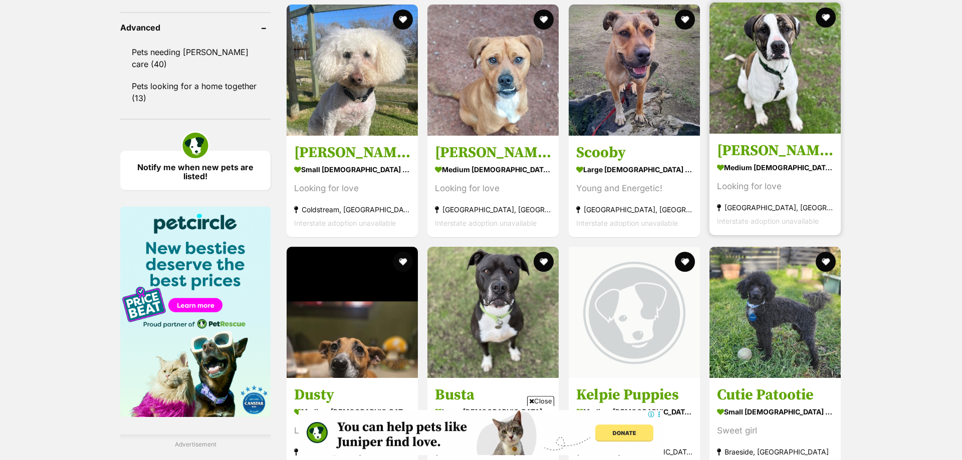
click at [789, 94] on img at bounding box center [774, 68] width 131 height 131
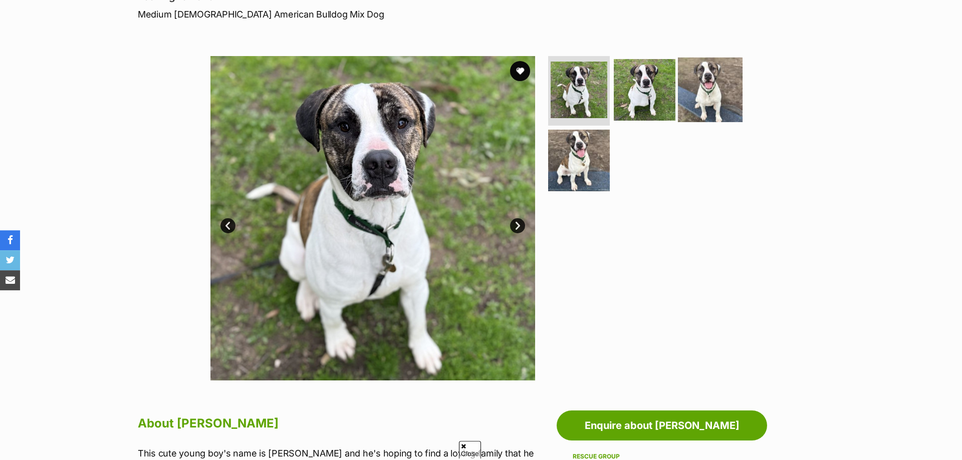
scroll to position [153, 0]
click at [515, 226] on link "Next" at bounding box center [517, 225] width 15 height 15
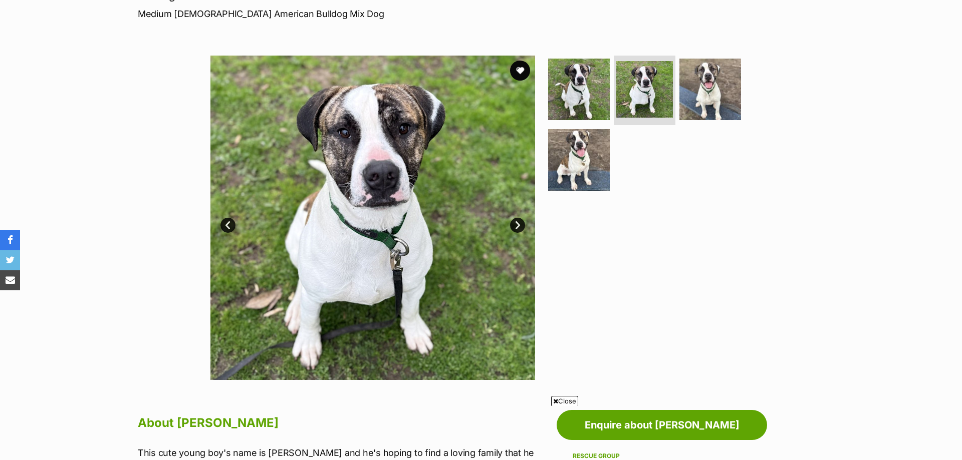
click at [515, 226] on link "Next" at bounding box center [517, 225] width 15 height 15
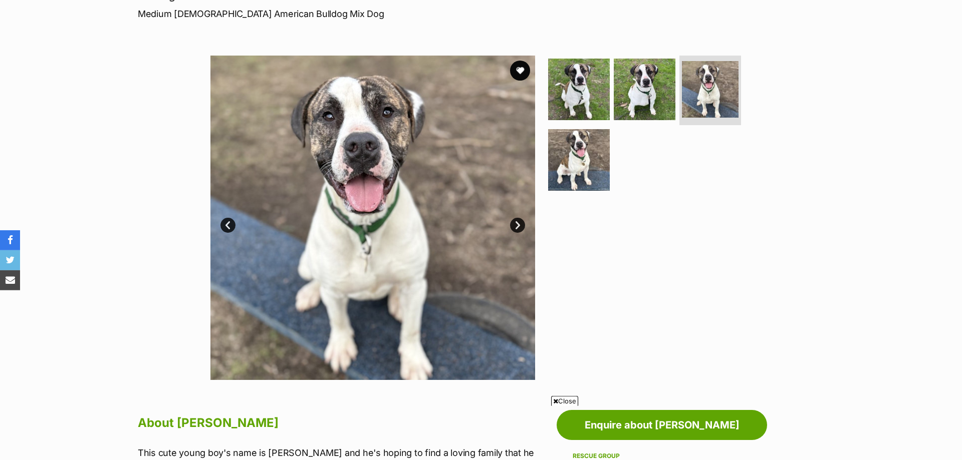
click at [515, 226] on link "Next" at bounding box center [517, 225] width 15 height 15
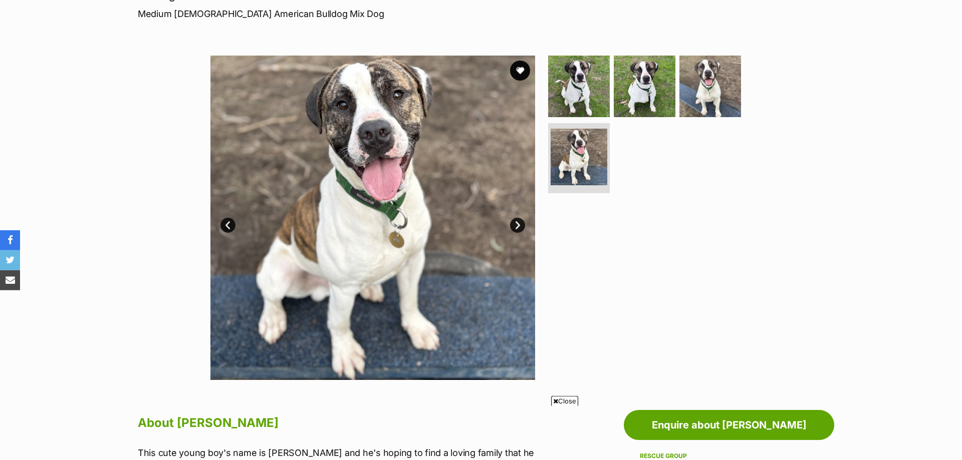
click at [515, 226] on link "Next" at bounding box center [517, 225] width 15 height 15
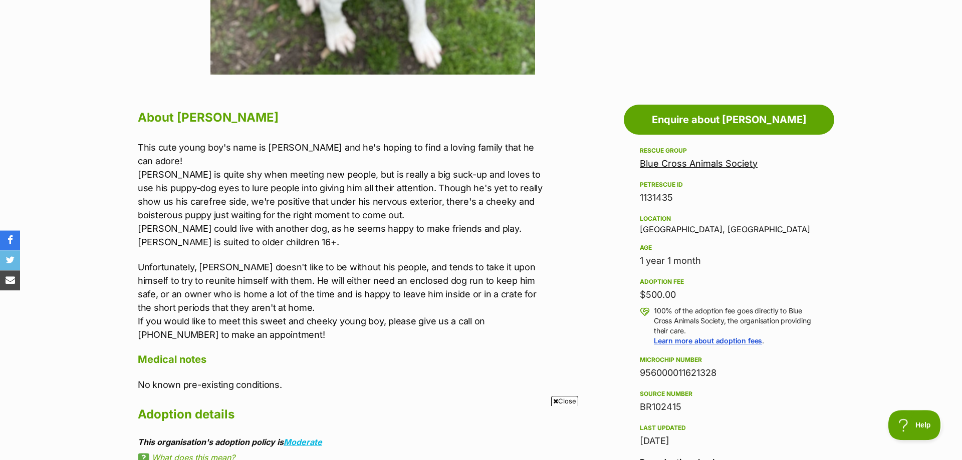
scroll to position [459, 0]
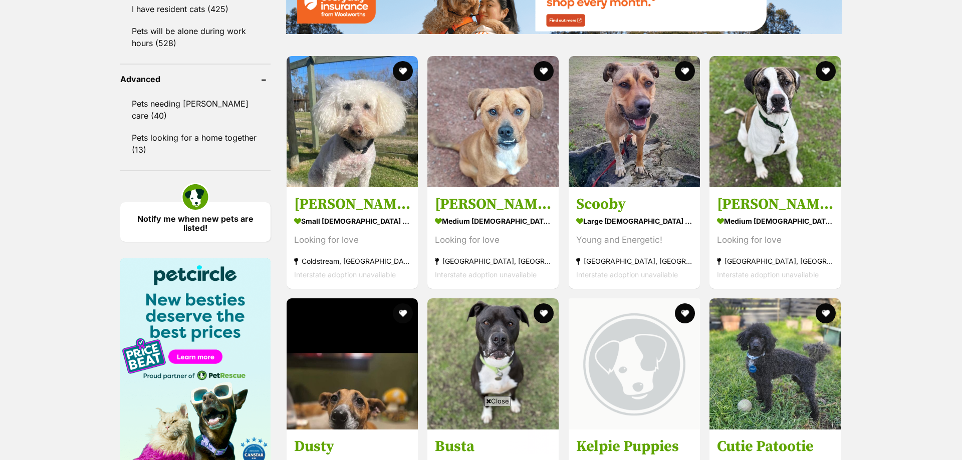
scroll to position [1277, 0]
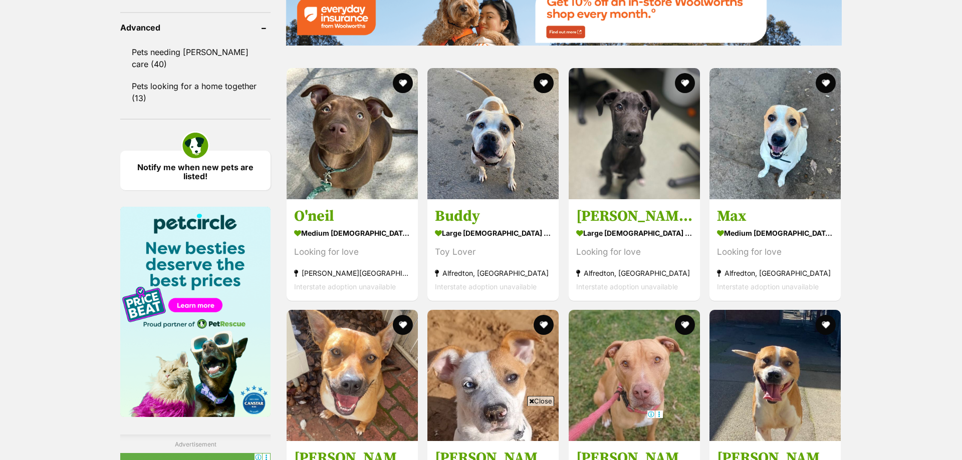
scroll to position [1328, 0]
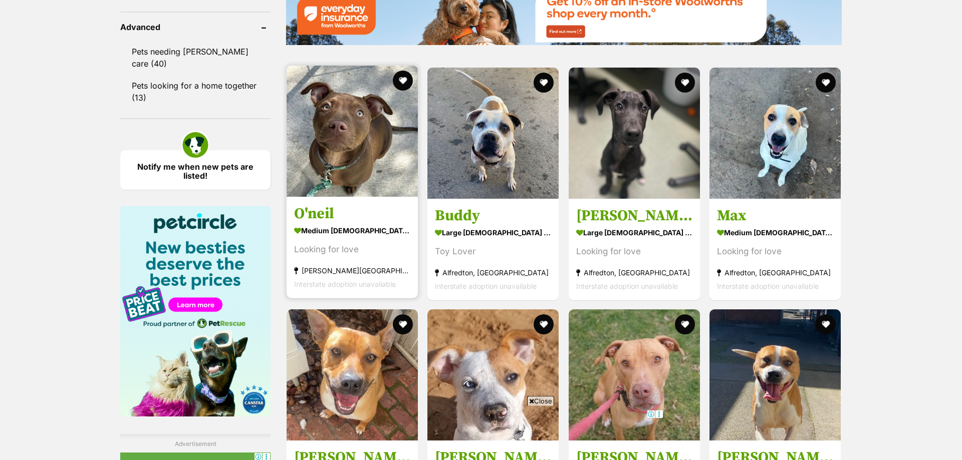
click at [344, 163] on img at bounding box center [352, 131] width 131 height 131
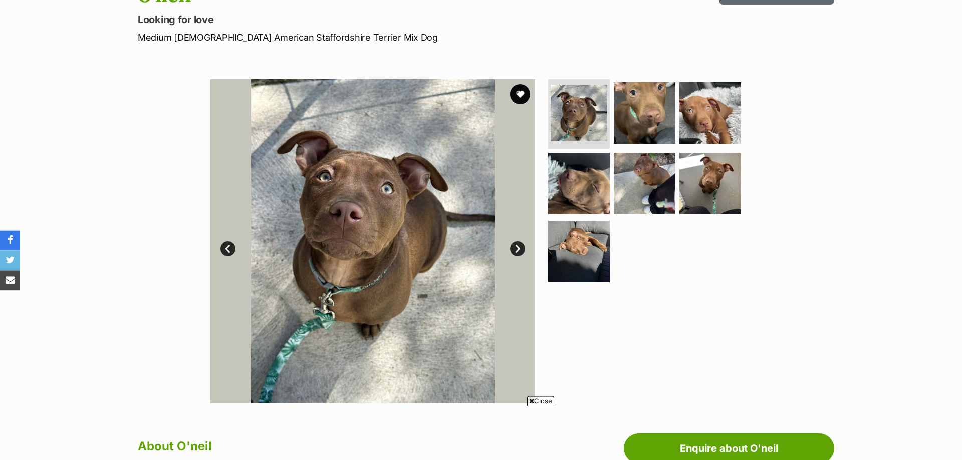
scroll to position [129, 0]
click at [520, 249] on link "Next" at bounding box center [517, 249] width 15 height 15
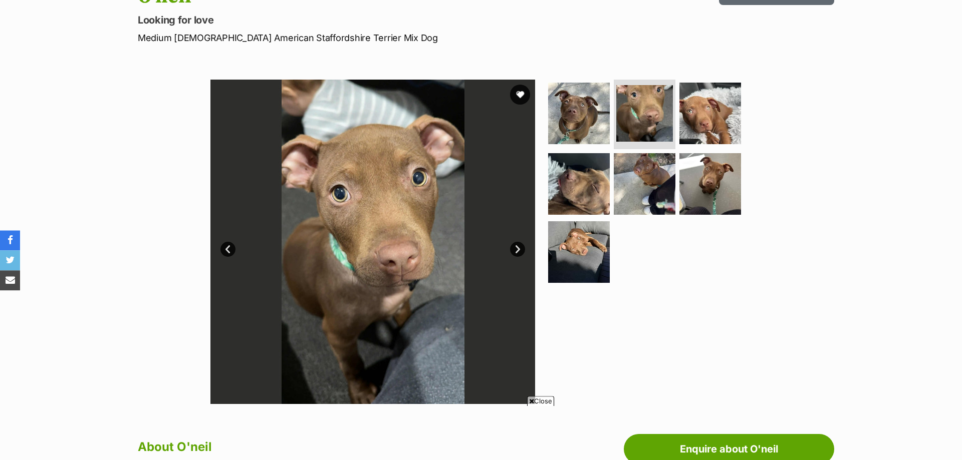
click at [520, 249] on link "Next" at bounding box center [517, 249] width 15 height 15
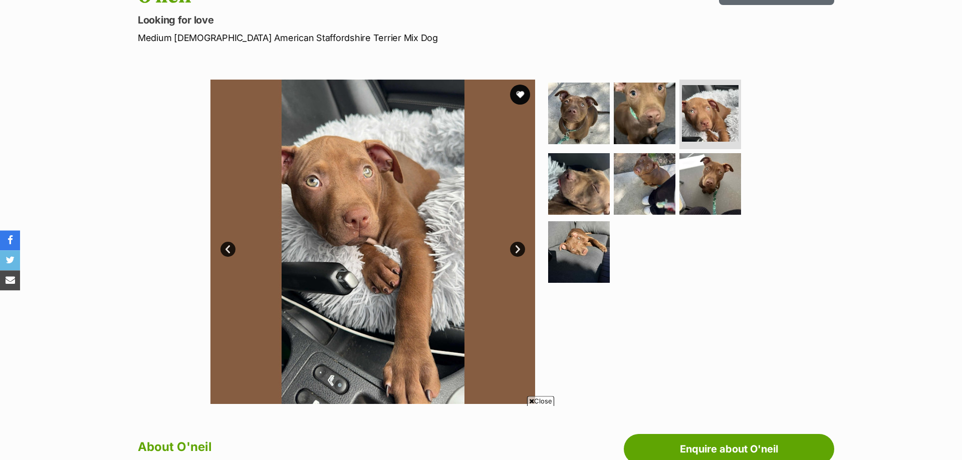
click at [520, 249] on link "Next" at bounding box center [517, 249] width 15 height 15
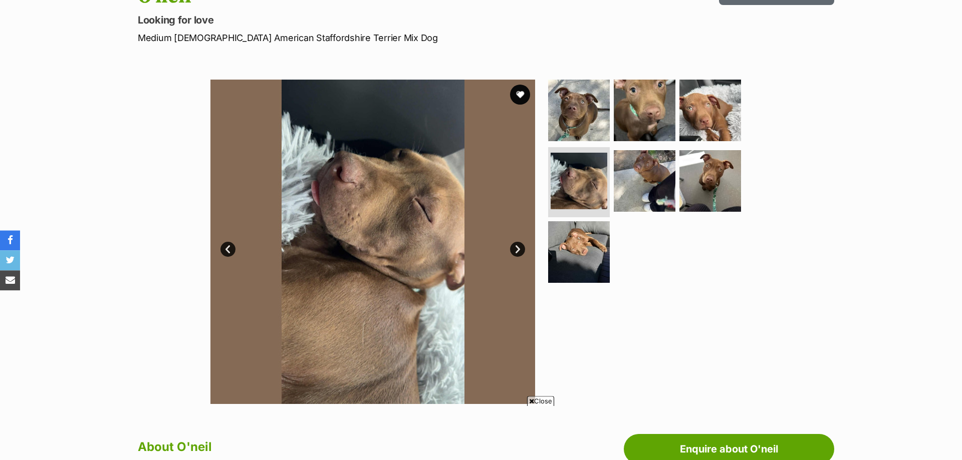
click at [520, 249] on link "Next" at bounding box center [517, 249] width 15 height 15
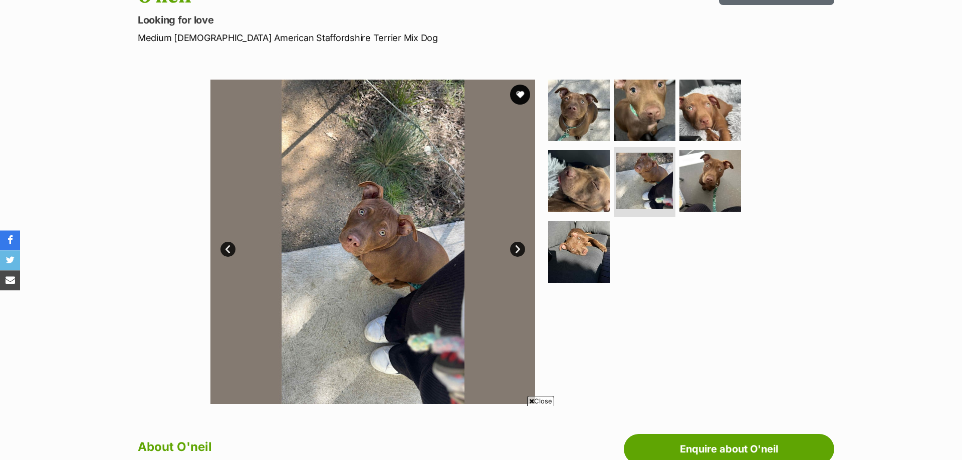
click at [520, 249] on link "Next" at bounding box center [517, 249] width 15 height 15
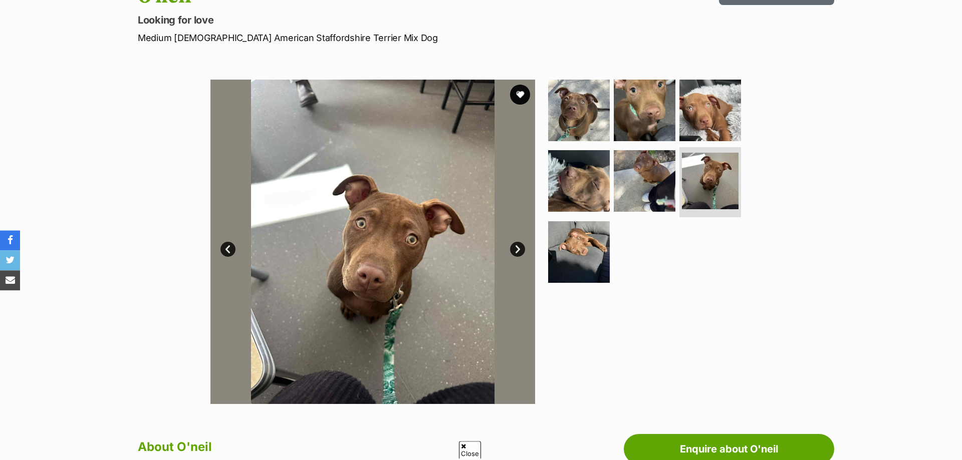
click at [520, 249] on link "Next" at bounding box center [517, 249] width 15 height 15
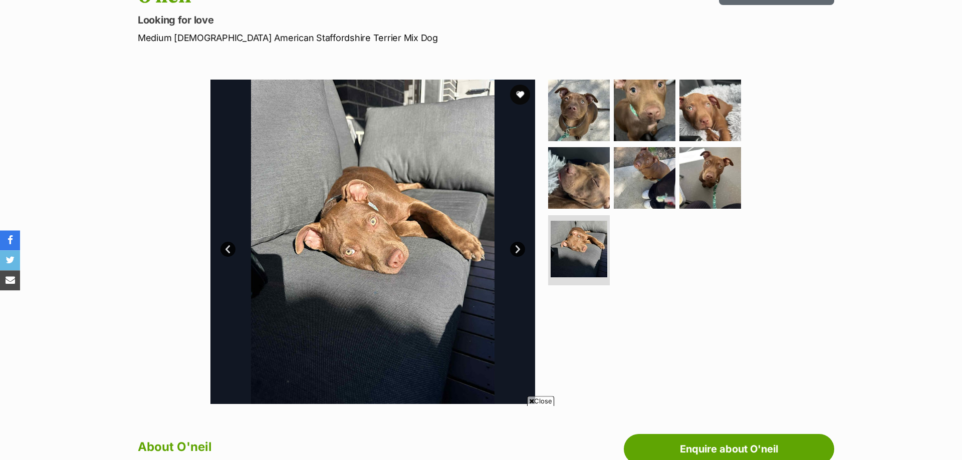
click at [520, 249] on link "Next" at bounding box center [517, 249] width 15 height 15
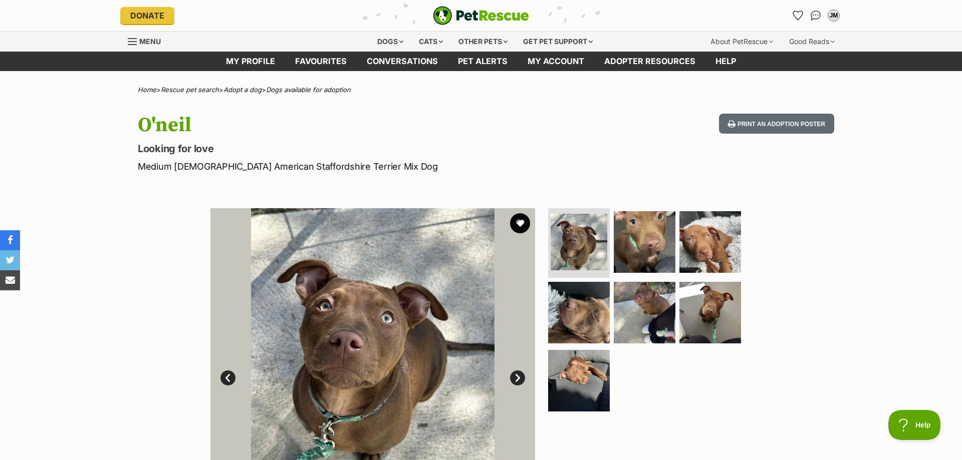
scroll to position [0, 0]
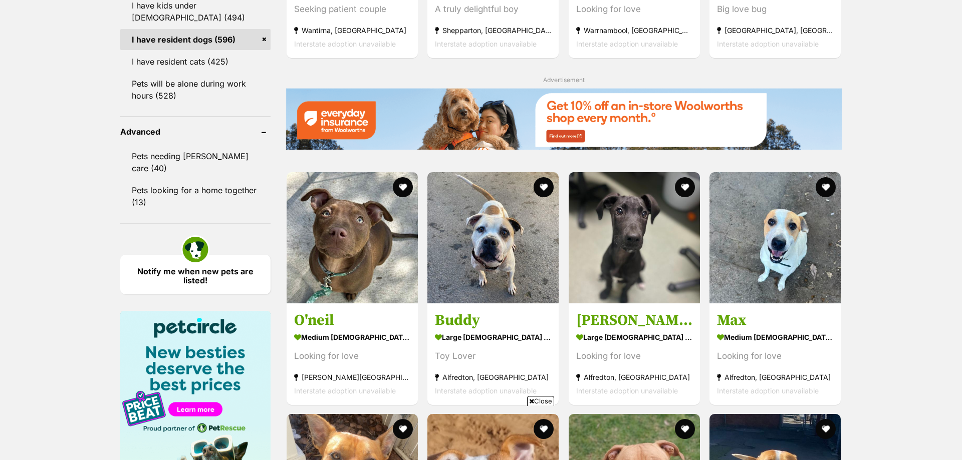
scroll to position [1226, 0]
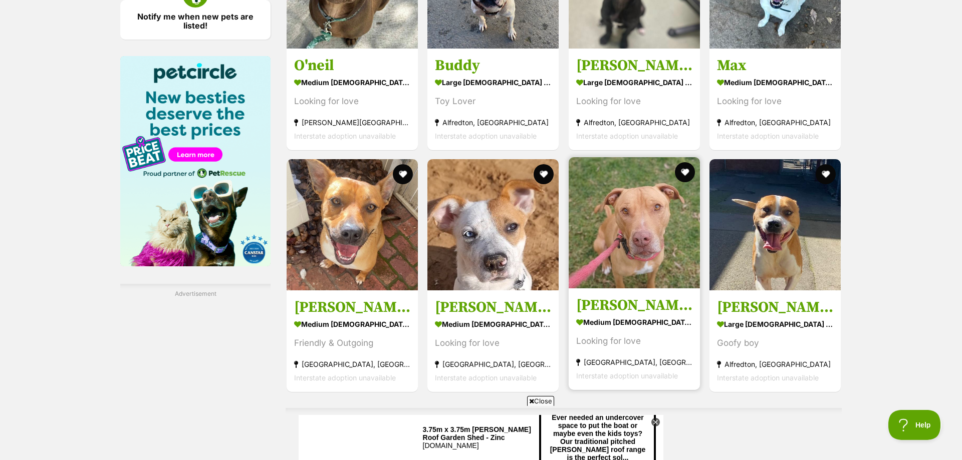
scroll to position [1481, 0]
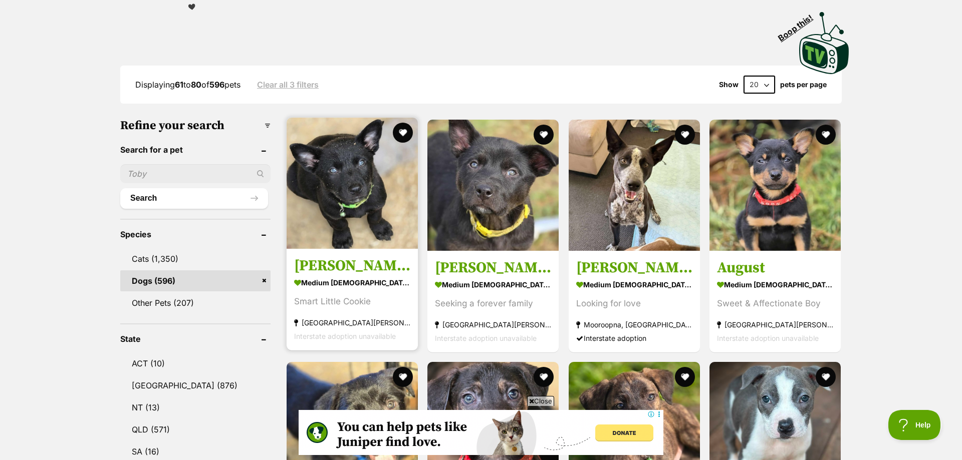
click at [378, 218] on img at bounding box center [352, 183] width 131 height 131
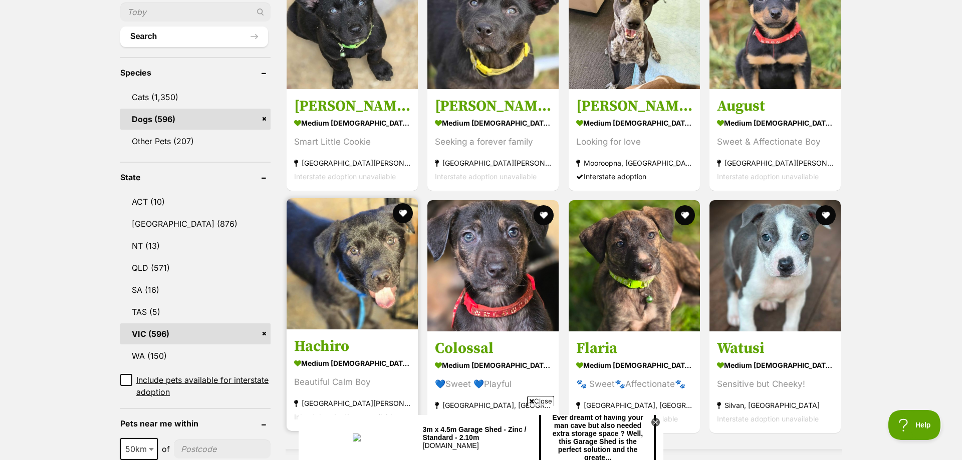
click at [342, 257] on img at bounding box center [352, 263] width 131 height 131
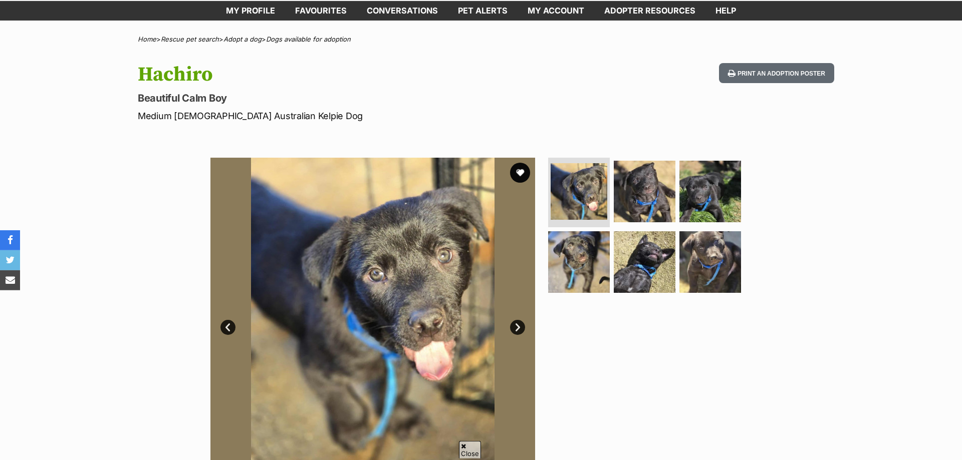
scroll to position [51, 0]
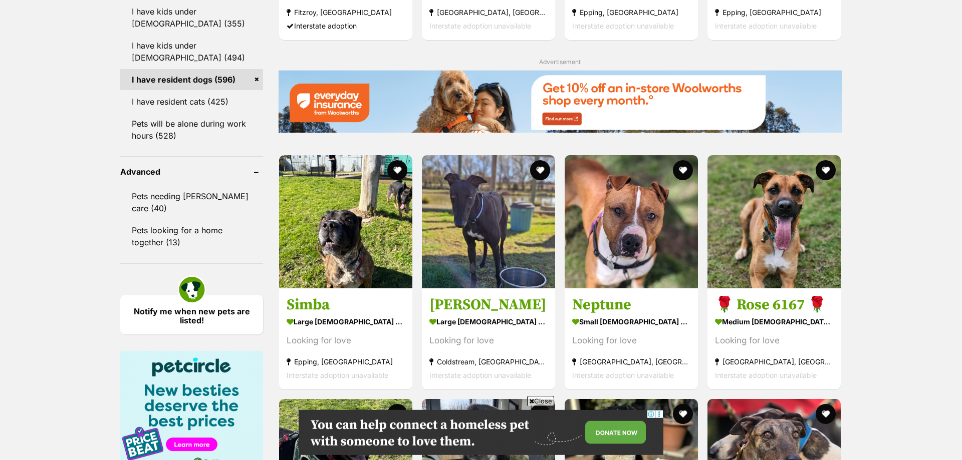
scroll to position [1184, 0]
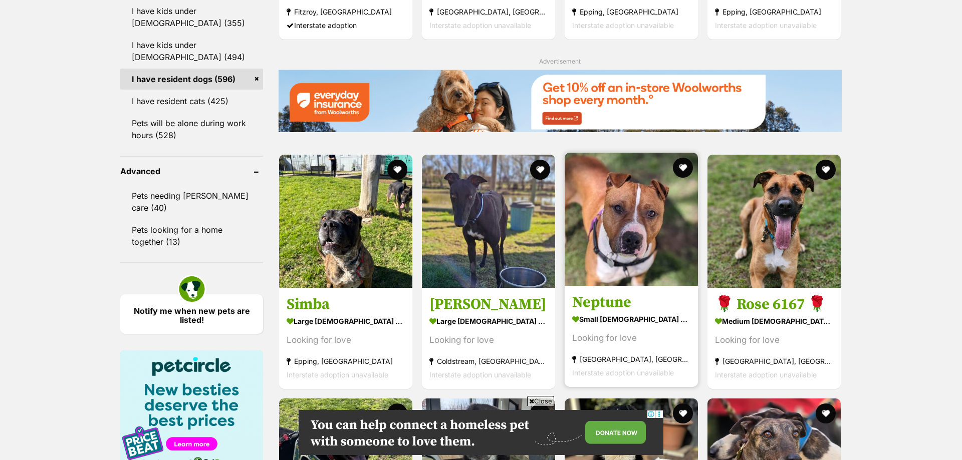
click at [678, 246] on img at bounding box center [631, 219] width 133 height 133
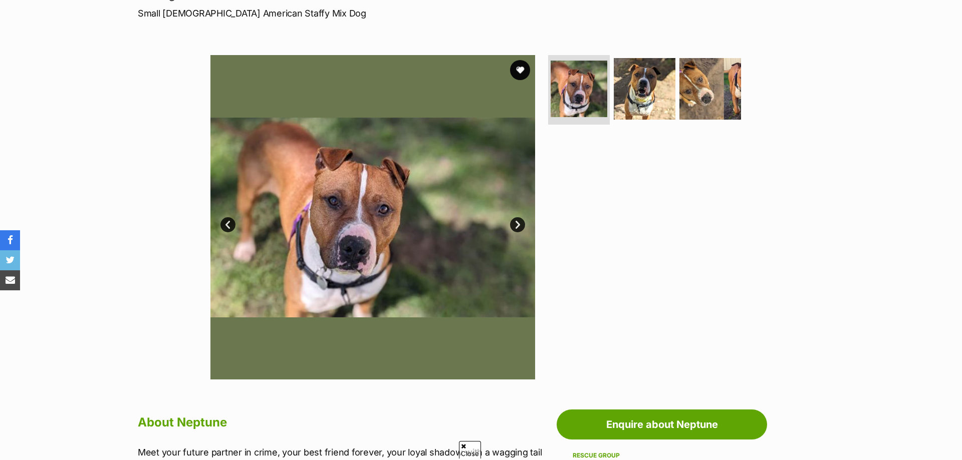
scroll to position [153, 0]
click at [521, 227] on link "Next" at bounding box center [517, 224] width 15 height 15
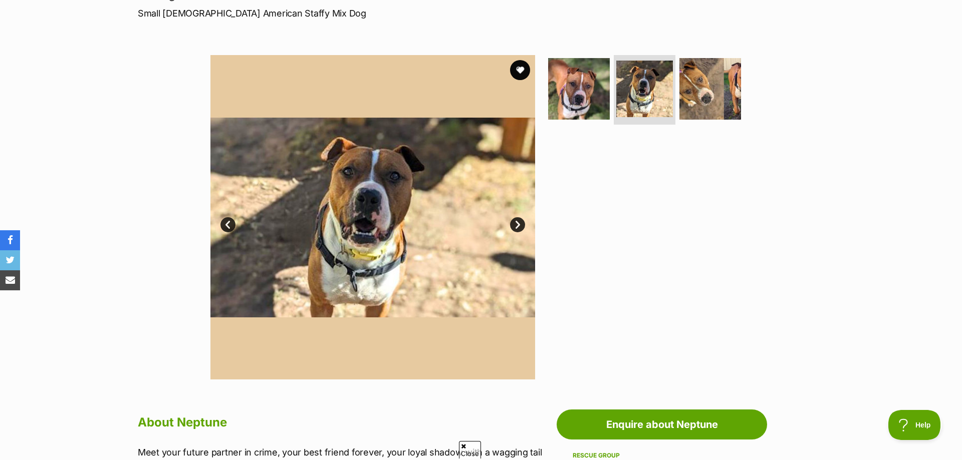
scroll to position [0, 0]
click at [521, 227] on link "Next" at bounding box center [517, 224] width 15 height 15
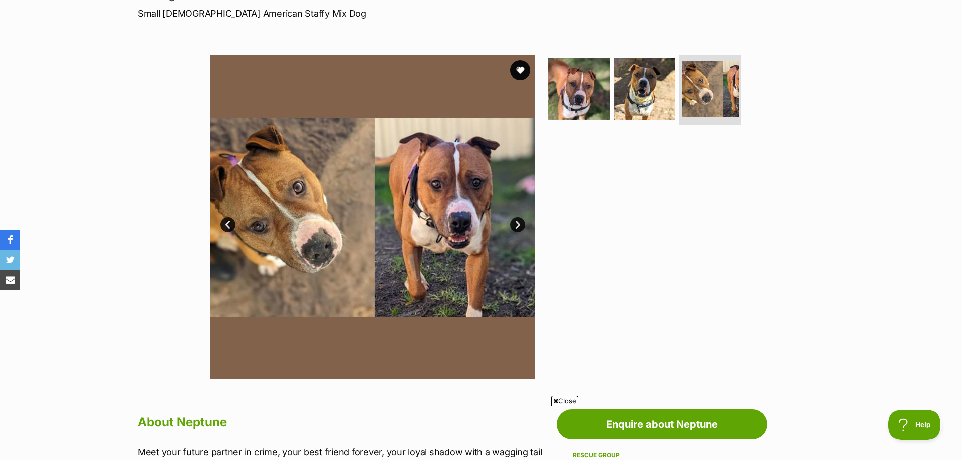
click at [521, 227] on link "Next" at bounding box center [517, 224] width 15 height 15
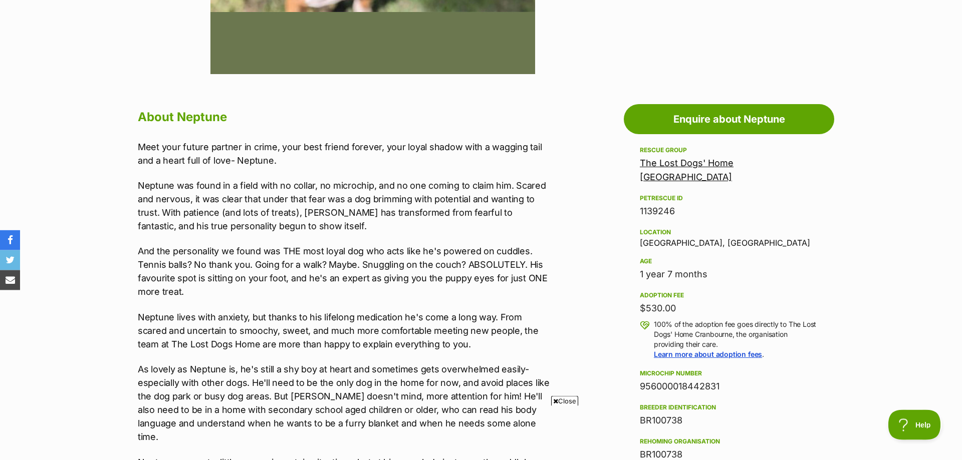
scroll to position [459, 0]
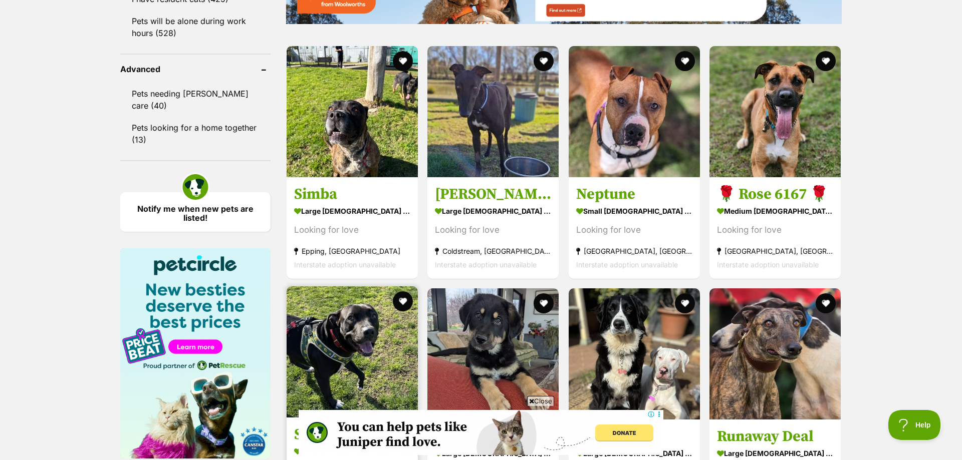
click at [364, 287] on img at bounding box center [352, 352] width 131 height 131
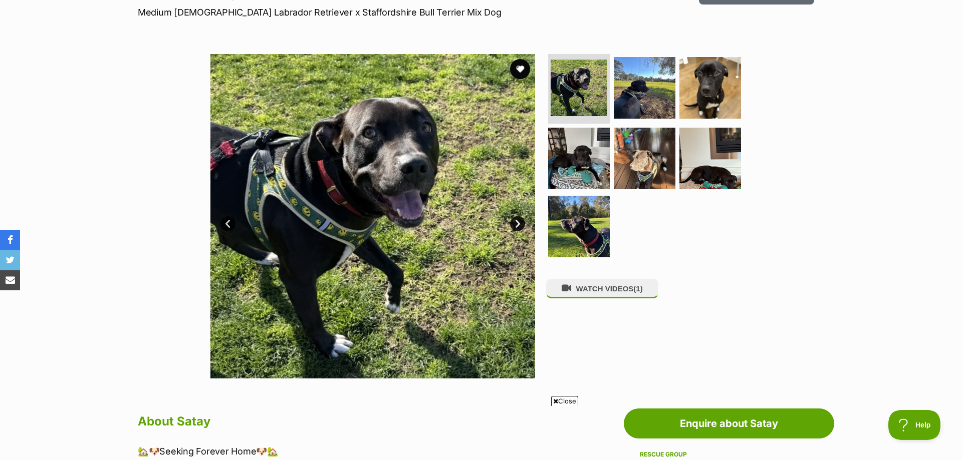
scroll to position [154, 0]
click at [514, 227] on link "Next" at bounding box center [517, 224] width 15 height 15
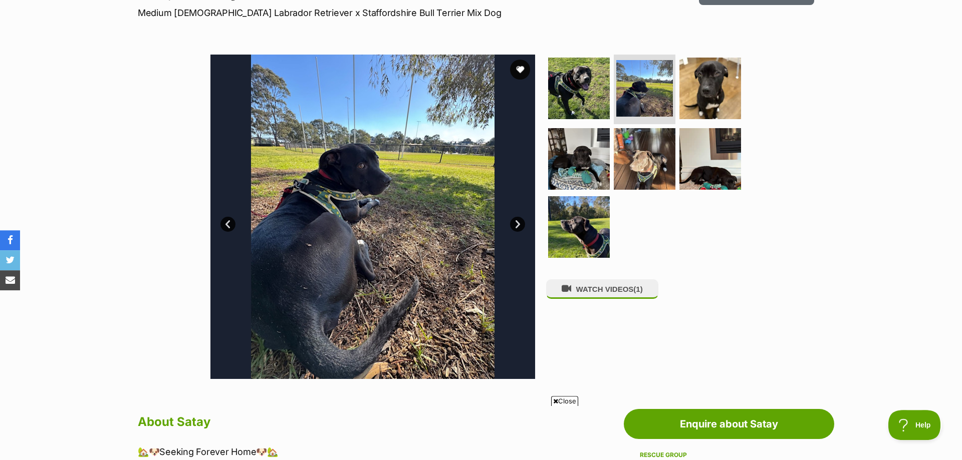
click at [514, 227] on link "Next" at bounding box center [517, 224] width 15 height 15
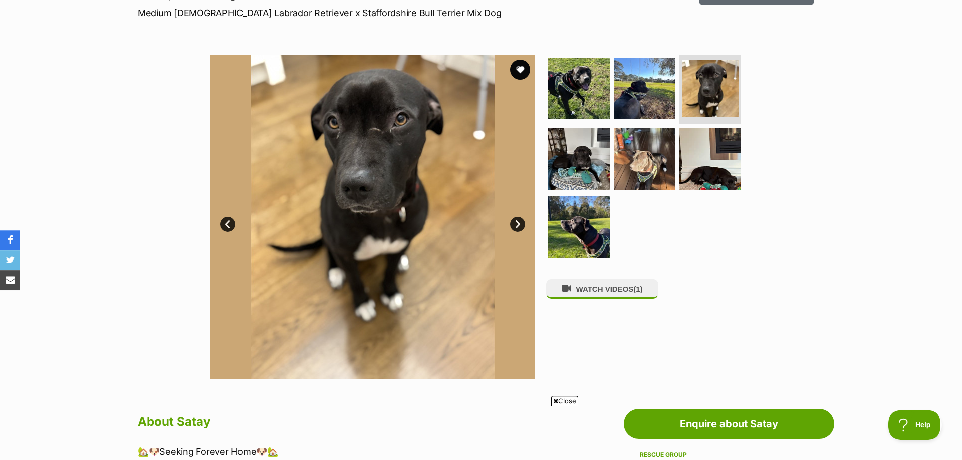
click at [514, 227] on link "Next" at bounding box center [517, 224] width 15 height 15
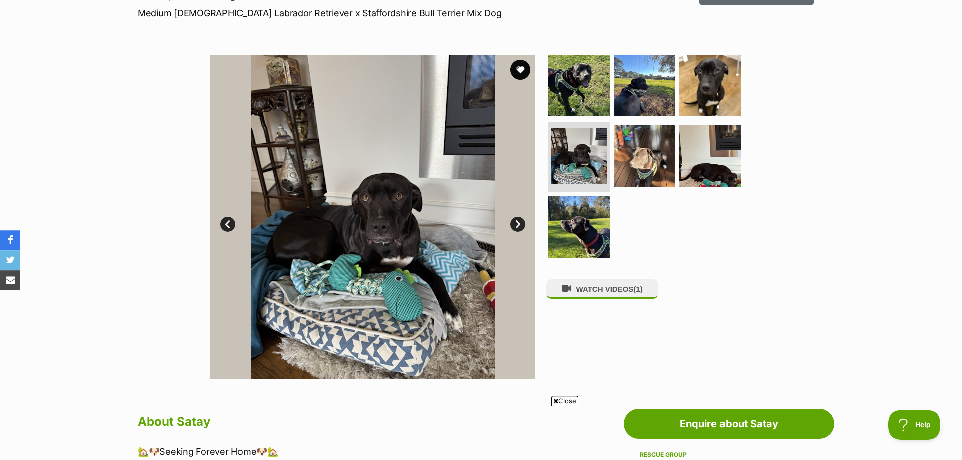
click at [514, 227] on link "Next" at bounding box center [517, 224] width 15 height 15
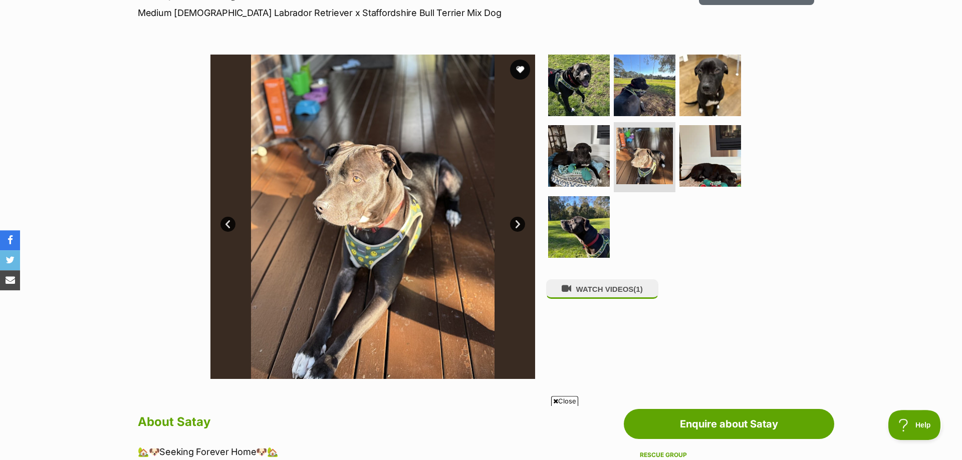
click at [514, 227] on link "Next" at bounding box center [517, 224] width 15 height 15
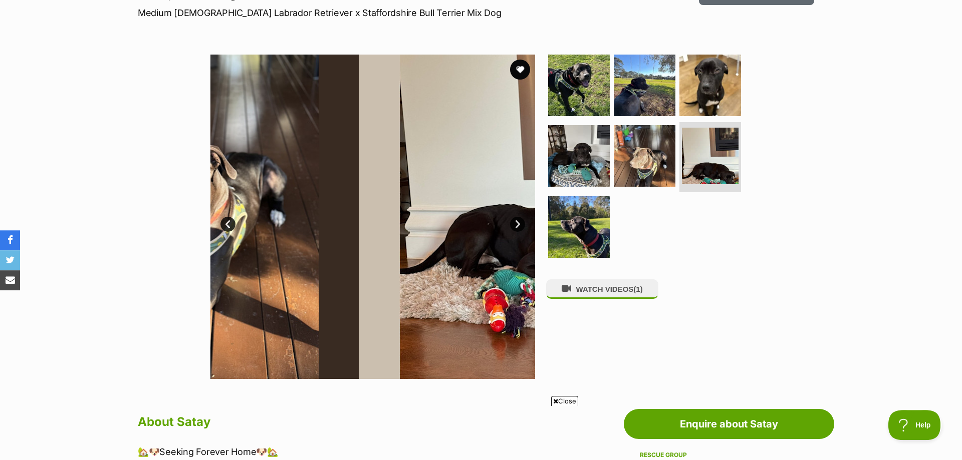
scroll to position [0, 0]
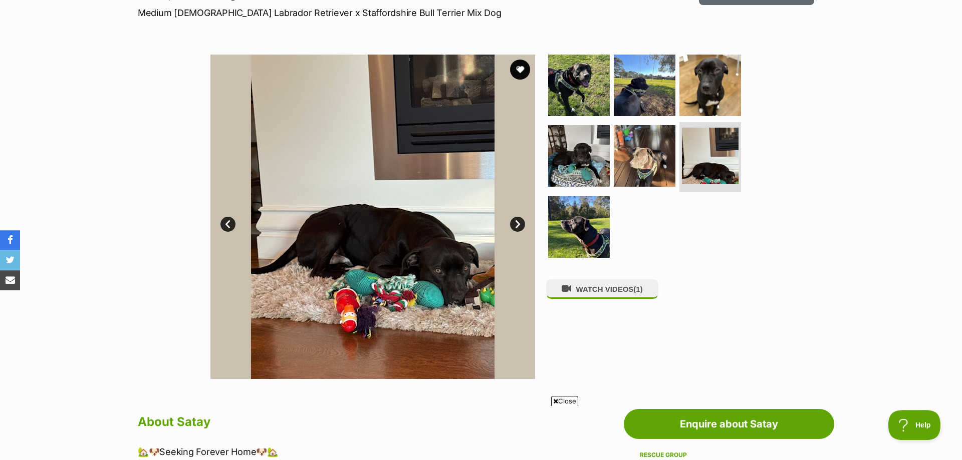
click at [514, 227] on link "Next" at bounding box center [517, 224] width 15 height 15
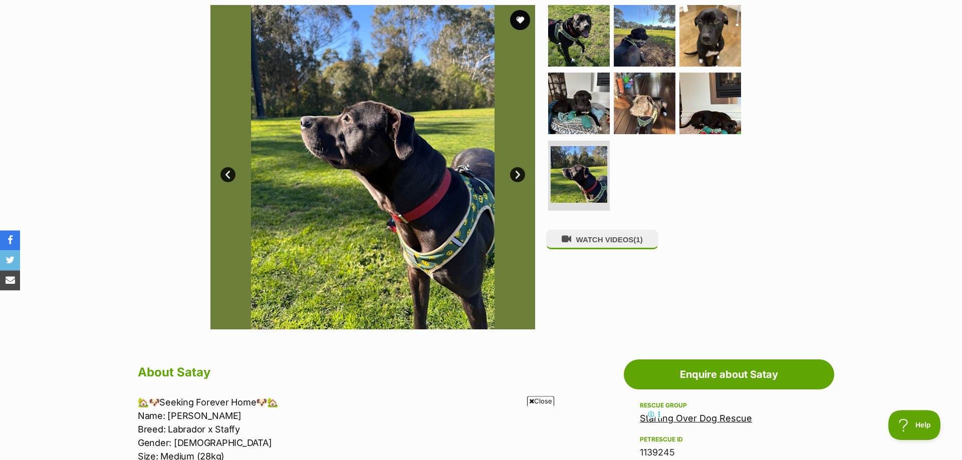
scroll to position [203, 0]
click at [516, 167] on img at bounding box center [372, 168] width 325 height 325
click at [518, 173] on link "Next" at bounding box center [517, 175] width 15 height 15
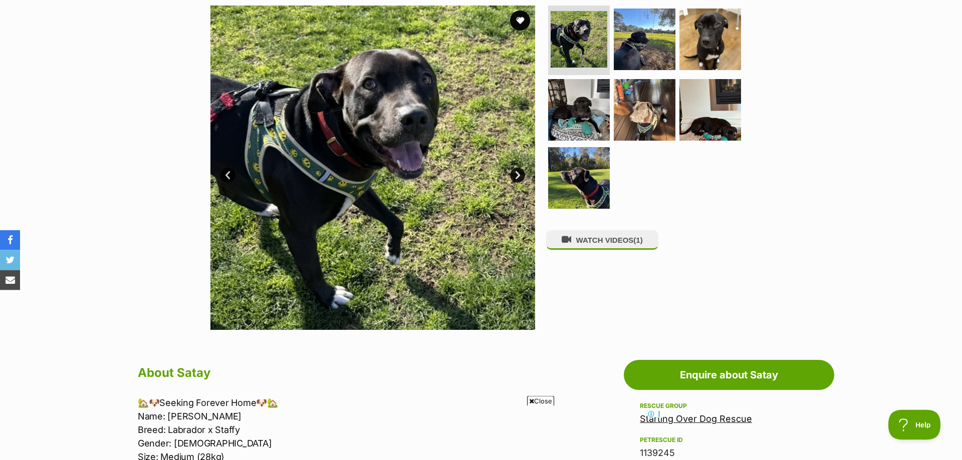
click at [518, 173] on link "Next" at bounding box center [517, 175] width 15 height 15
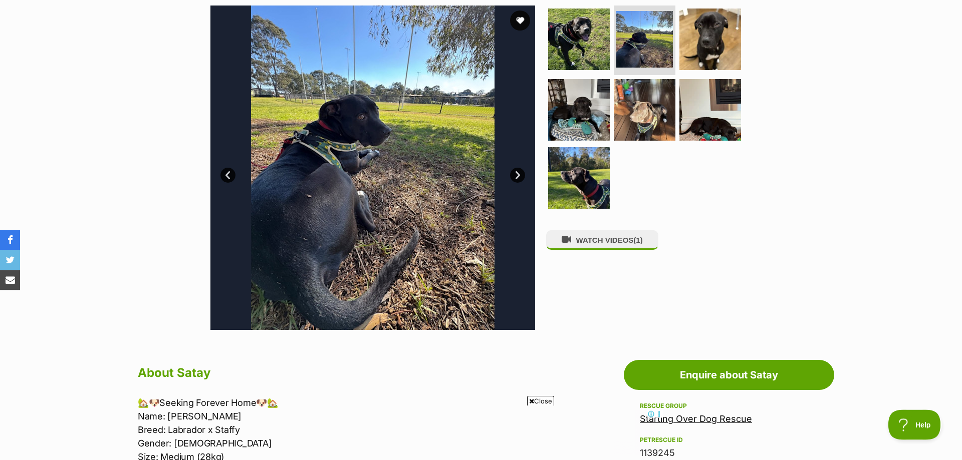
click at [518, 173] on link "Next" at bounding box center [517, 175] width 15 height 15
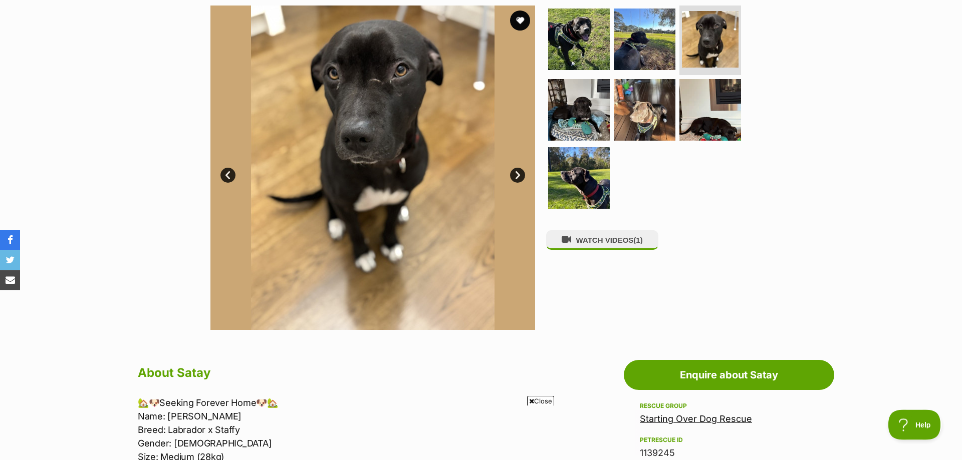
click at [518, 173] on link "Next" at bounding box center [517, 175] width 15 height 15
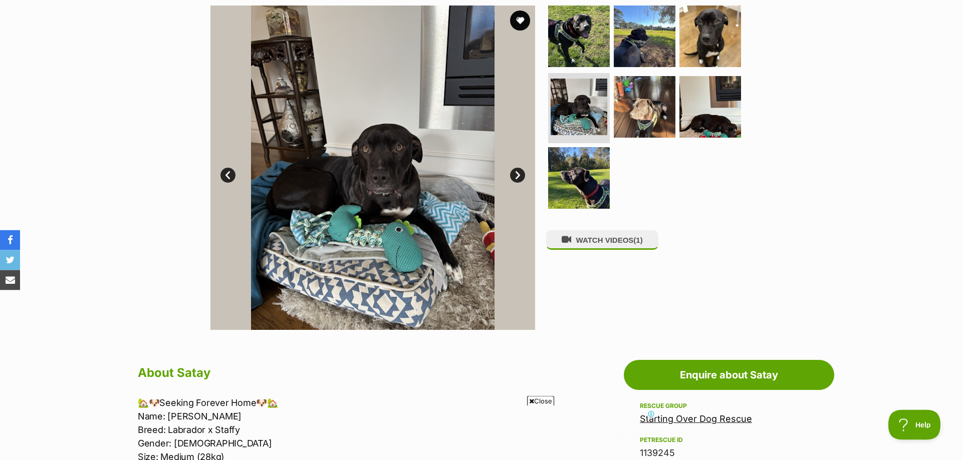
scroll to position [0, 0]
click at [518, 173] on link "Next" at bounding box center [517, 175] width 15 height 15
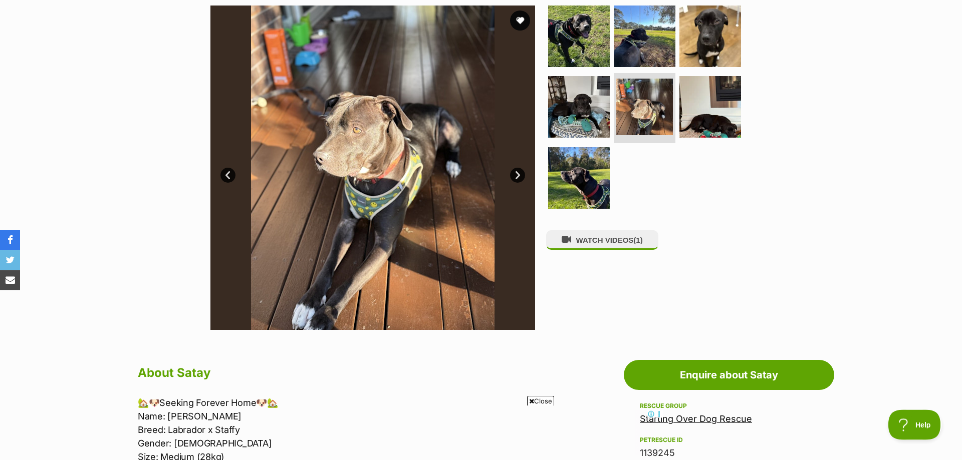
click at [518, 173] on link "Next" at bounding box center [517, 175] width 15 height 15
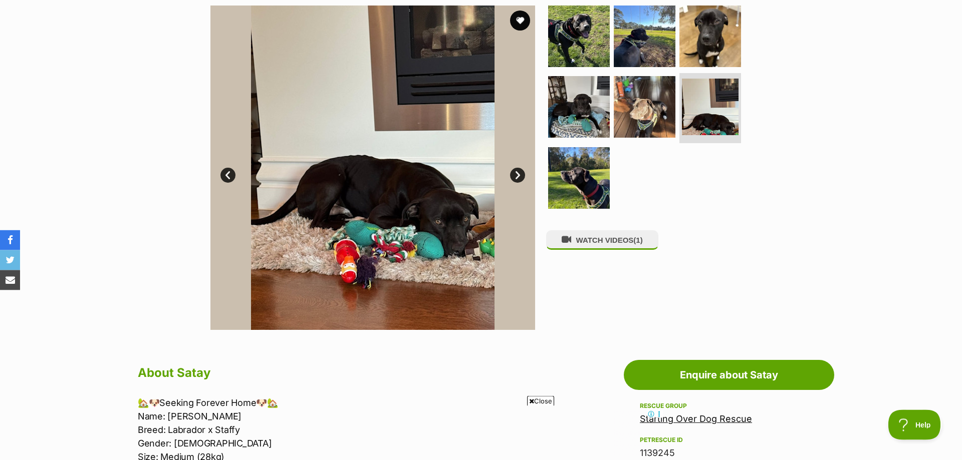
click at [518, 173] on link "Next" at bounding box center [517, 175] width 15 height 15
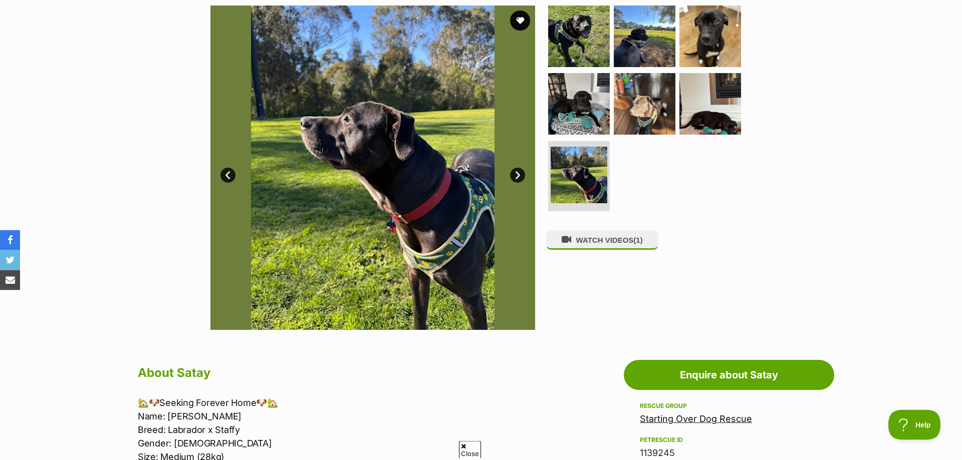
click at [518, 173] on link "Next" at bounding box center [517, 175] width 15 height 15
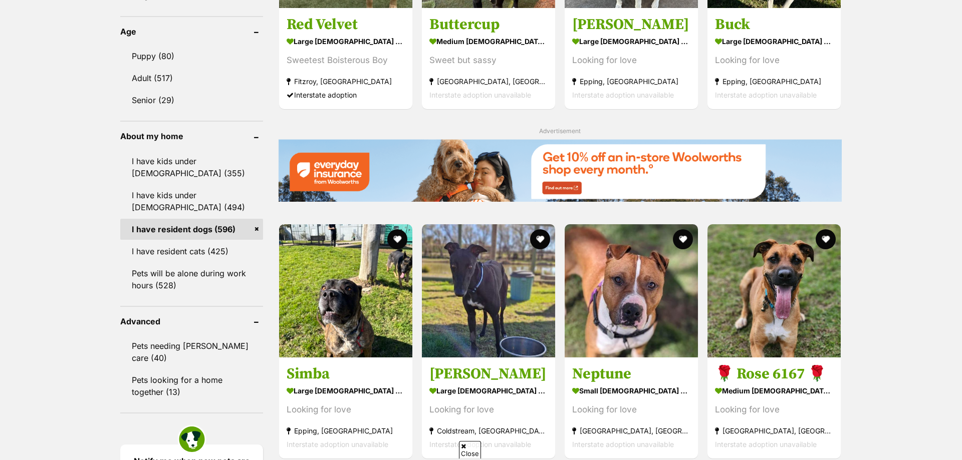
scroll to position [1033, 0]
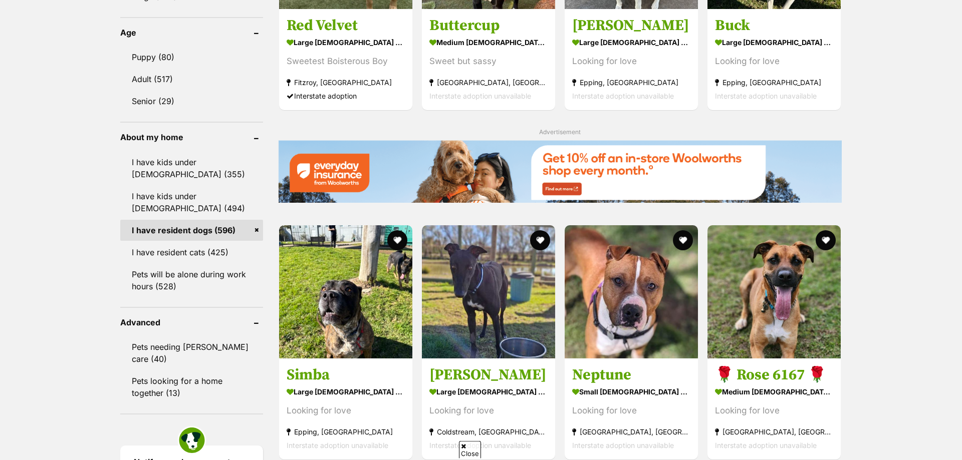
click at [602, 446] on div "Asher medium male Dog Smart Little Cookie Altona Meadows, VIC Interstate adopti…" at bounding box center [560, 67] width 564 height 1552
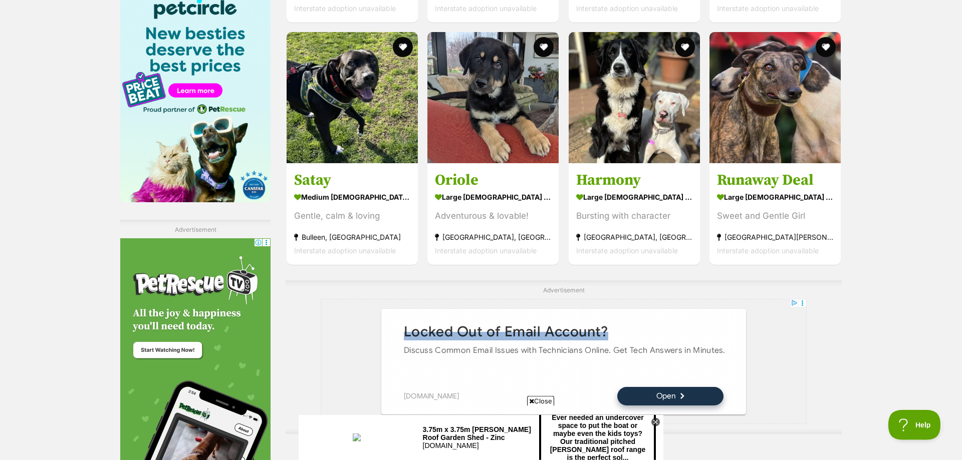
scroll to position [1543, 0]
click at [602, 450] on link "Next" at bounding box center [604, 462] width 75 height 24
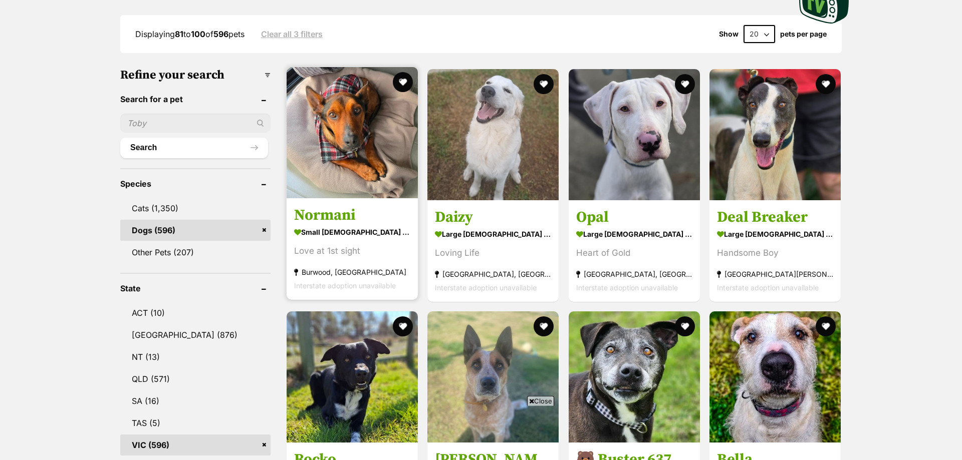
click at [330, 134] on img at bounding box center [352, 132] width 131 height 131
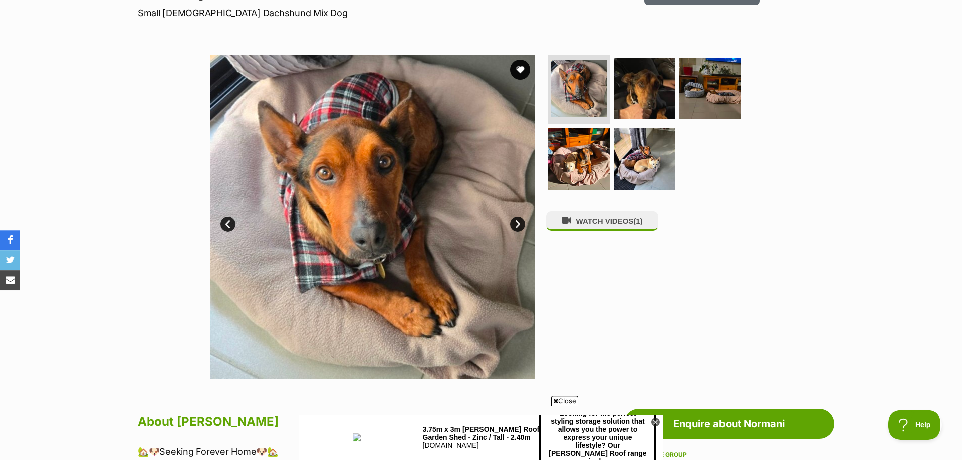
scroll to position [153, 0]
click at [520, 226] on link "Next" at bounding box center [517, 224] width 15 height 15
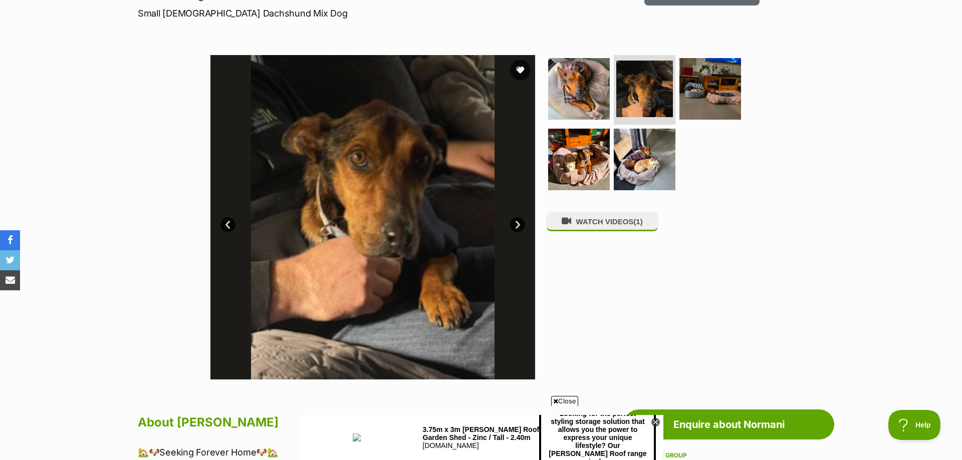
click at [520, 226] on link "Next" at bounding box center [517, 224] width 15 height 15
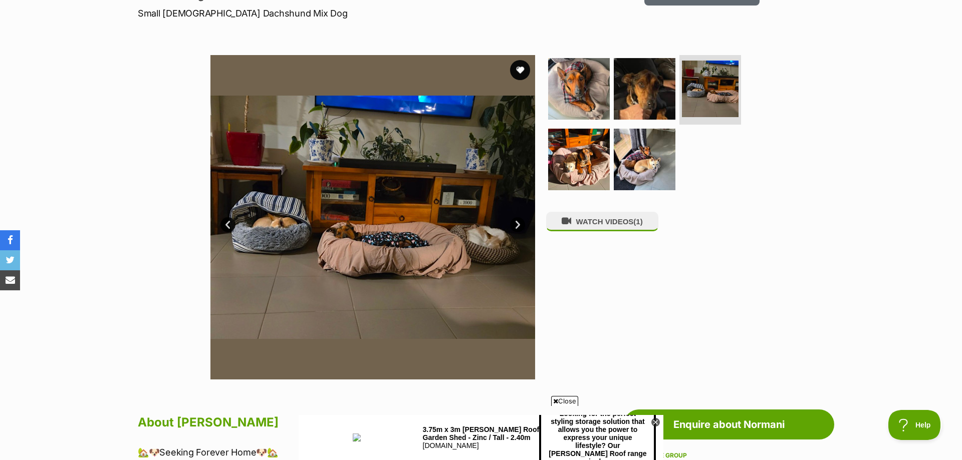
click at [520, 226] on link "Next" at bounding box center [517, 224] width 15 height 15
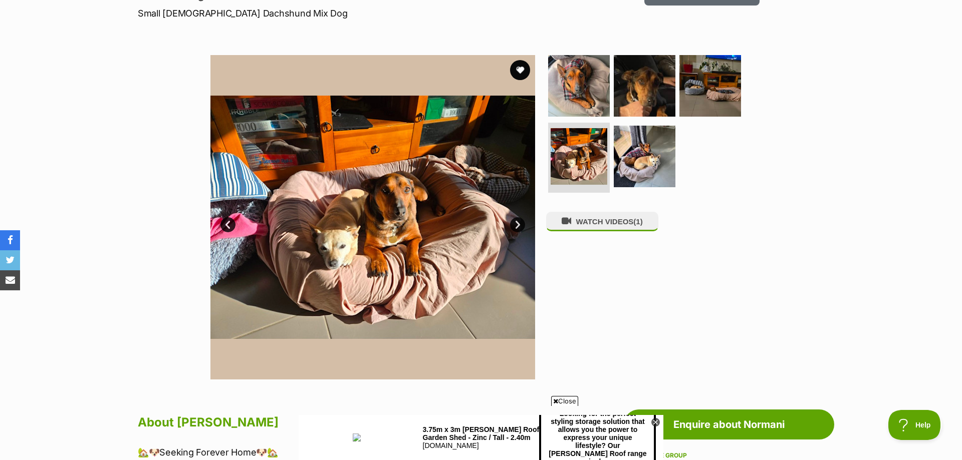
click at [520, 226] on link "Next" at bounding box center [517, 224] width 15 height 15
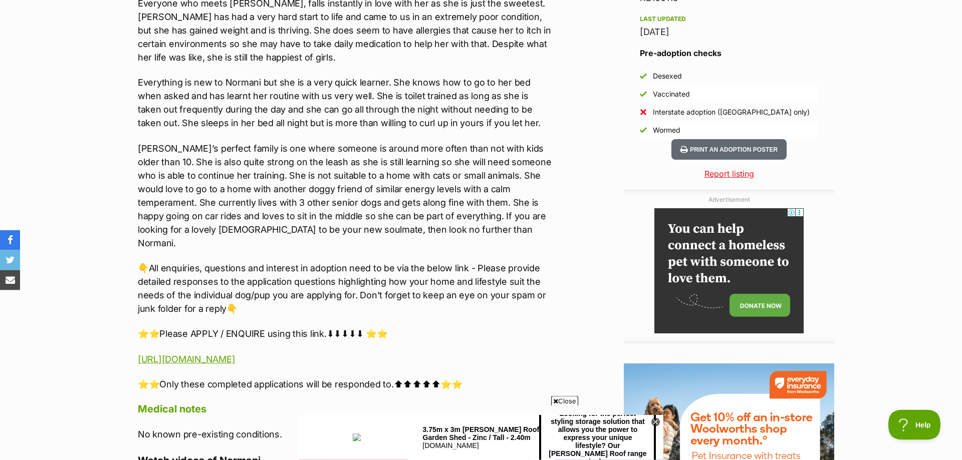
scroll to position [868, 0]
